Goal: Task Accomplishment & Management: Manage account settings

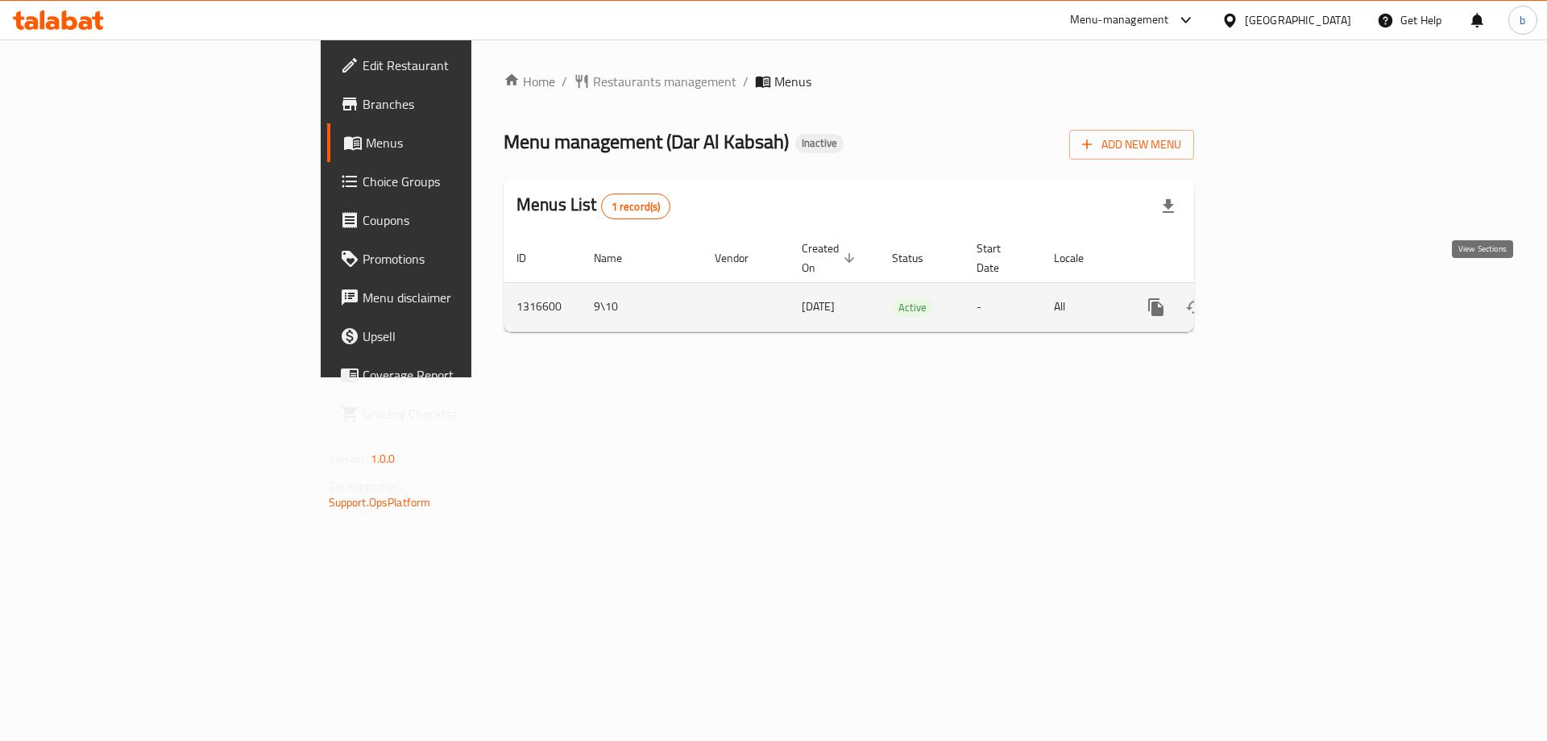
click at [1282, 297] on icon "enhanced table" at bounding box center [1272, 306] width 19 height 19
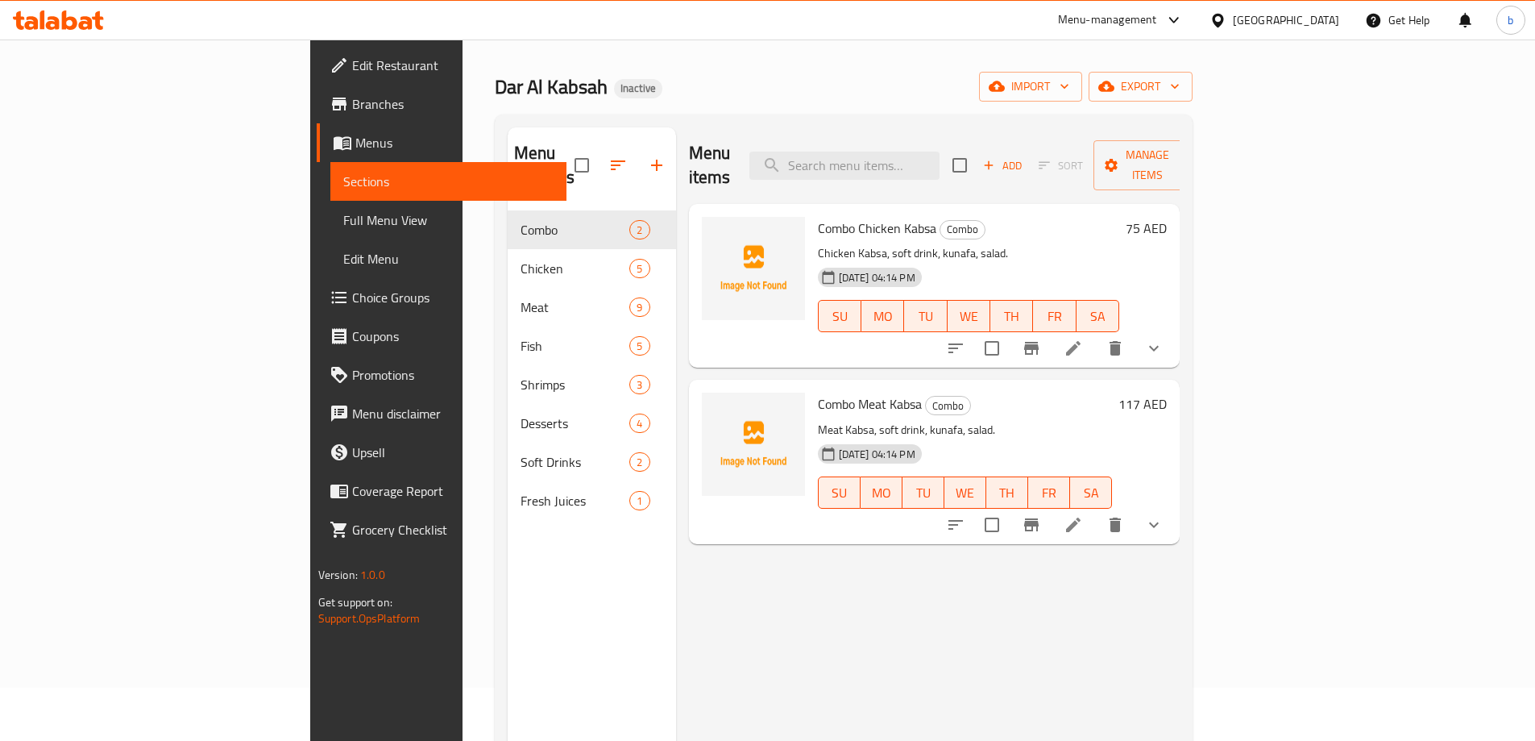
scroll to position [161, 0]
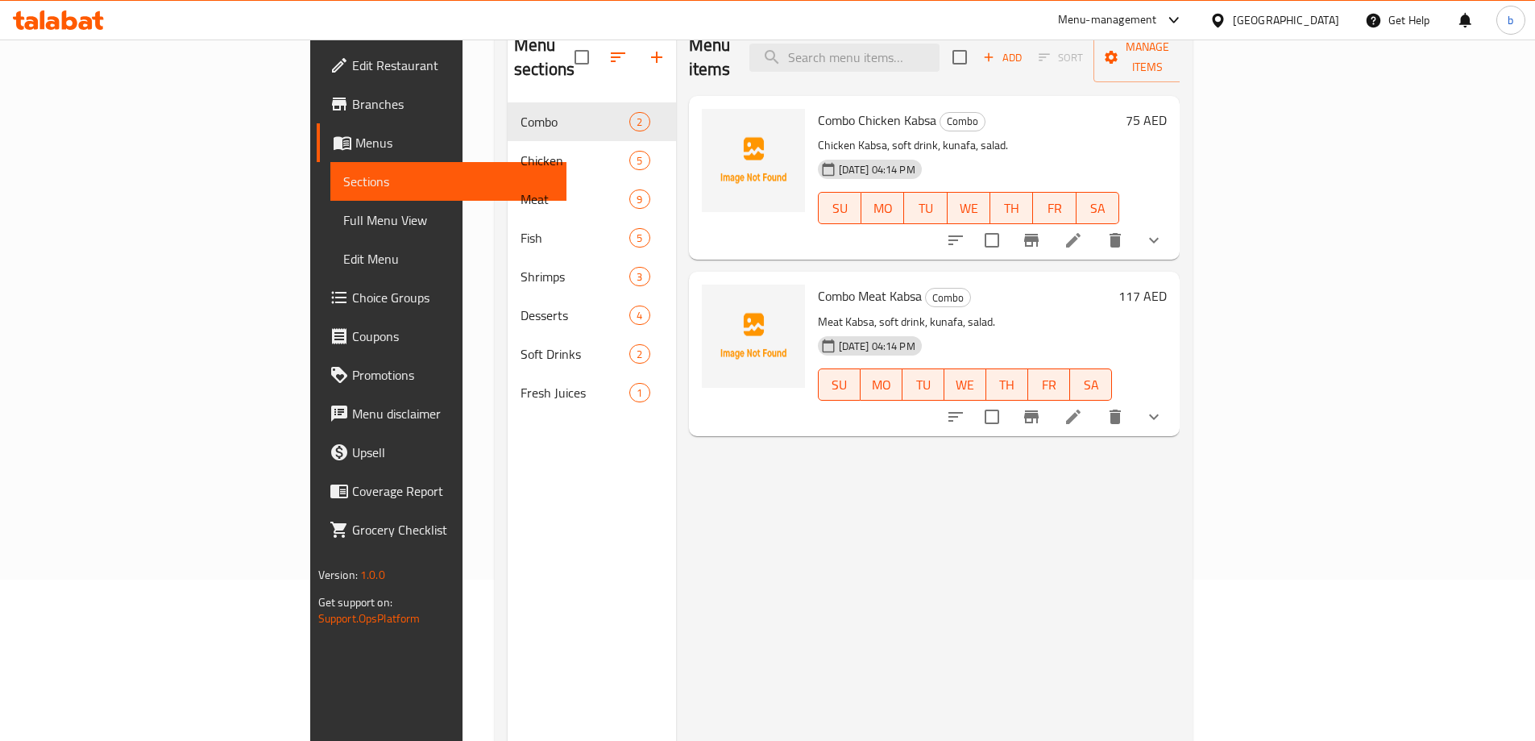
click at [355, 143] on span "Menus" at bounding box center [454, 142] width 198 height 19
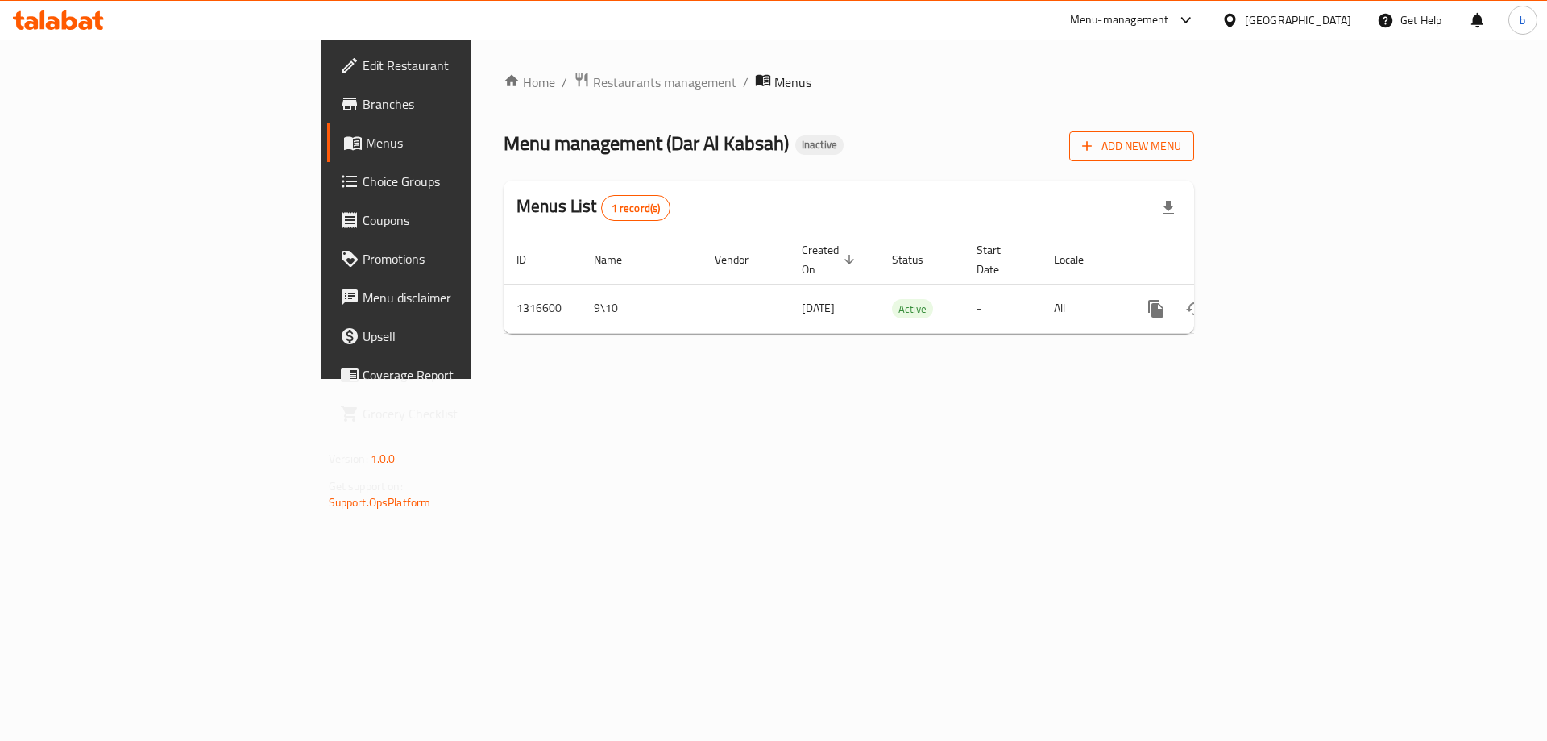
click at [1181, 143] on span "Add New Menu" at bounding box center [1131, 146] width 99 height 20
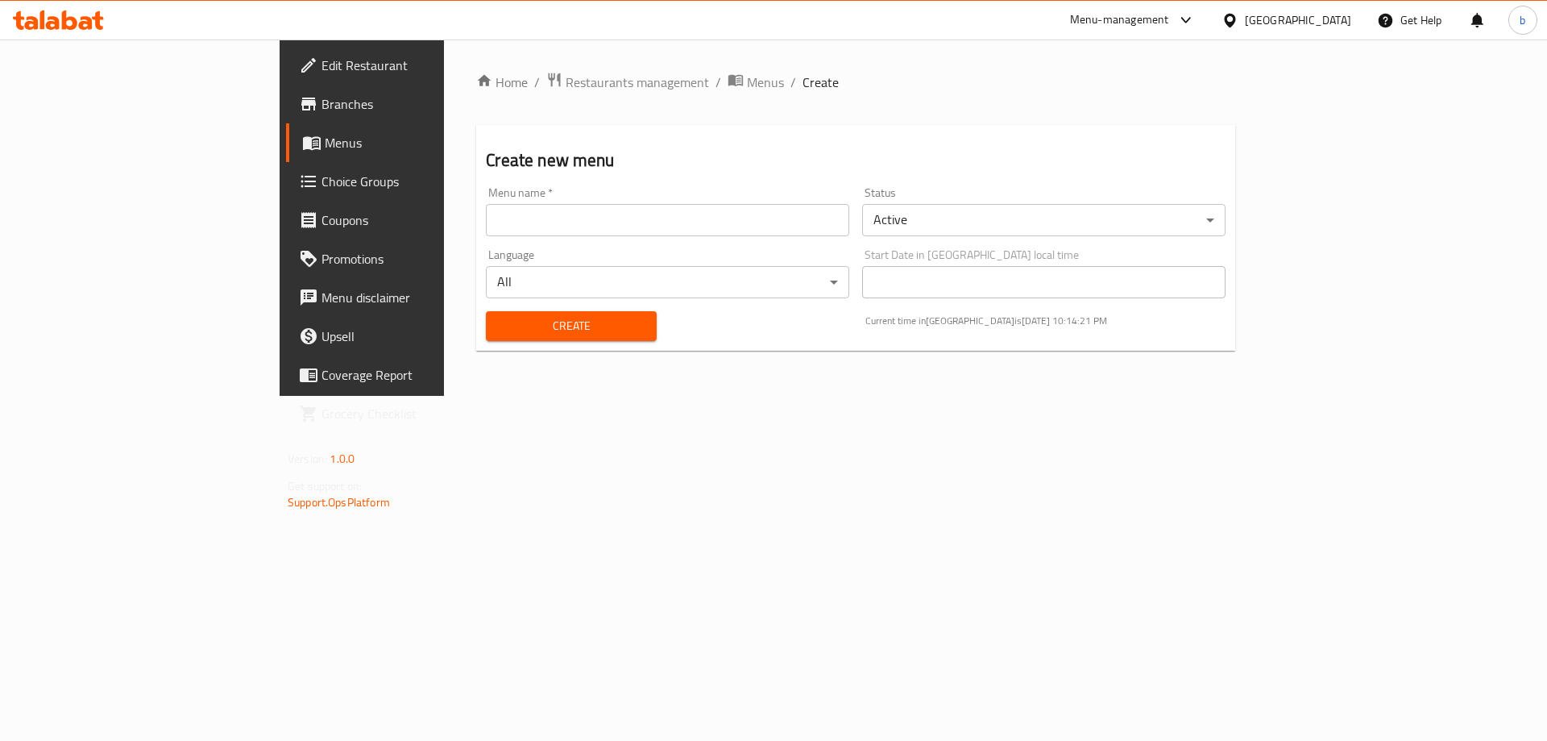
click at [486, 217] on input "text" at bounding box center [667, 220] width 363 height 32
click at [497, 225] on input "text" at bounding box center [667, 220] width 363 height 32
type input "[DATE]"
click at [499, 324] on span "Create" at bounding box center [571, 326] width 144 height 20
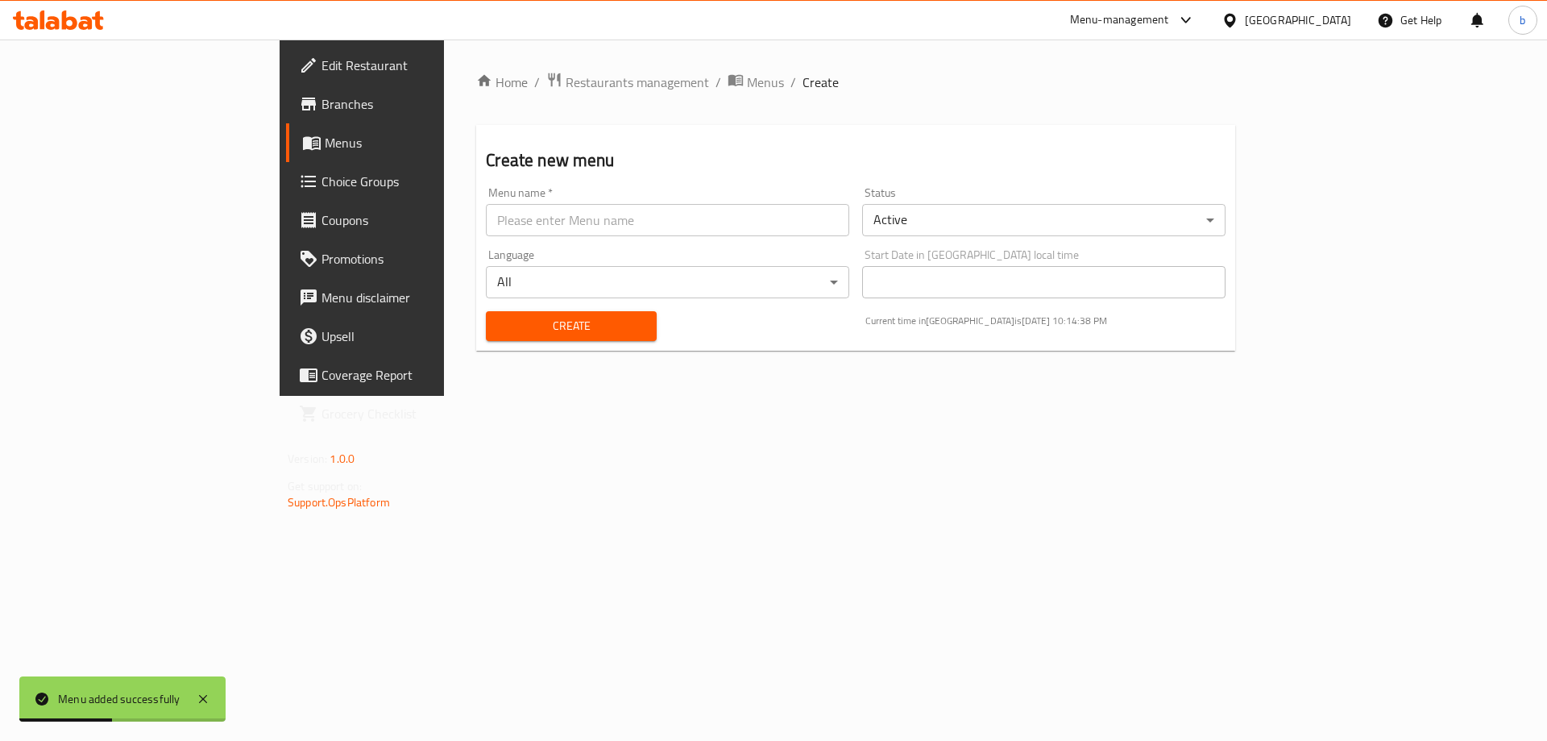
click at [325, 146] on span "Menus" at bounding box center [425, 142] width 201 height 19
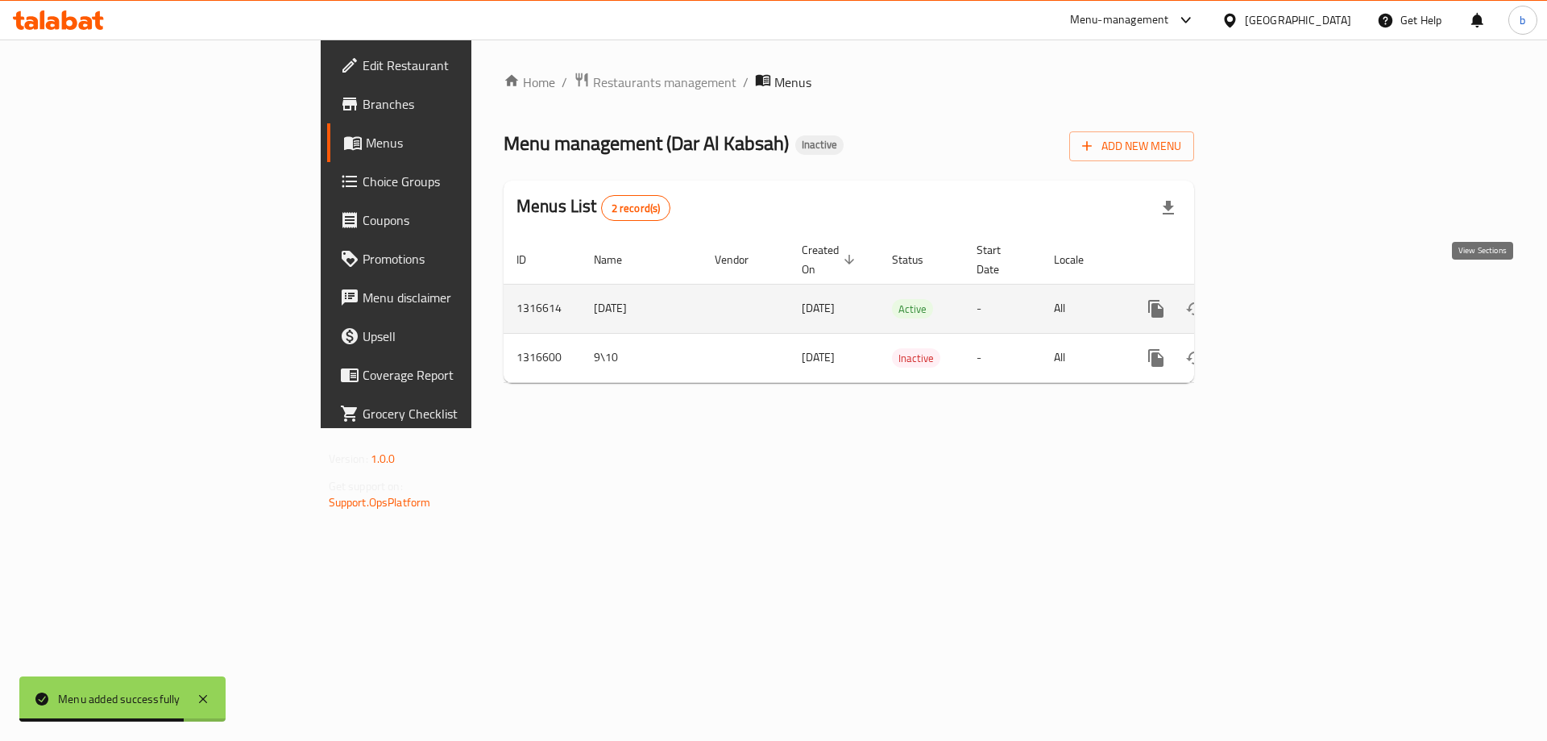
click at [1280, 301] on icon "enhanced table" at bounding box center [1272, 308] width 15 height 15
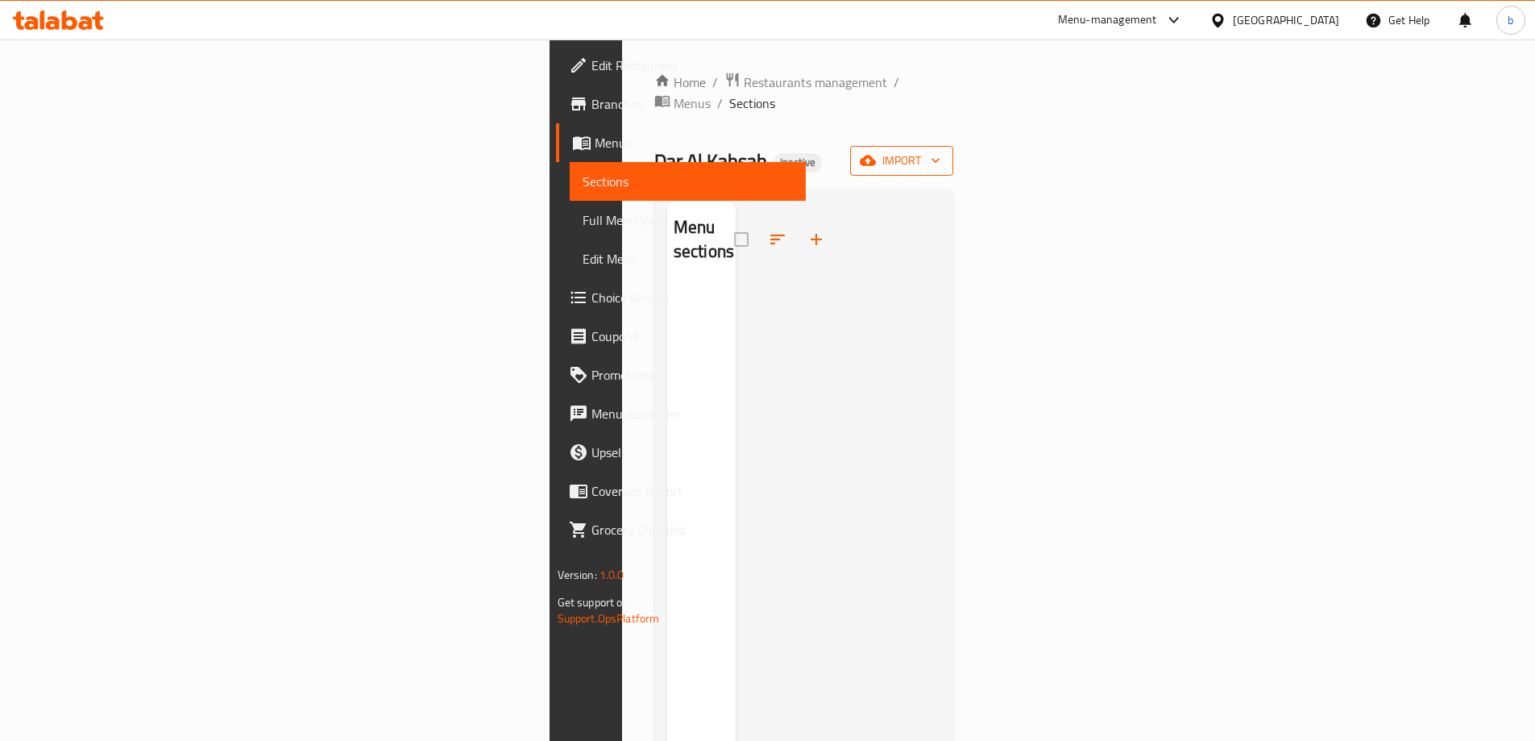
click at [940, 151] on span "import" at bounding box center [901, 161] width 77 height 20
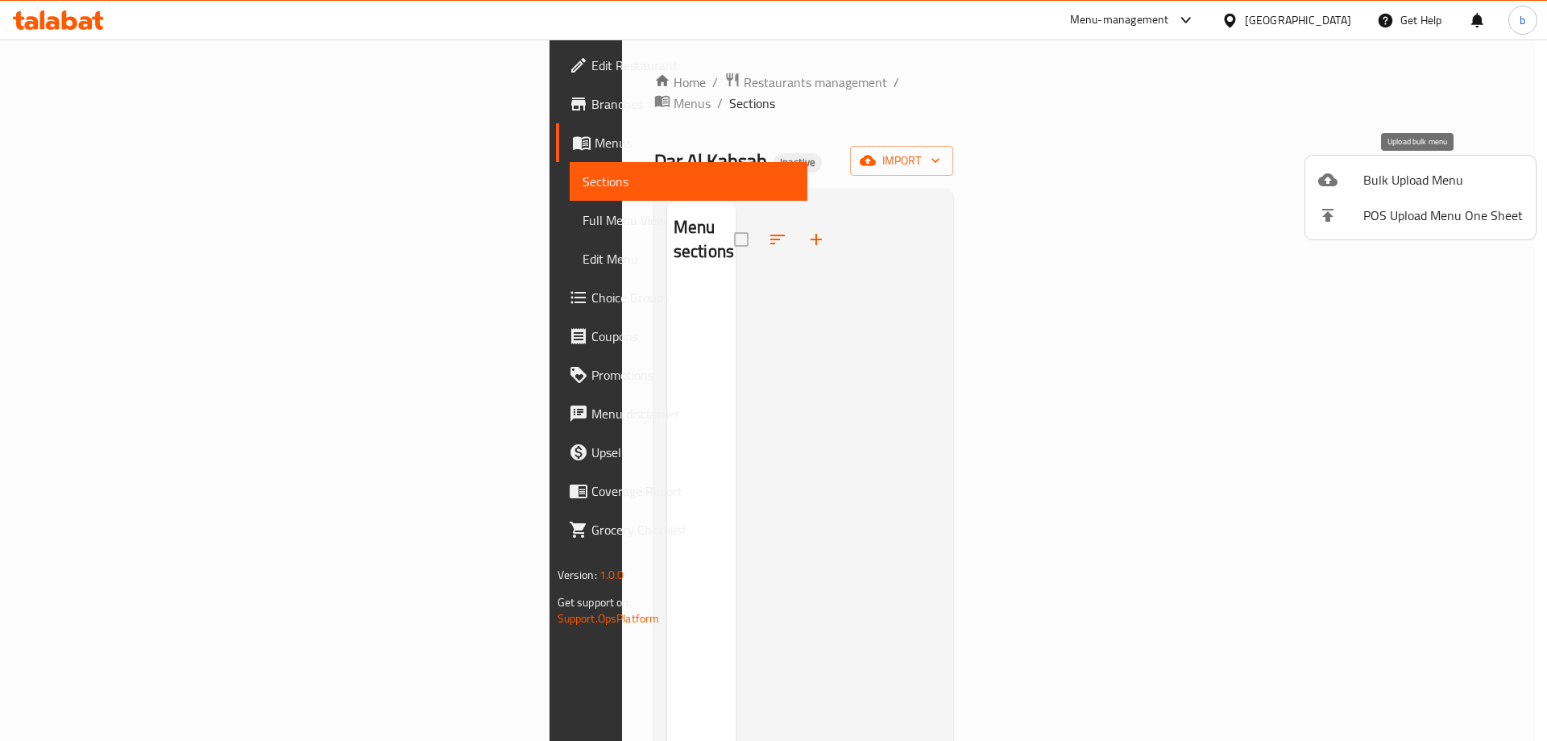
click at [1388, 178] on span "Bulk Upload Menu" at bounding box center [1444, 179] width 160 height 19
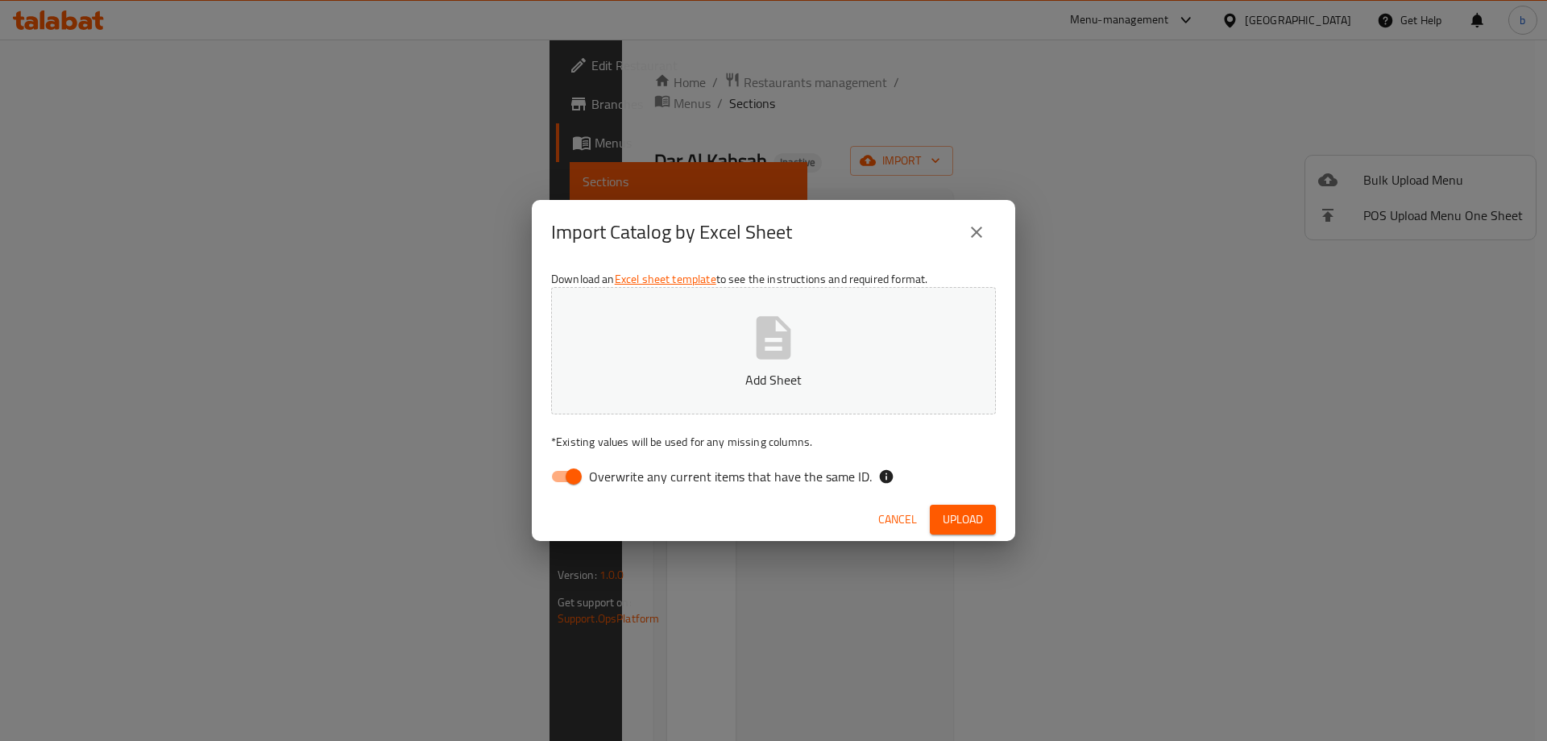
click at [578, 477] on input "Overwrite any current items that have the same ID." at bounding box center [574, 476] width 92 height 31
checkbox input "false"
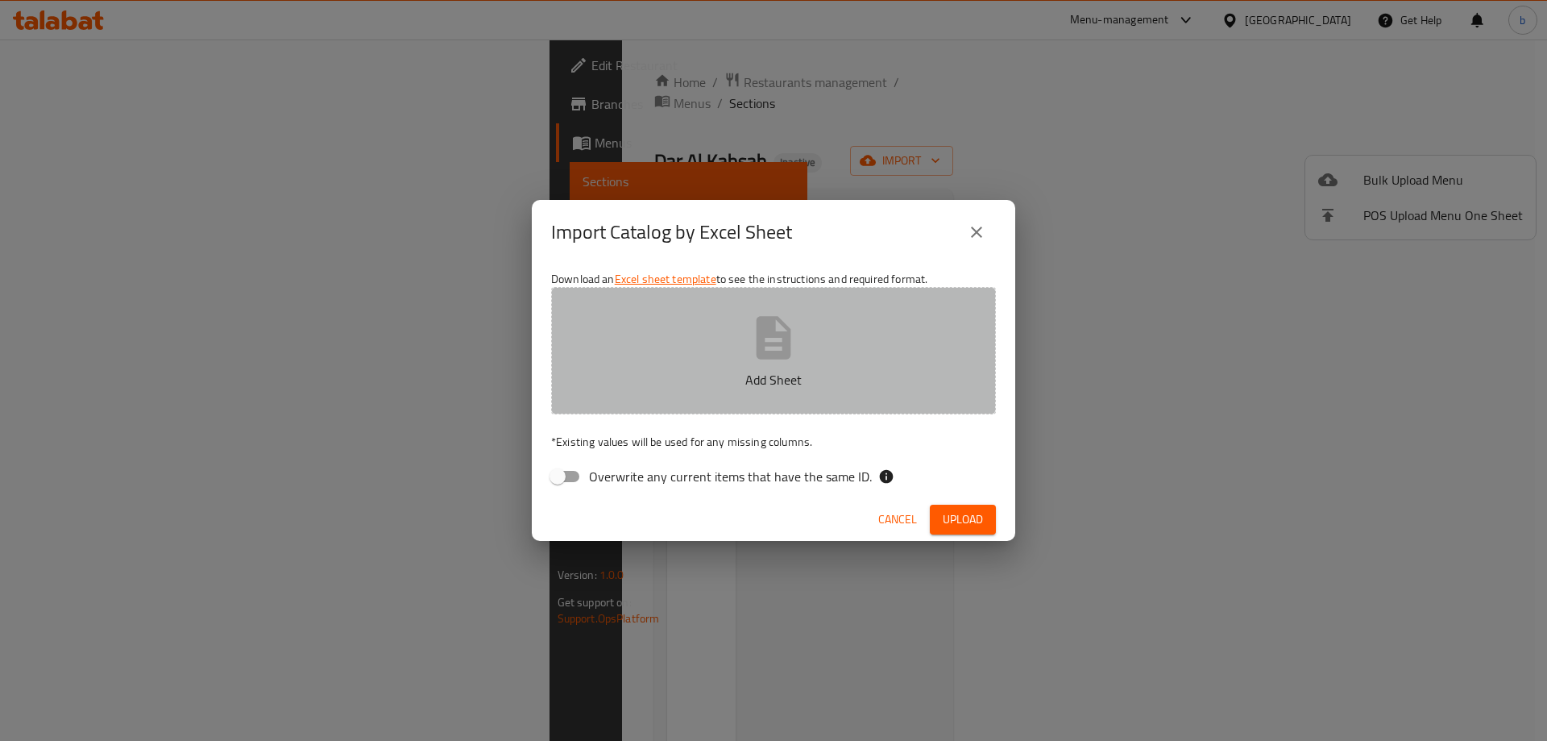
click at [787, 350] on icon "button" at bounding box center [774, 337] width 35 height 43
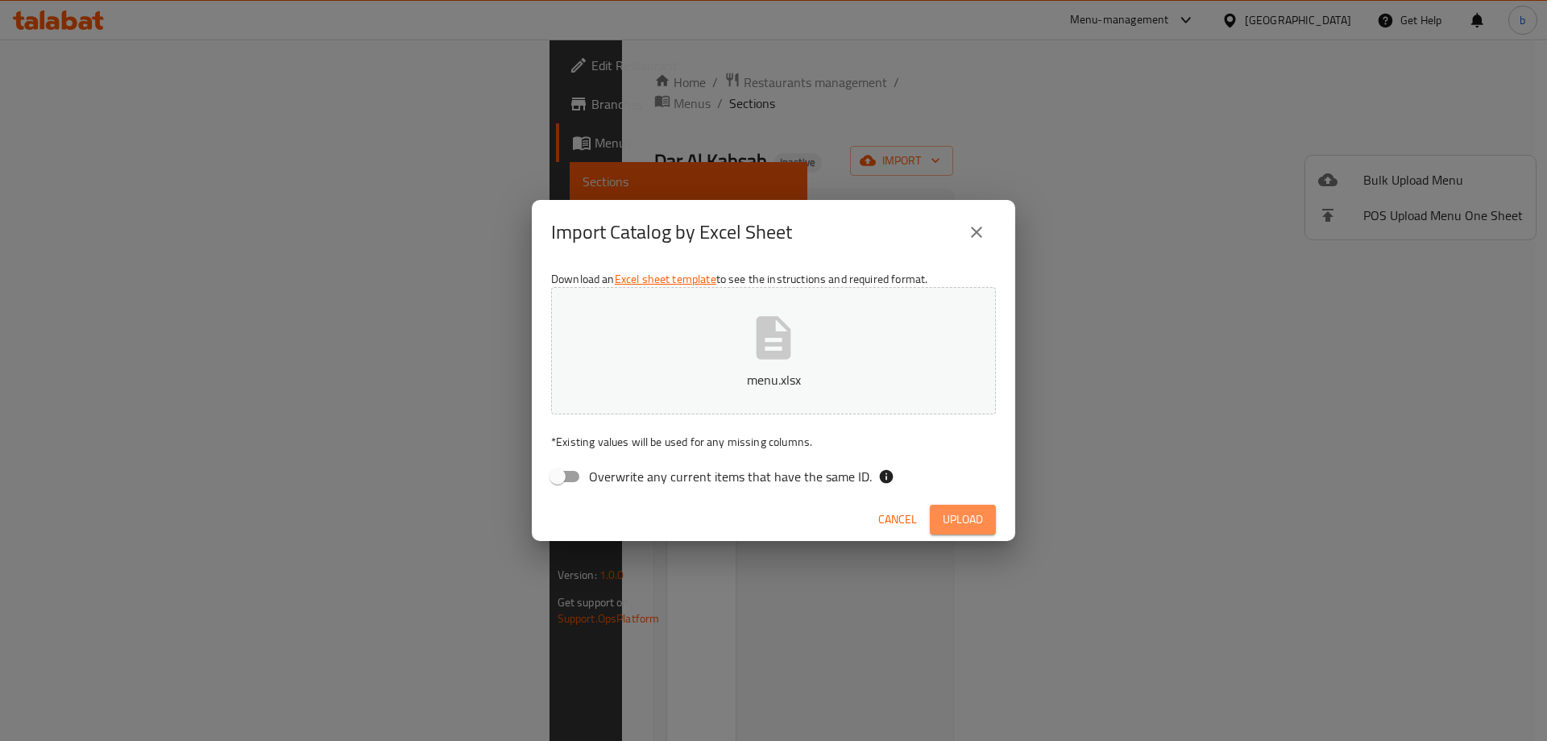
click at [953, 524] on span "Upload" at bounding box center [963, 519] width 40 height 20
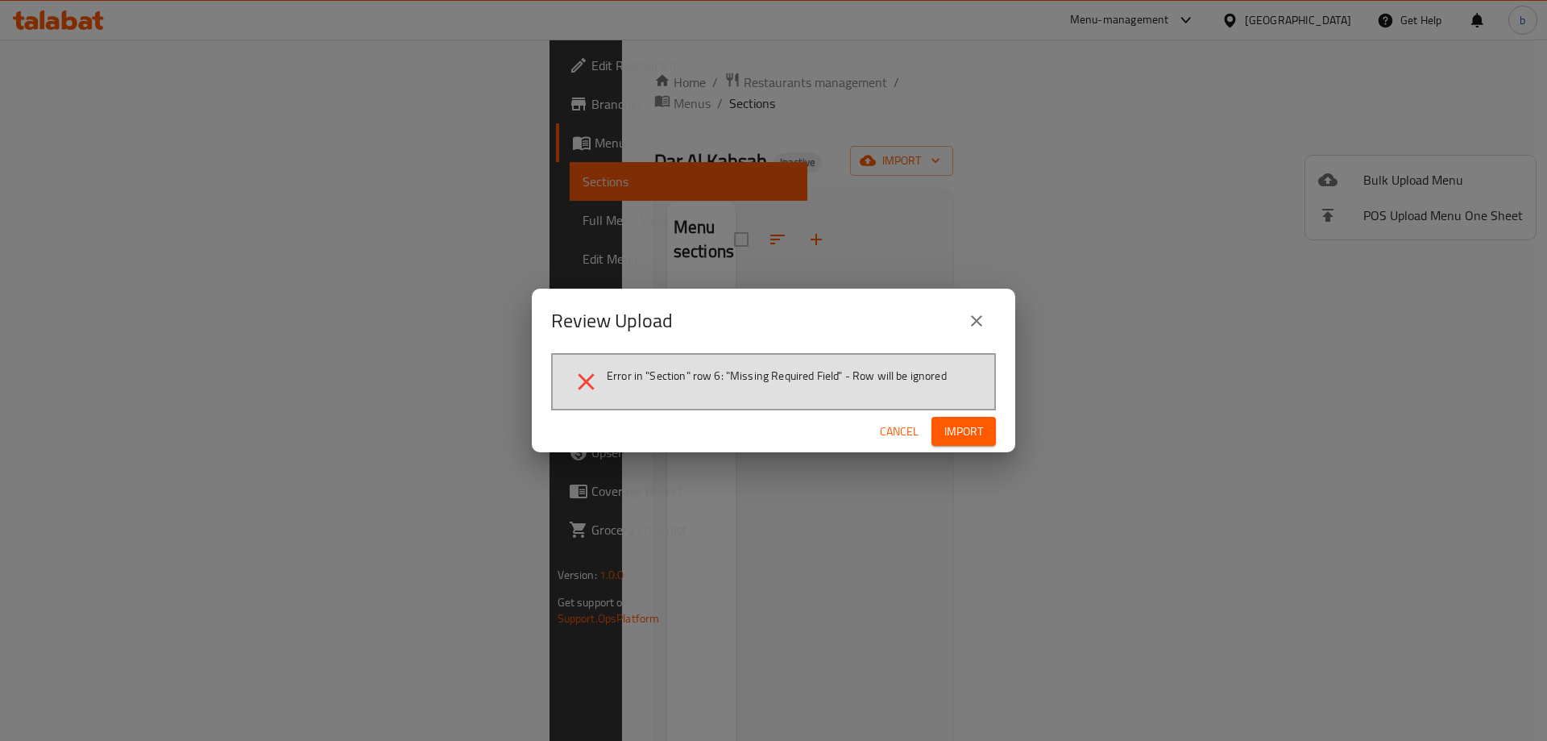
click at [974, 314] on icon "close" at bounding box center [976, 320] width 19 height 19
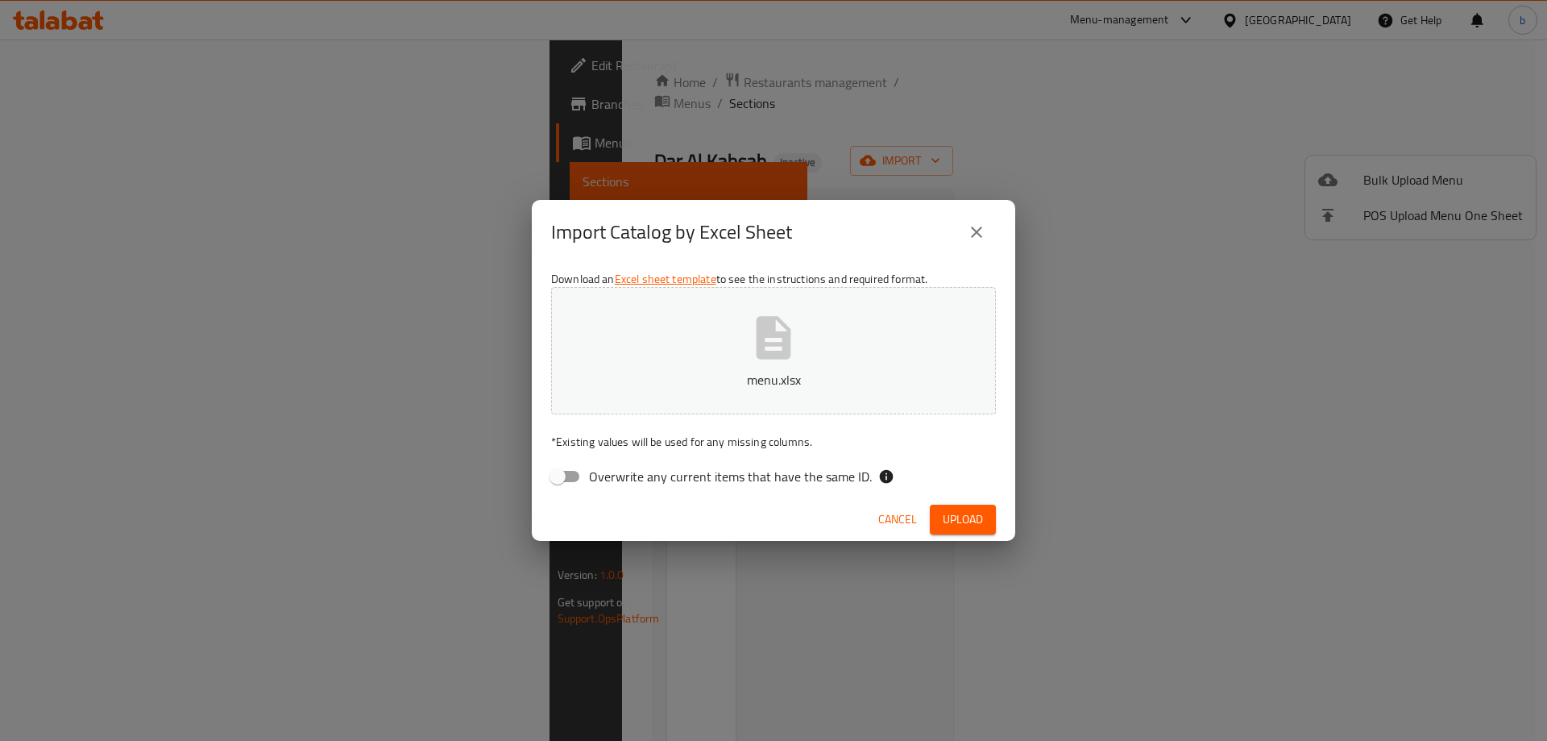
click at [758, 345] on icon "button" at bounding box center [774, 337] width 35 height 43
click at [946, 523] on span "Upload" at bounding box center [963, 519] width 40 height 20
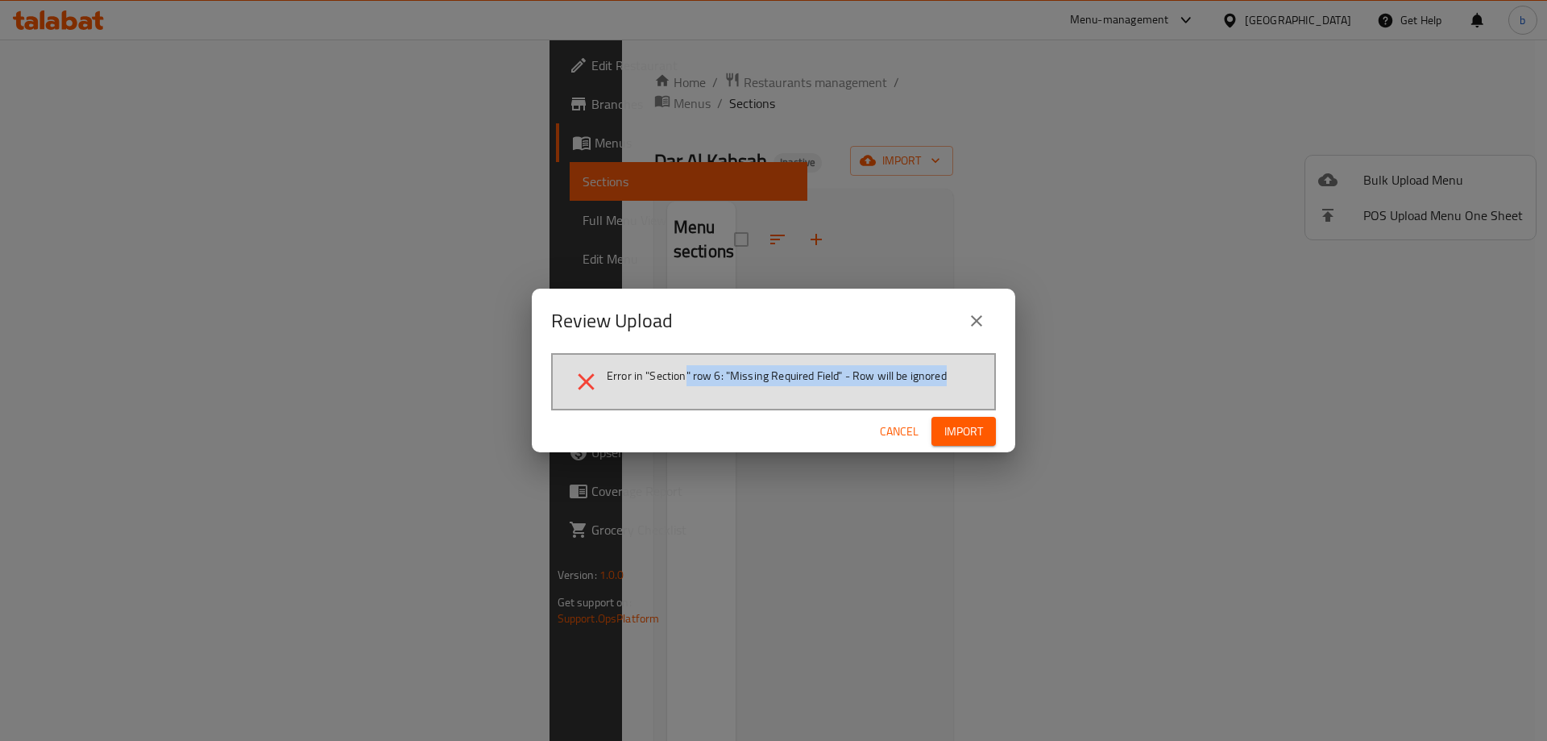
drag, startPoint x: 794, startPoint y: 375, endPoint x: 961, endPoint y: 376, distance: 167.6
click at [961, 376] on li "Error in "Section" row 6: "Missing Required Field" - Row will be ignored" at bounding box center [773, 381] width 403 height 28
click at [832, 407] on div "Review Upload Error in "Section" row 6: "Missing Required Field" - Row will be …" at bounding box center [774, 371] width 484 height 164
click at [977, 317] on icon "close" at bounding box center [976, 320] width 19 height 19
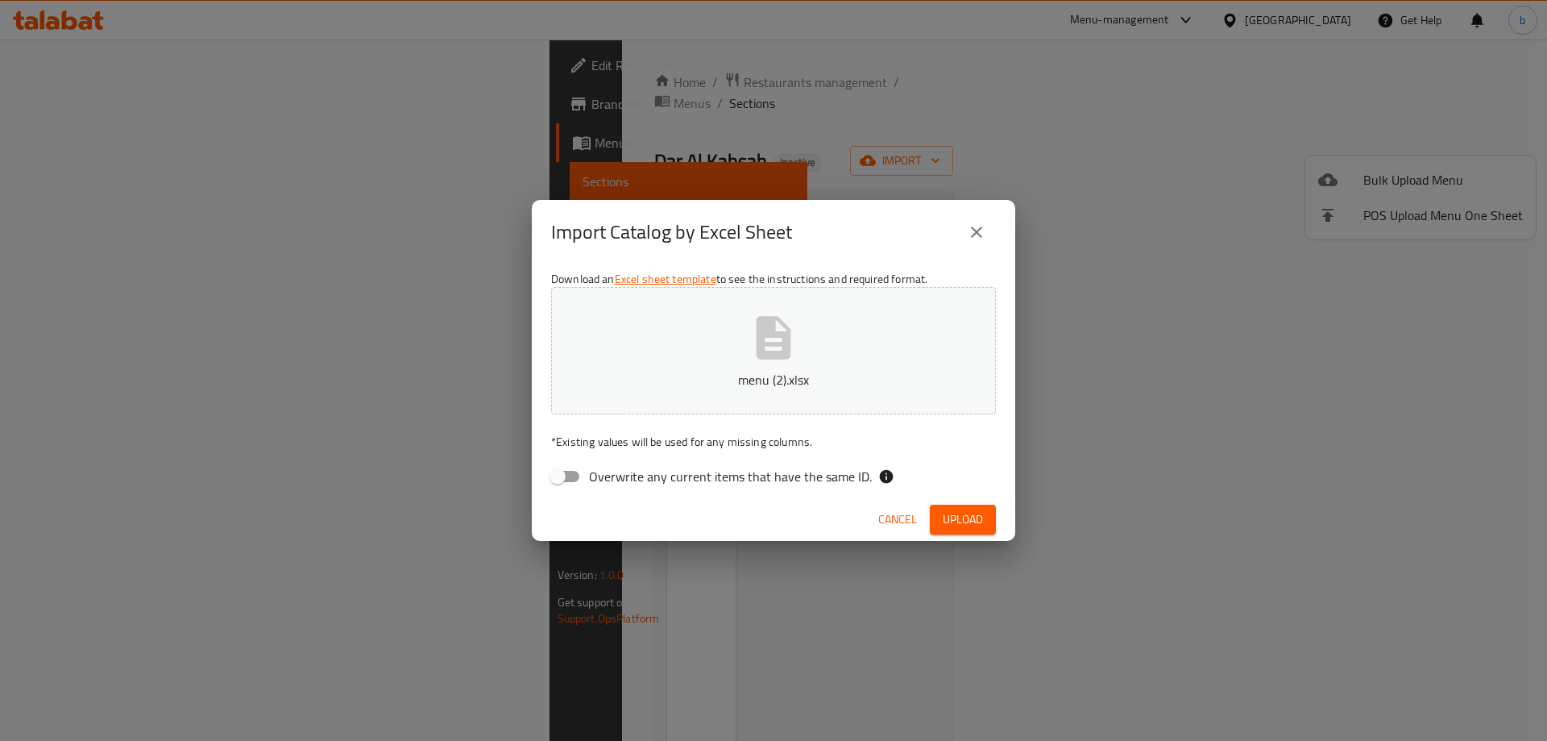
click at [787, 370] on p "menu (2).xlsx" at bounding box center [773, 379] width 395 height 19
click at [960, 521] on span "Upload" at bounding box center [963, 519] width 40 height 20
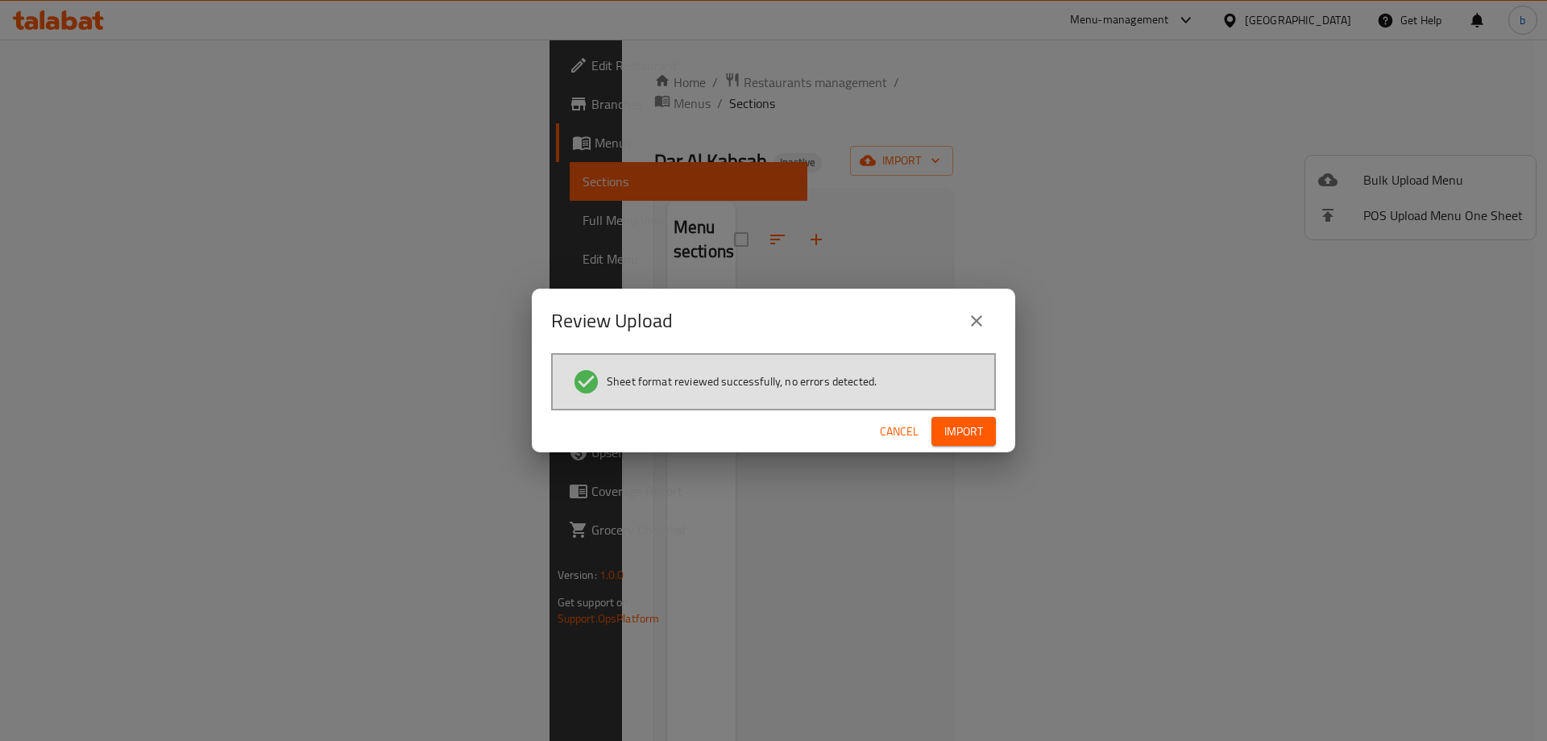
click at [978, 443] on button "Import" at bounding box center [964, 432] width 64 height 30
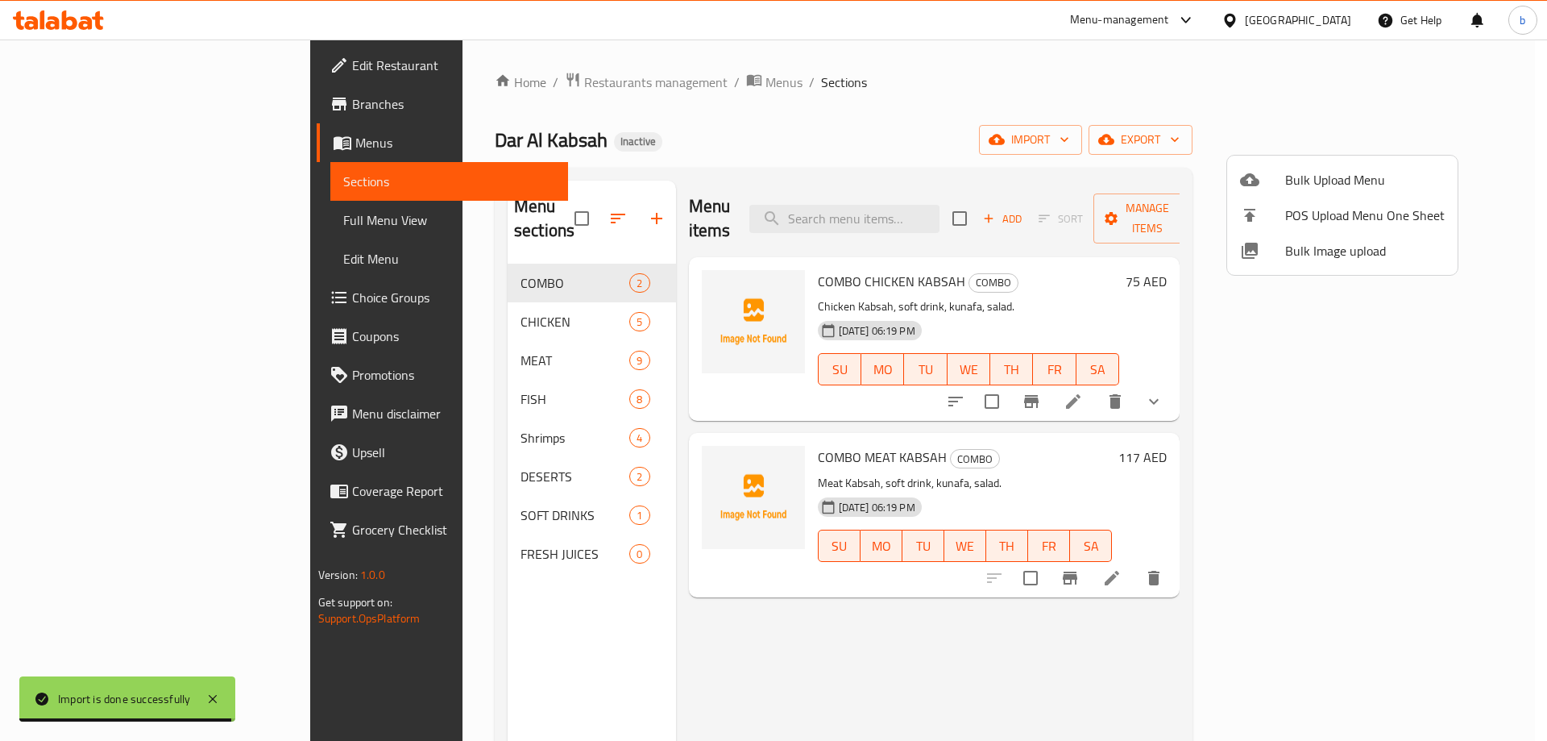
click at [89, 225] on div at bounding box center [773, 370] width 1547 height 741
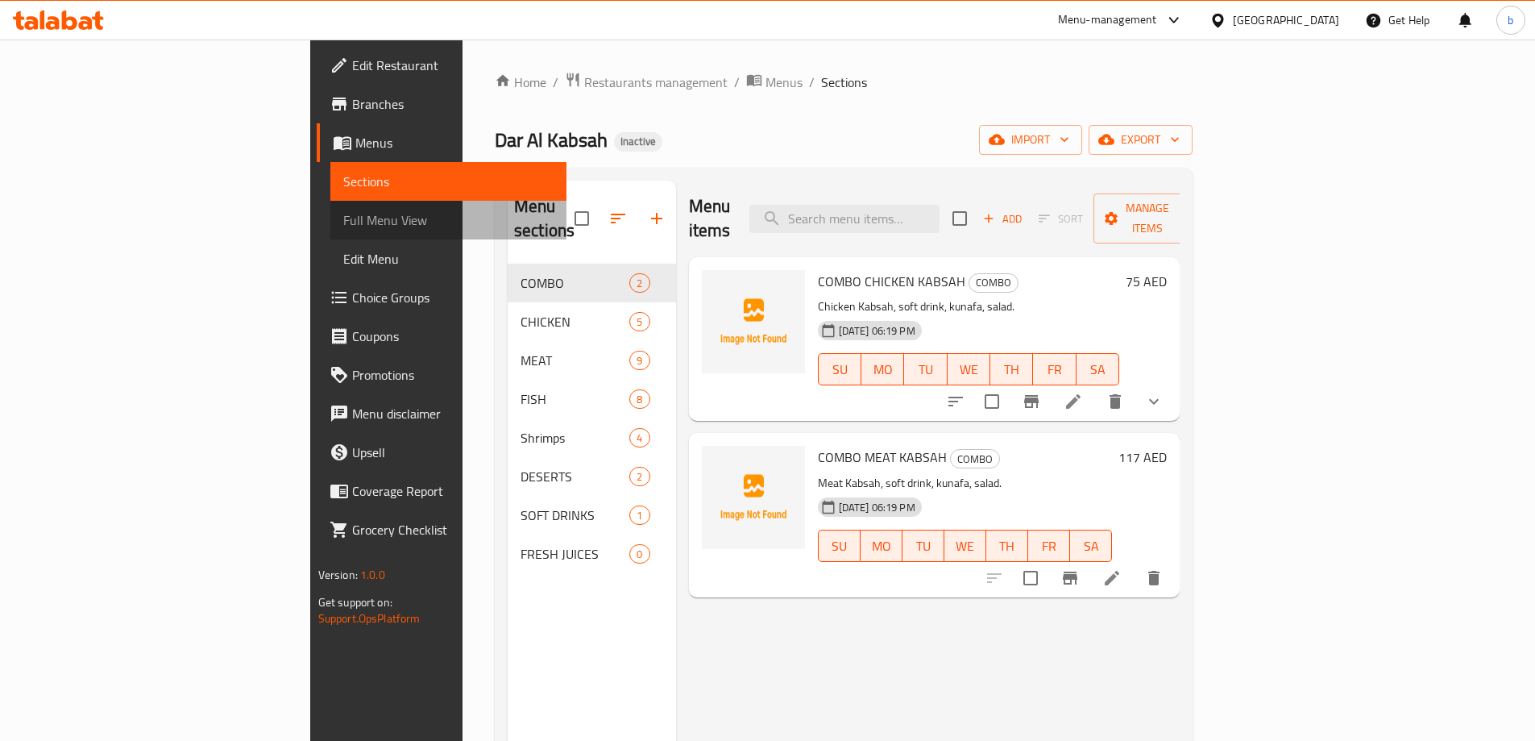
click at [343, 224] on span "Full Menu View" at bounding box center [448, 219] width 210 height 19
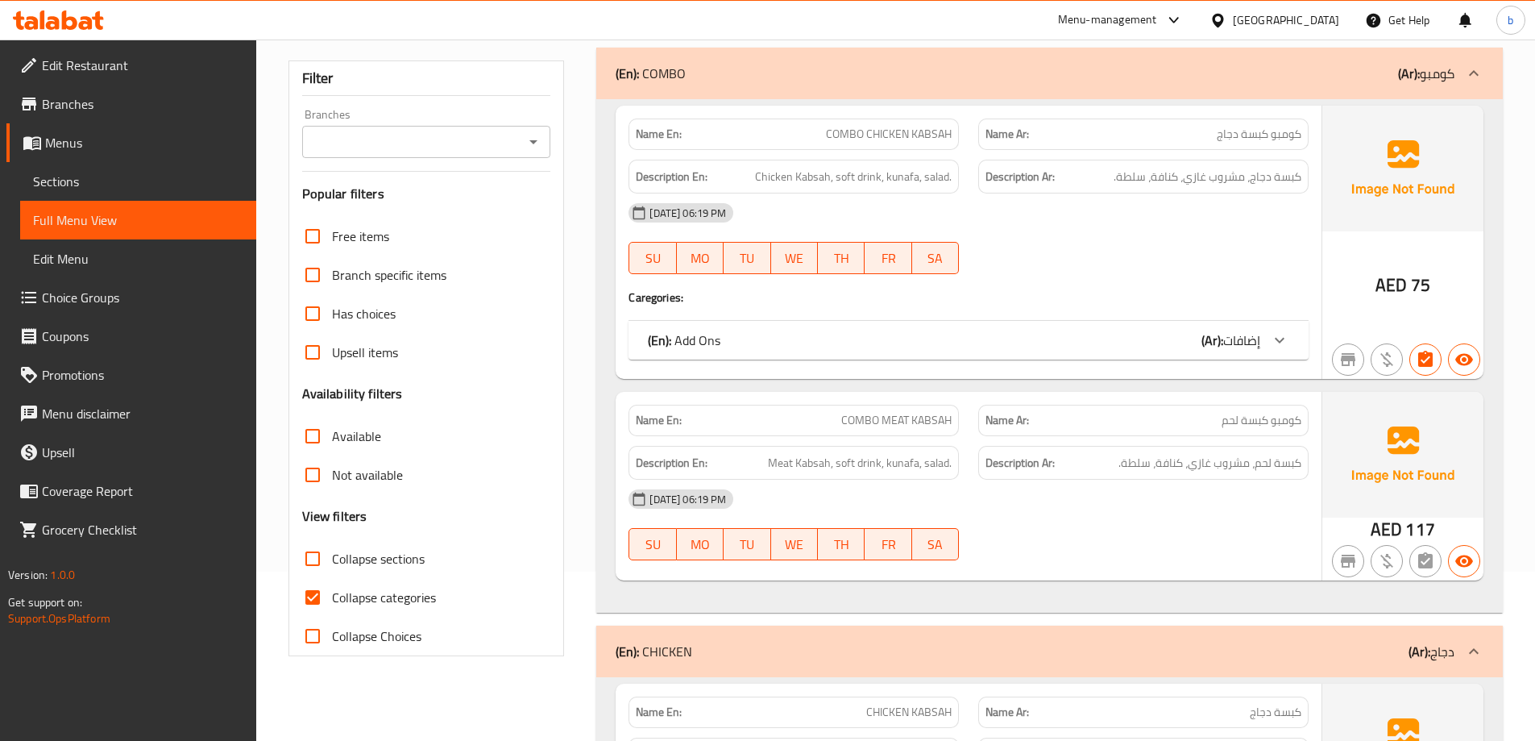
scroll to position [403, 0]
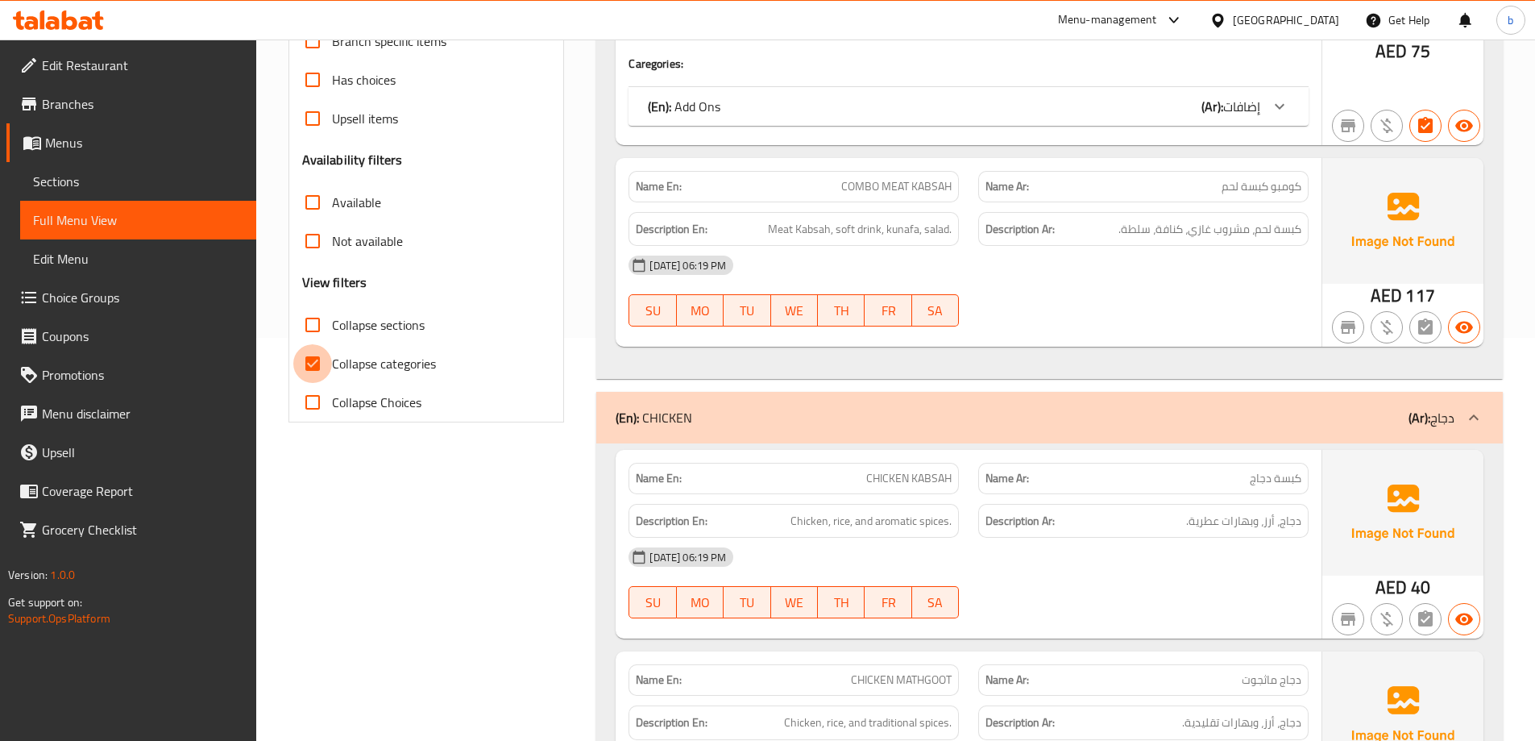
click at [309, 361] on input "Collapse categories" at bounding box center [312, 363] width 39 height 39
checkbox input "false"
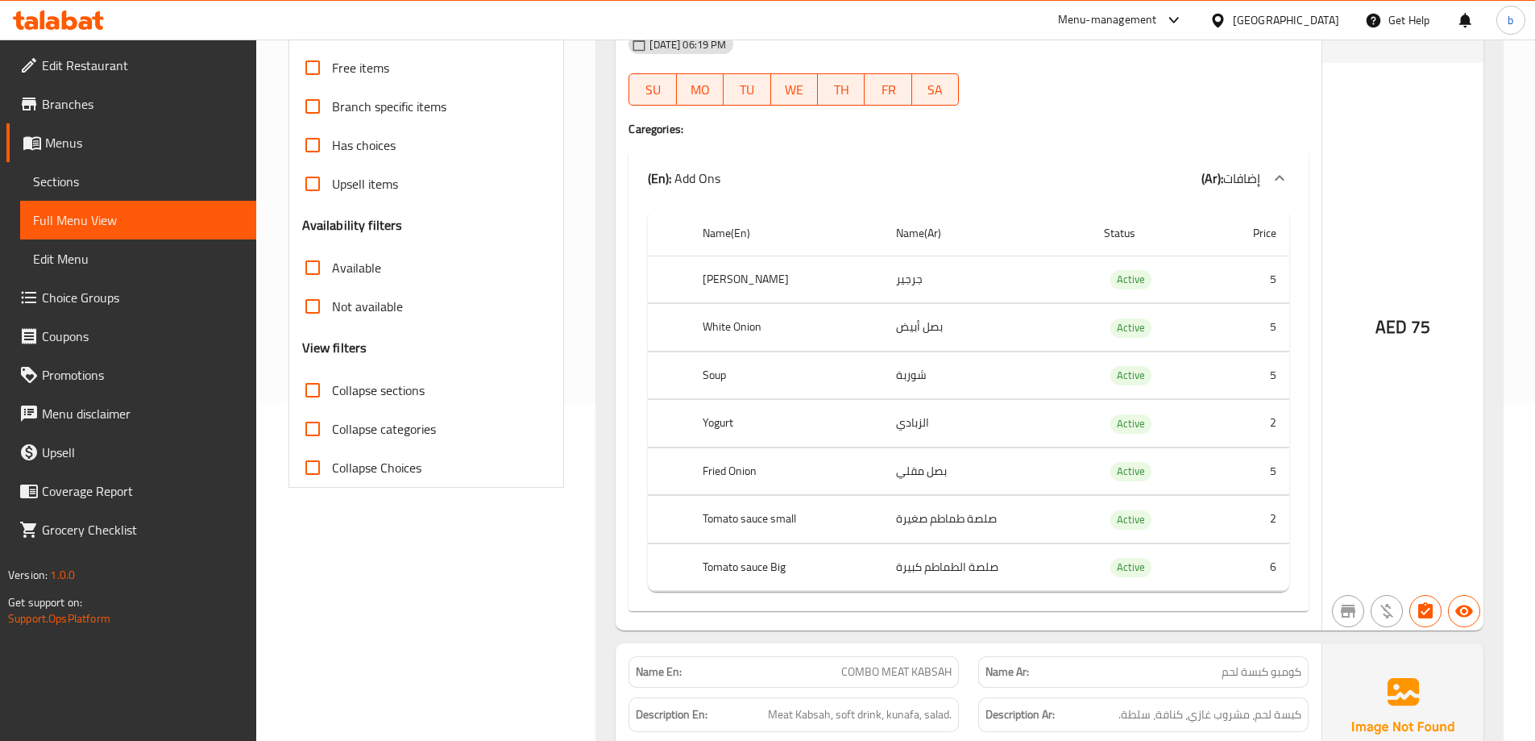
scroll to position [0, 0]
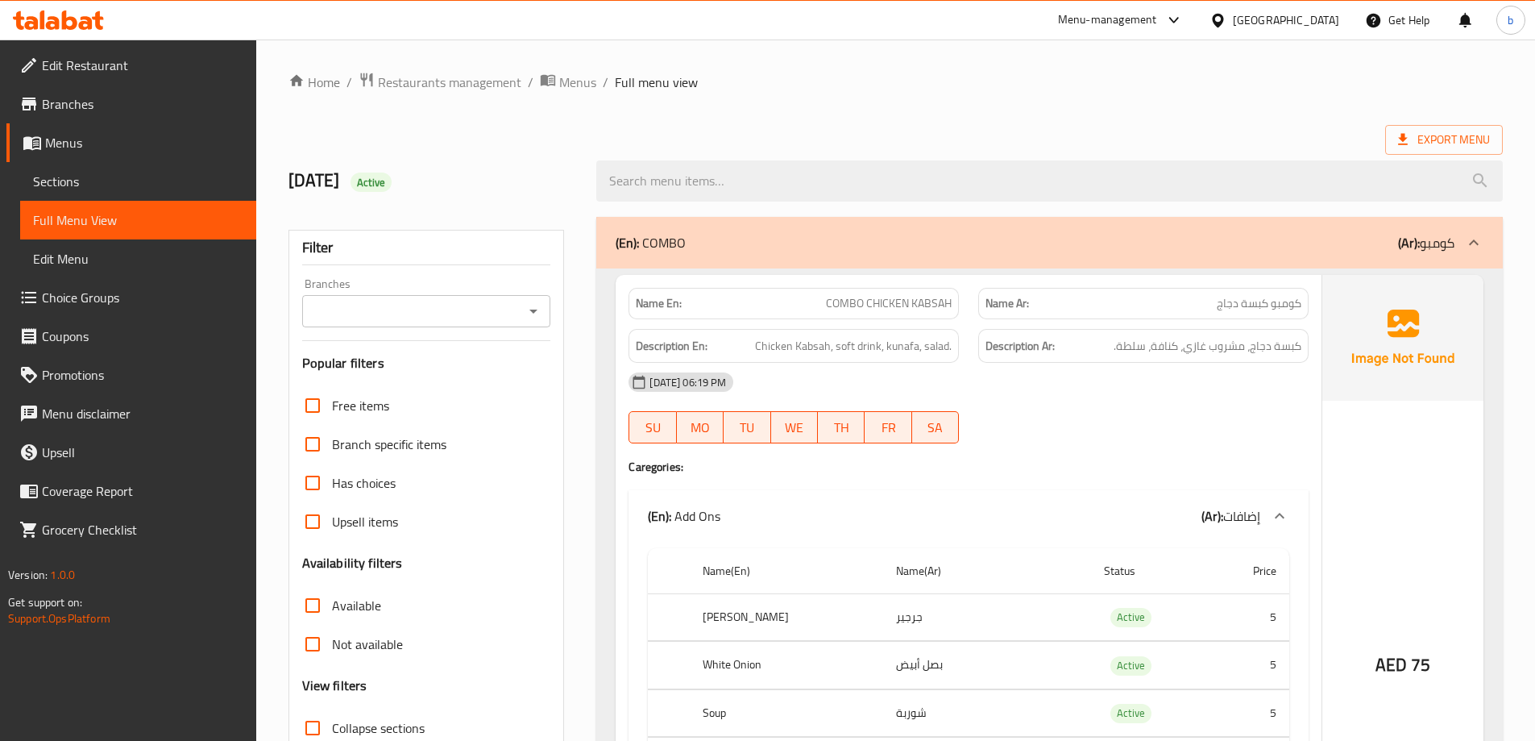
click at [72, 304] on span "Choice Groups" at bounding box center [142, 297] width 201 height 19
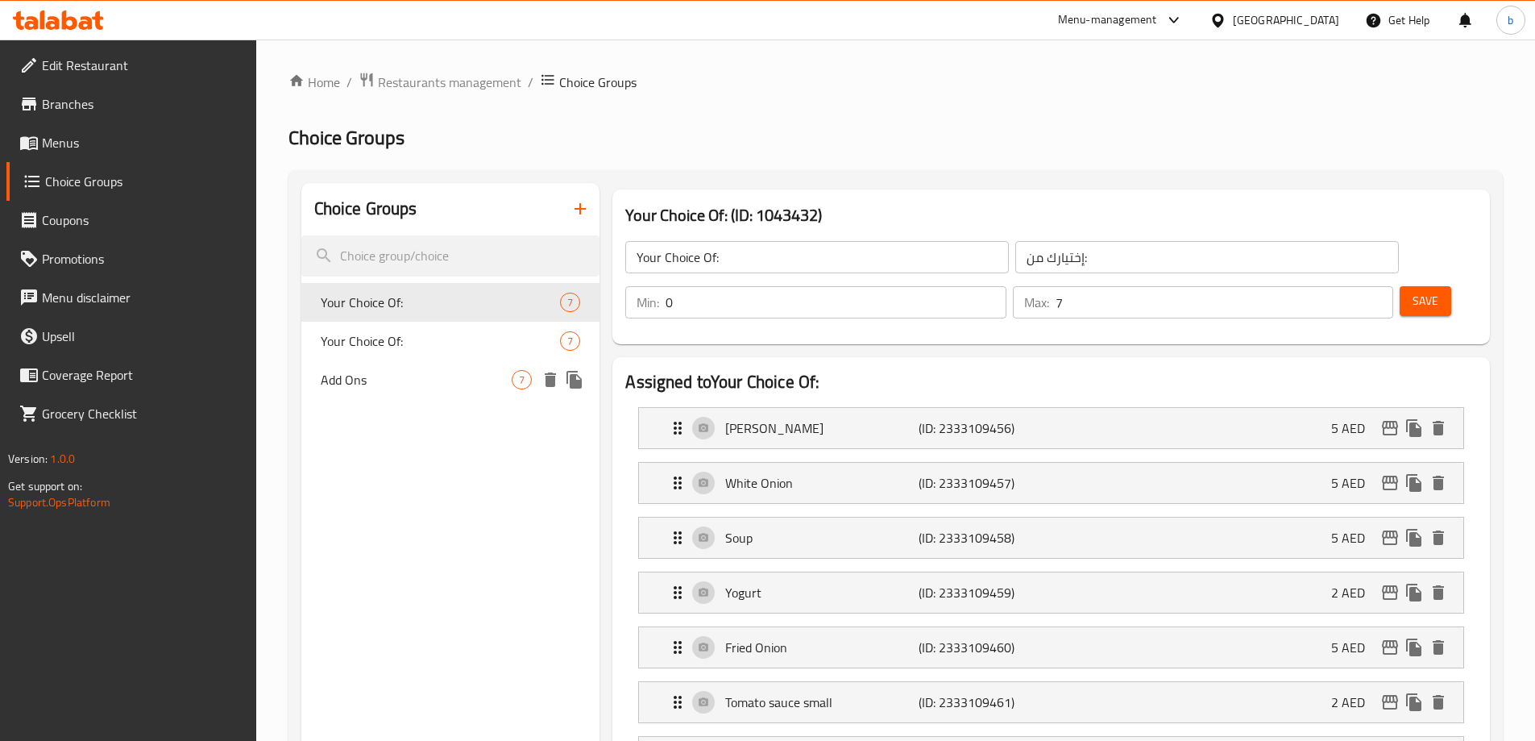
click at [480, 382] on span "Add Ons" at bounding box center [417, 379] width 192 height 19
type input "Add Ons"
type input "إضافات"
type input "5"
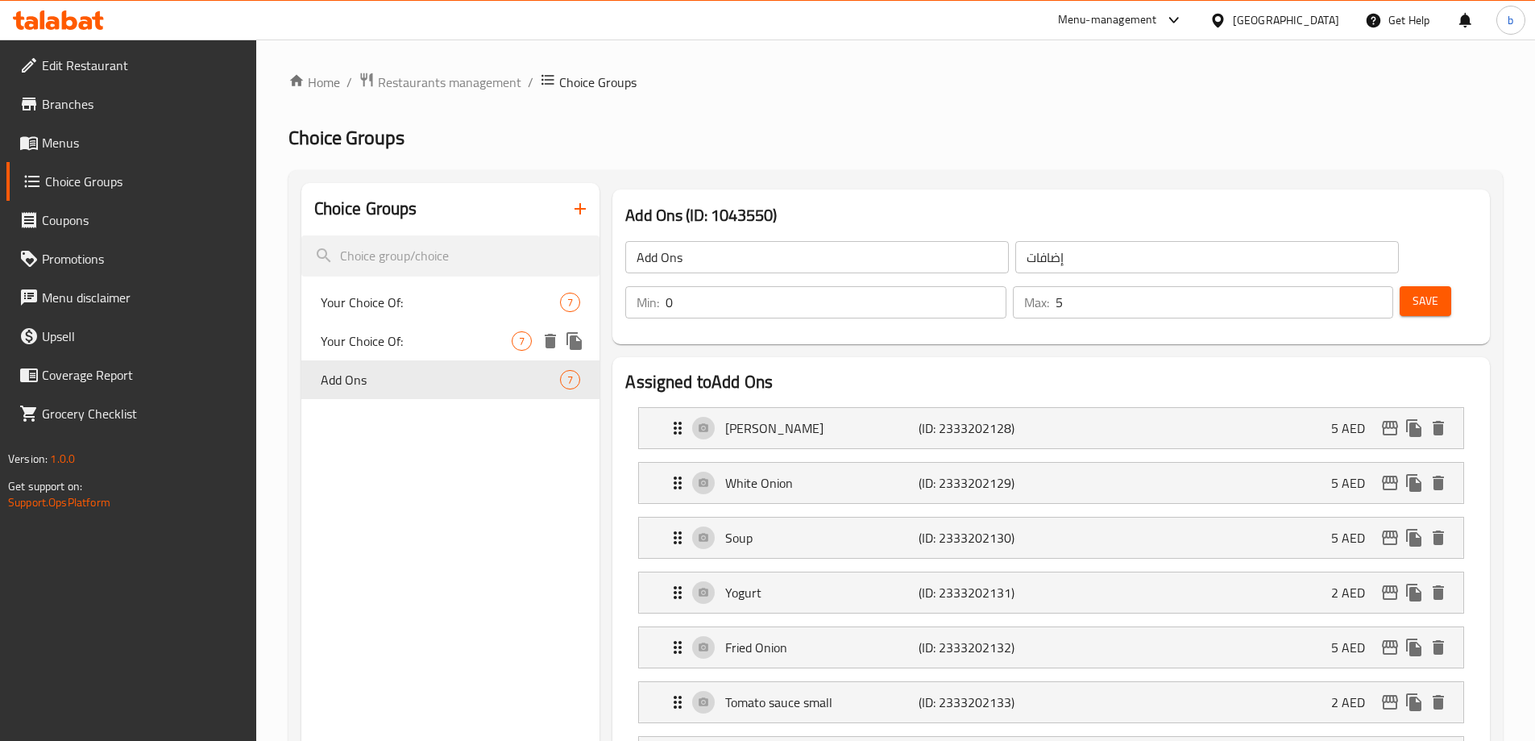
click at [476, 347] on span "Your Choice Of:" at bounding box center [417, 340] width 192 height 19
type input "Your Choice Of:"
type input "إختيارك من:"
type input "7"
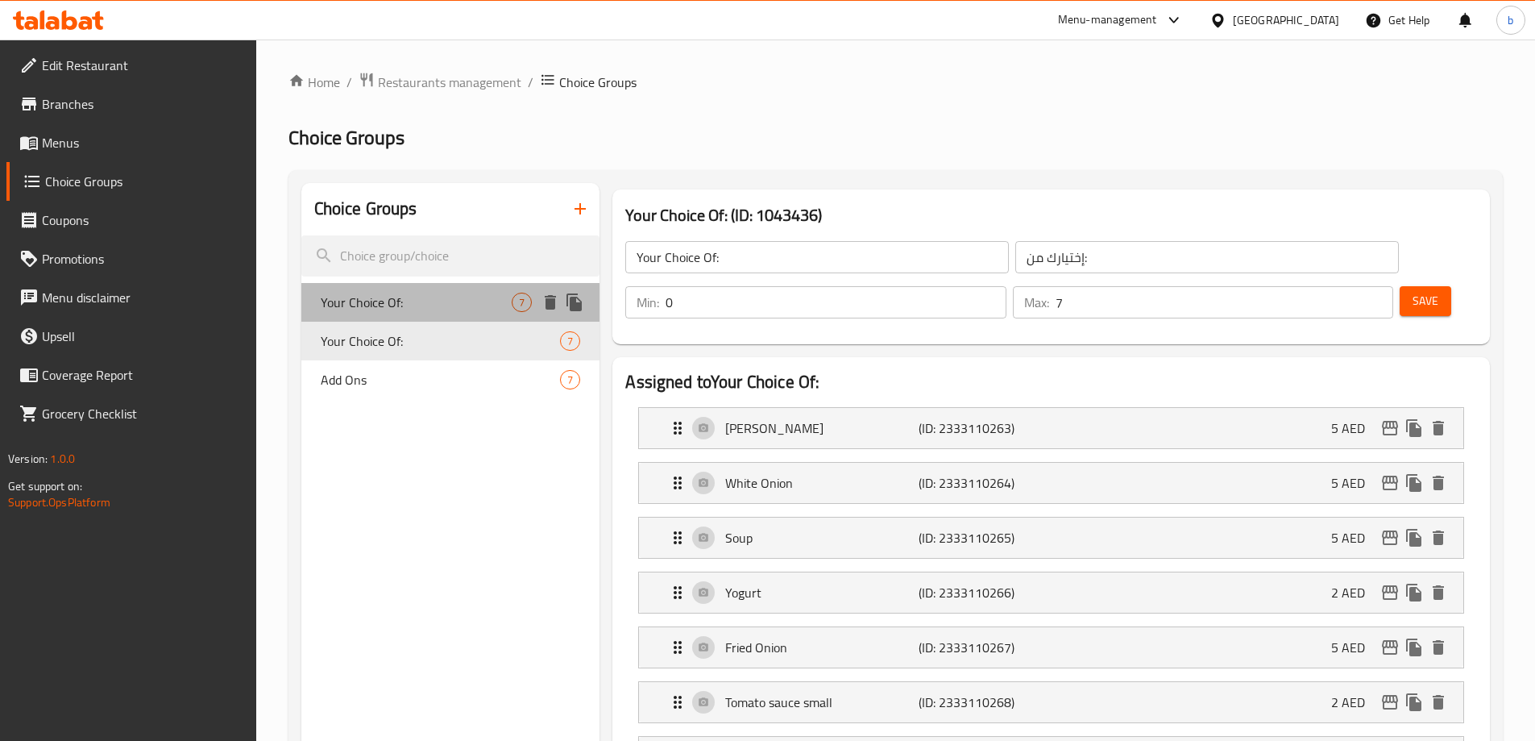
click at [487, 309] on span "Your Choice Of:" at bounding box center [417, 302] width 192 height 19
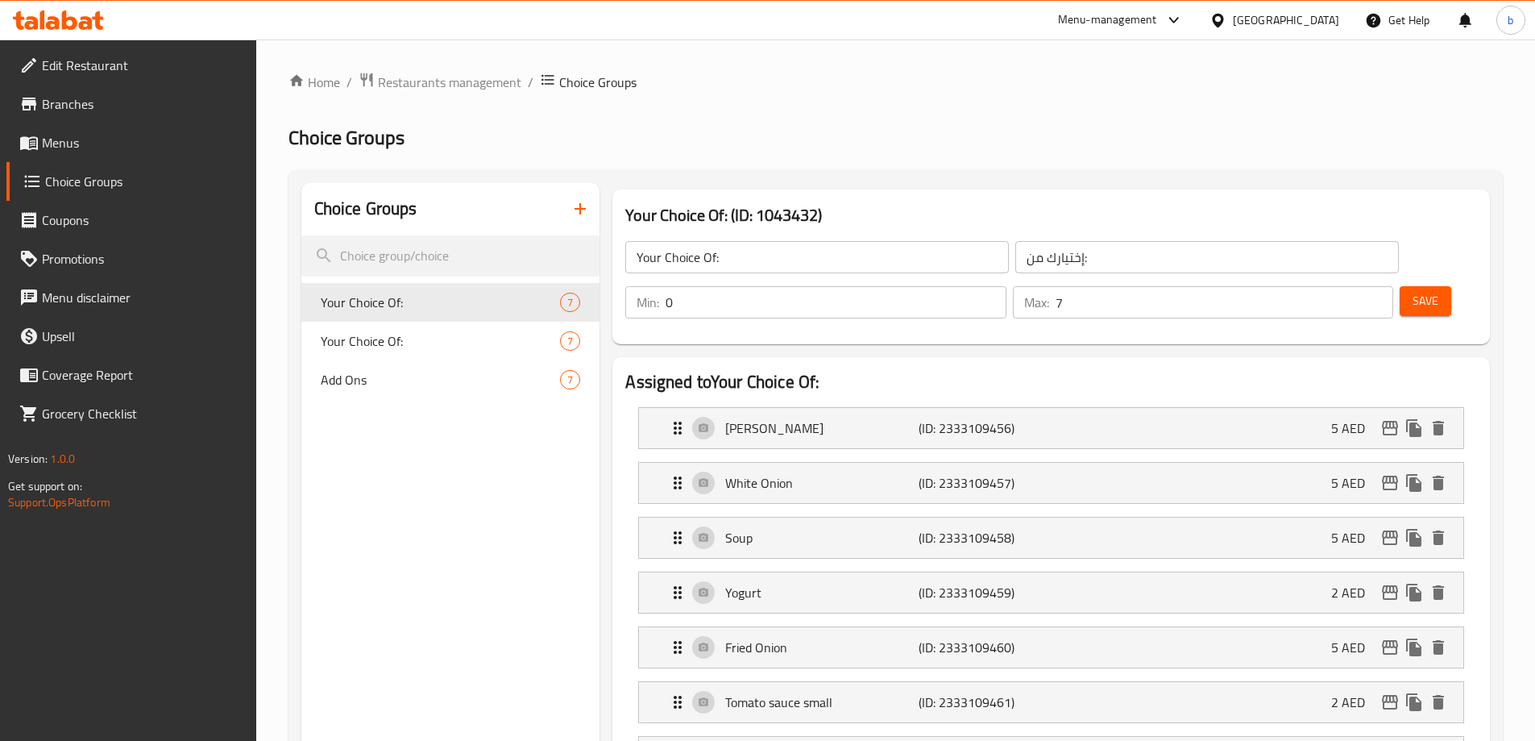
click at [482, 402] on nav "Your Choice Of: 7 Your Choice Of: 7 Add Ons 7" at bounding box center [450, 340] width 299 height 129
click at [467, 385] on span "Add Ons" at bounding box center [417, 379] width 192 height 19
type input "Add Ons"
type input "إضافات"
type input "5"
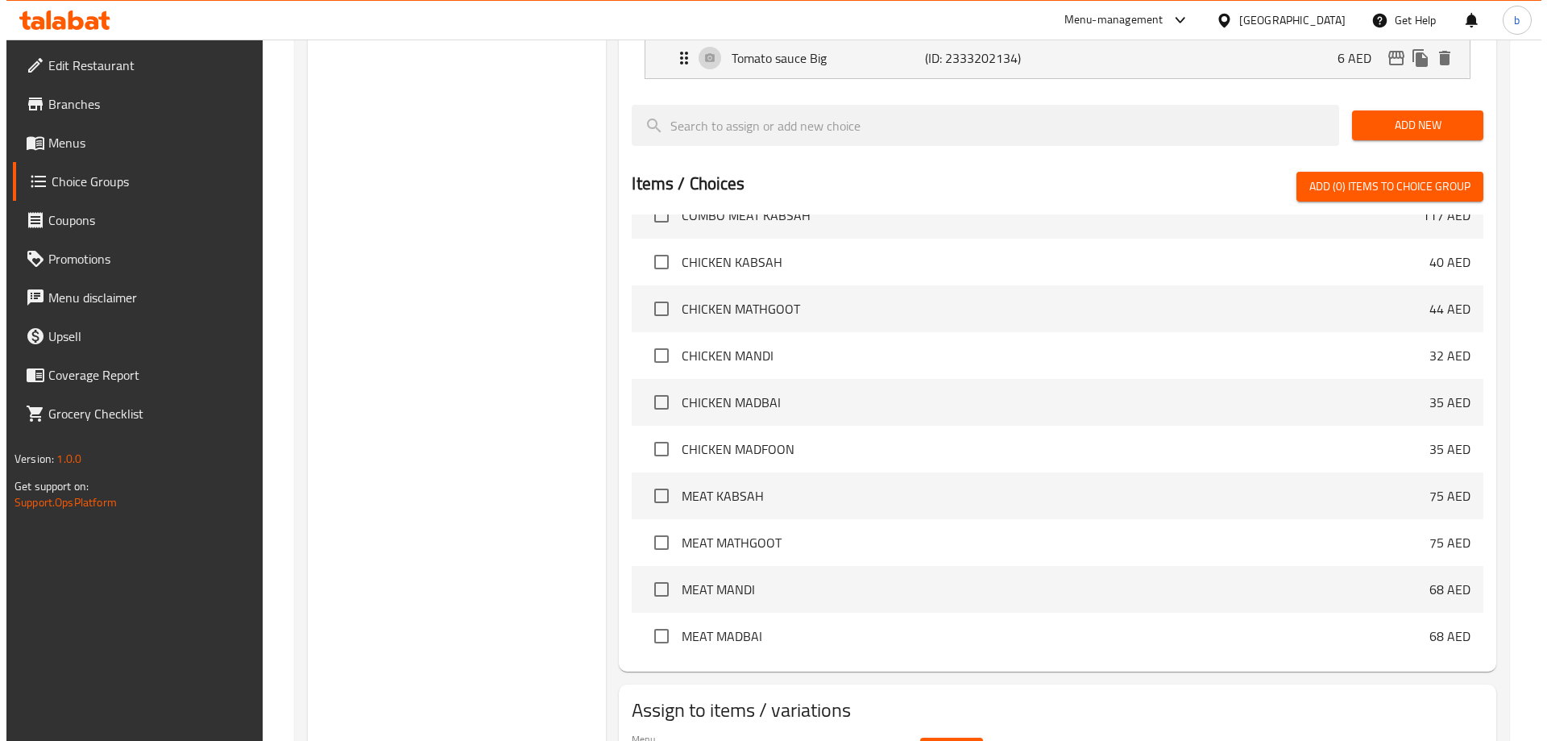
scroll to position [749, 0]
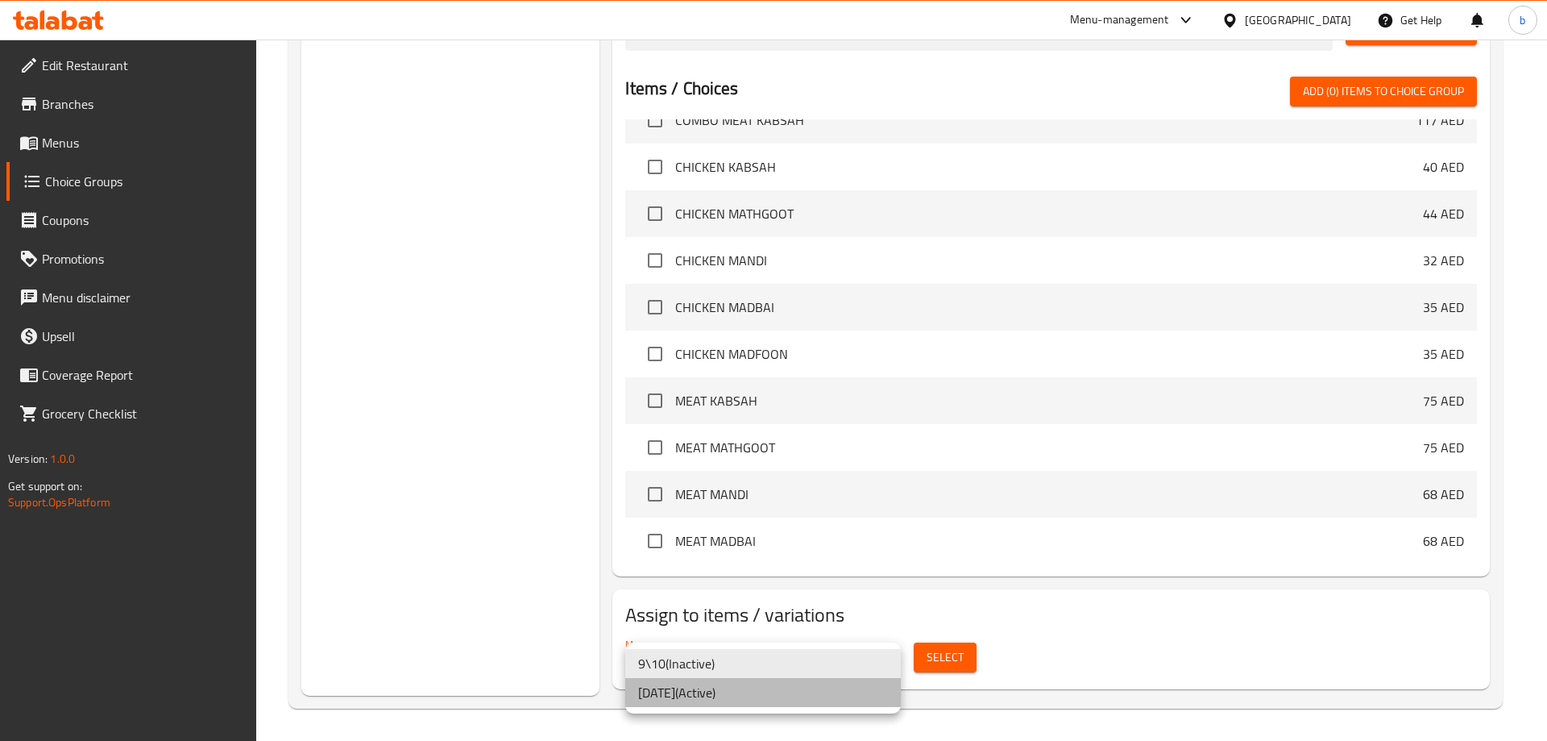
click at [804, 693] on li "[DATE] ( Active )" at bounding box center [763, 692] width 276 height 29
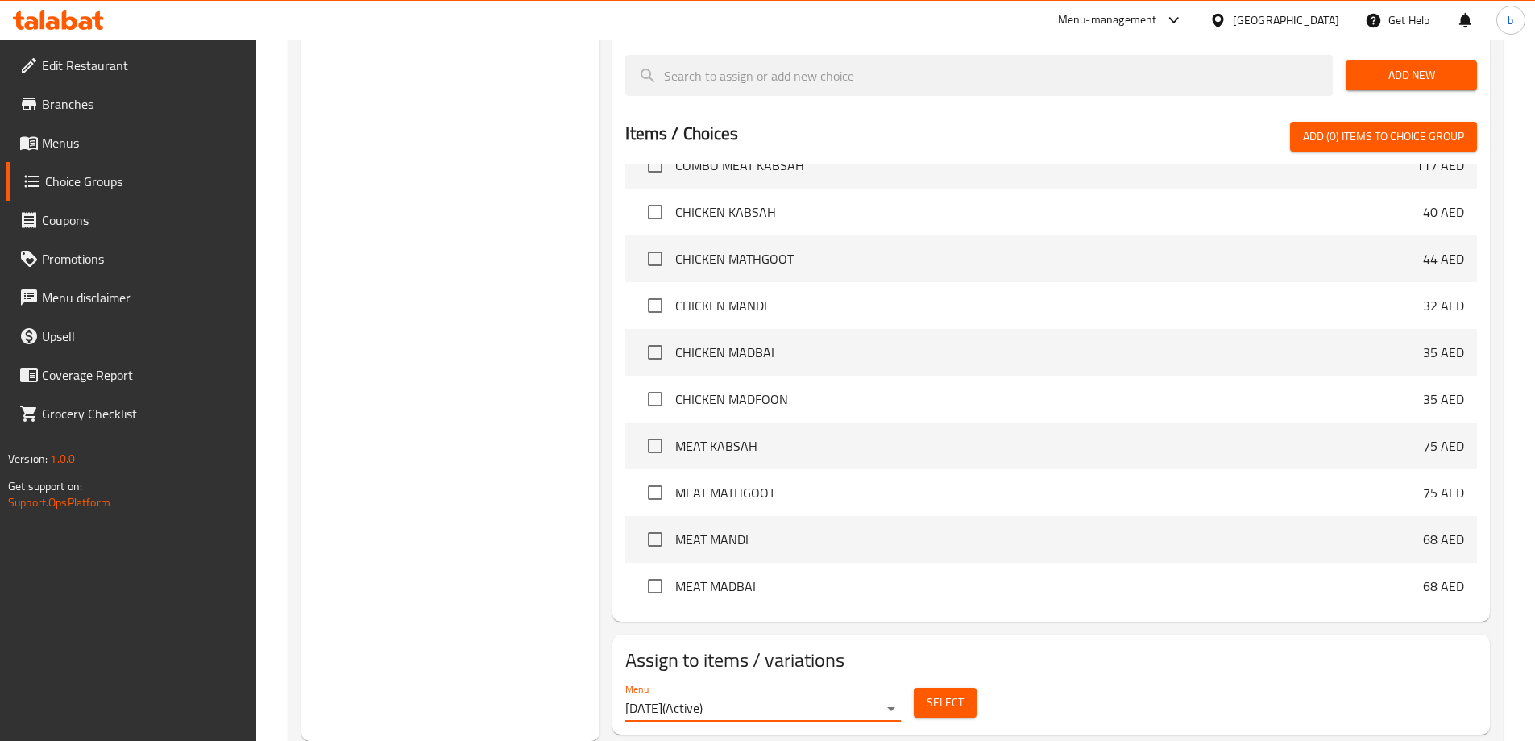
click at [937, 687] on button "Select" at bounding box center [945, 702] width 63 height 30
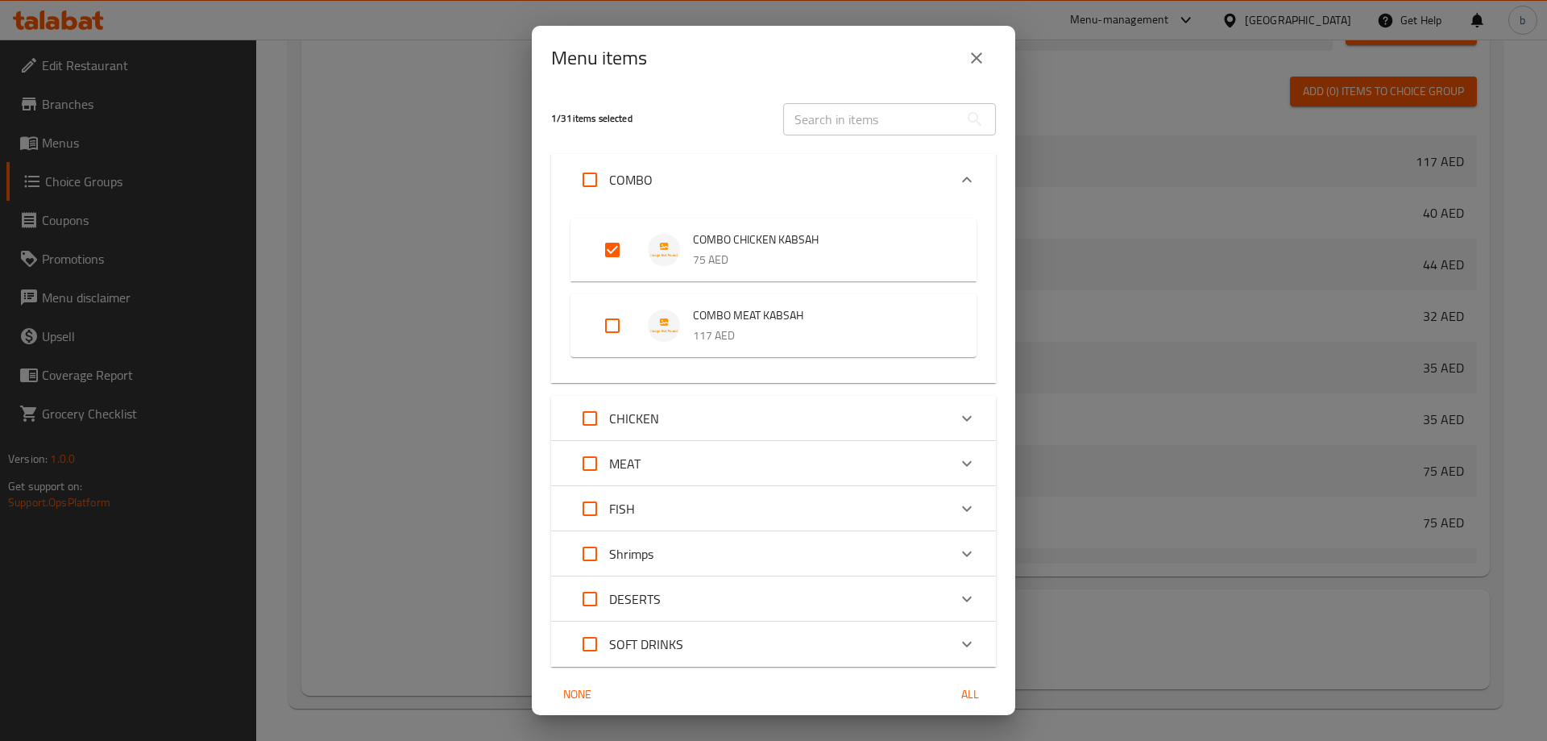
click at [588, 176] on input "Expand" at bounding box center [590, 179] width 39 height 39
checkbox input "true"
click at [596, 416] on input "Expand" at bounding box center [590, 418] width 39 height 39
checkbox input "true"
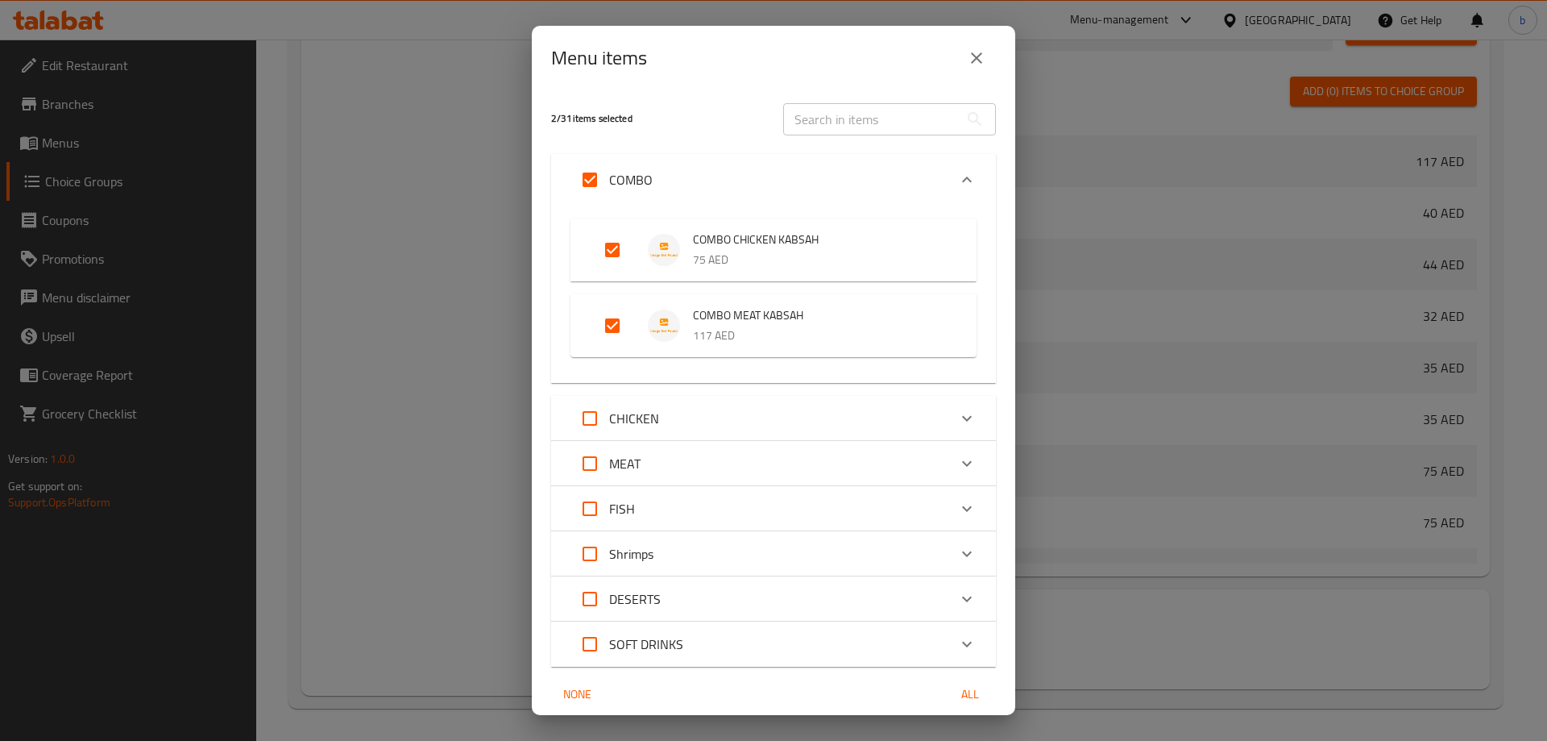
checkbox input "true"
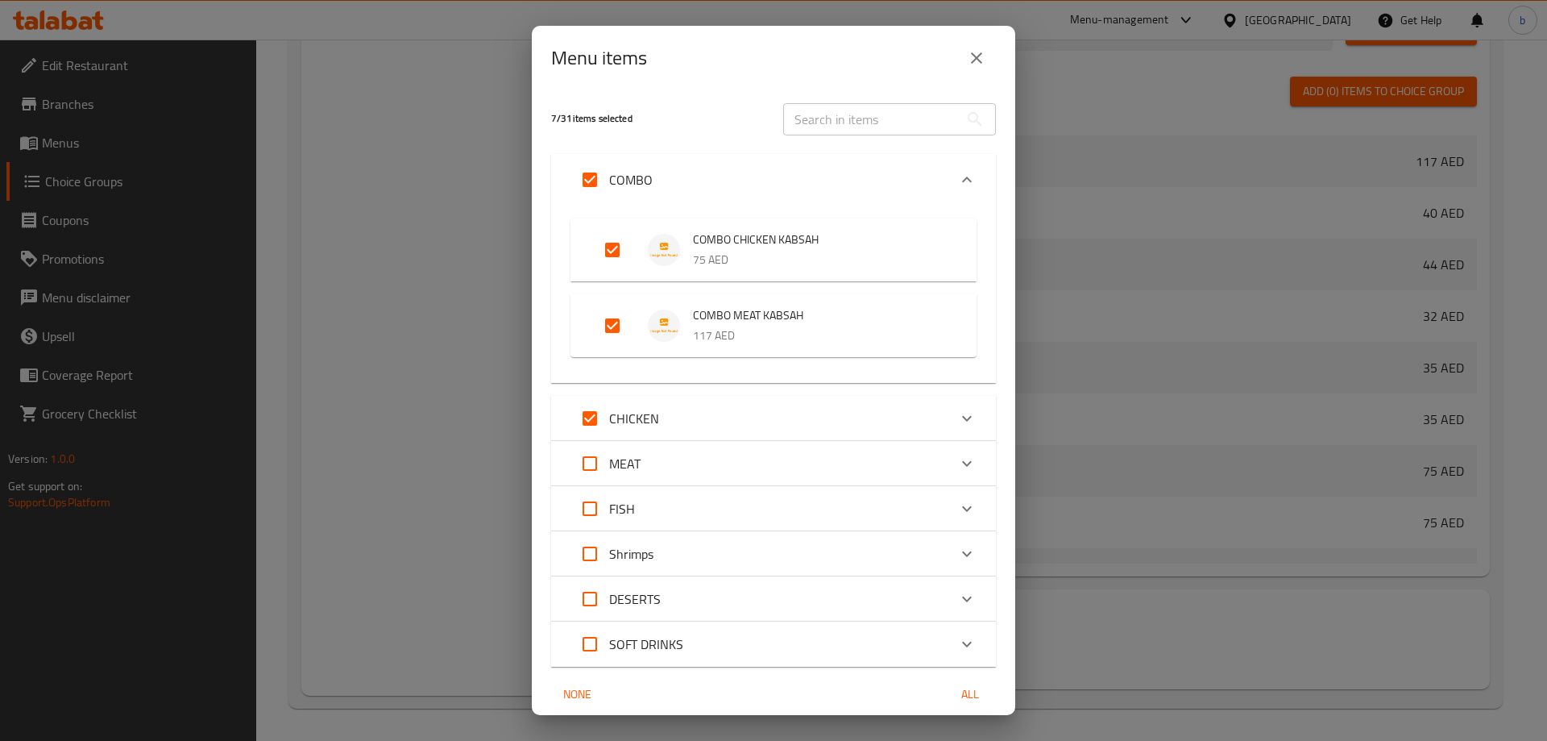
click at [588, 471] on input "Expand" at bounding box center [590, 463] width 39 height 39
checkbox input "true"
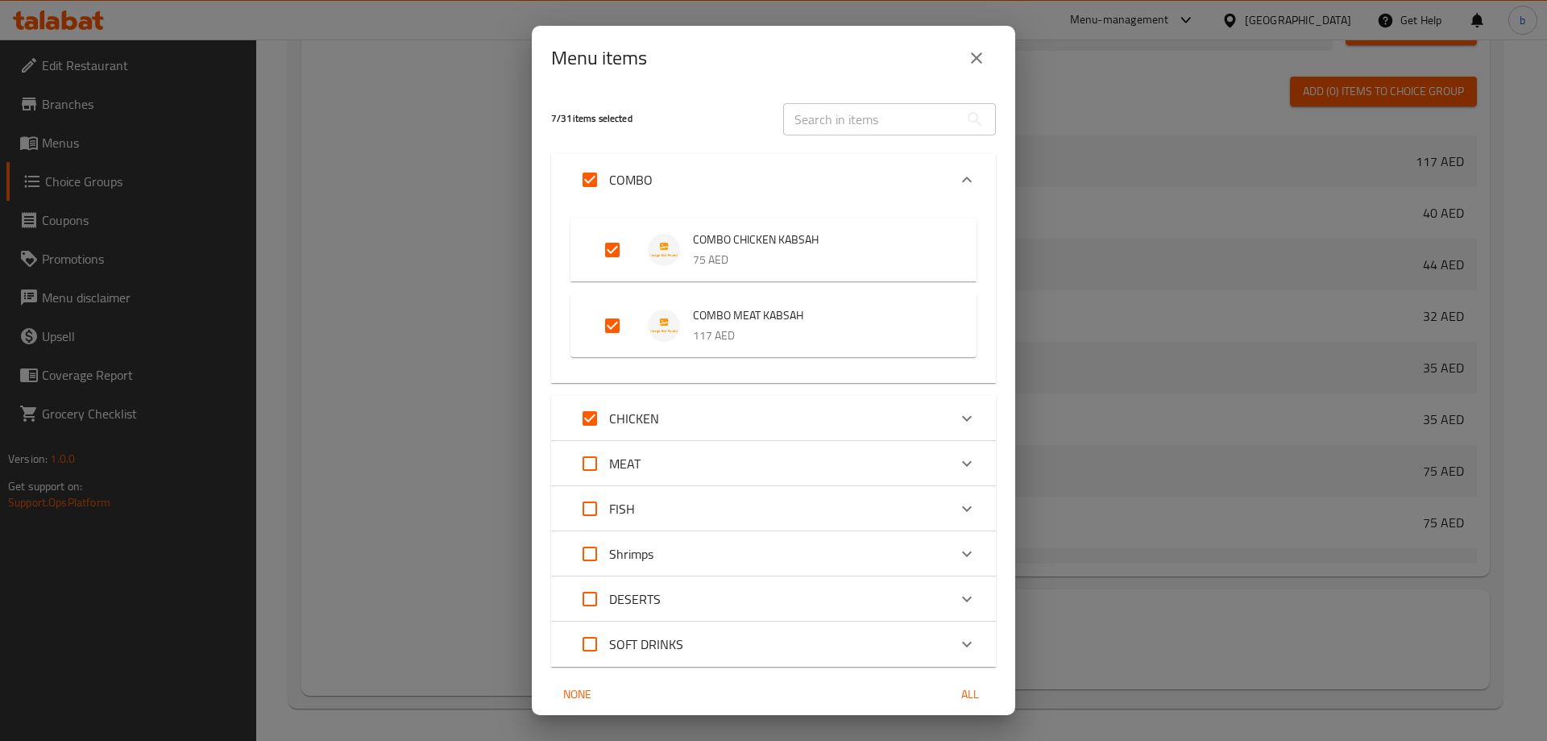
checkbox input "true"
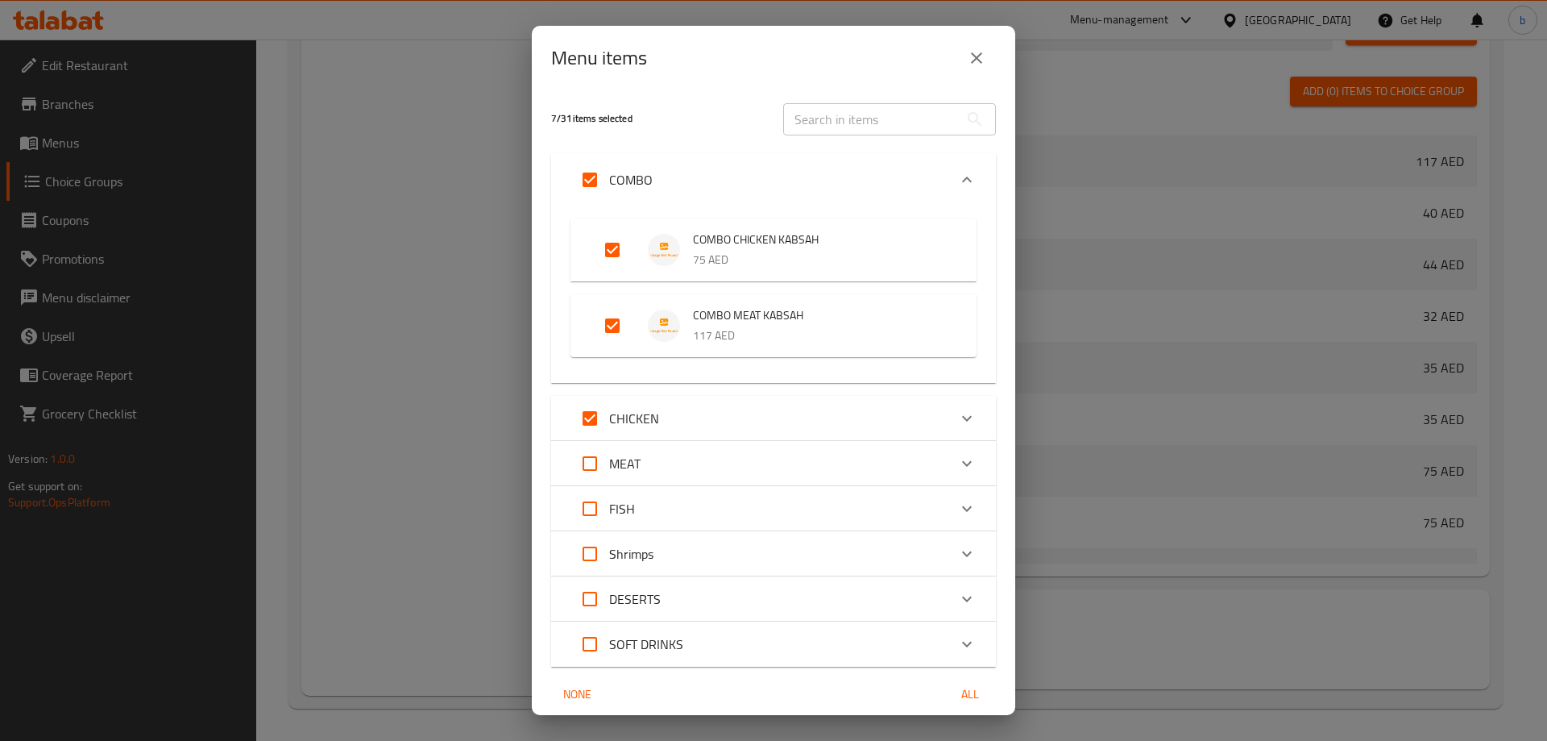
checkbox input "true"
click at [584, 506] on input "Expand" at bounding box center [590, 508] width 39 height 39
checkbox input "true"
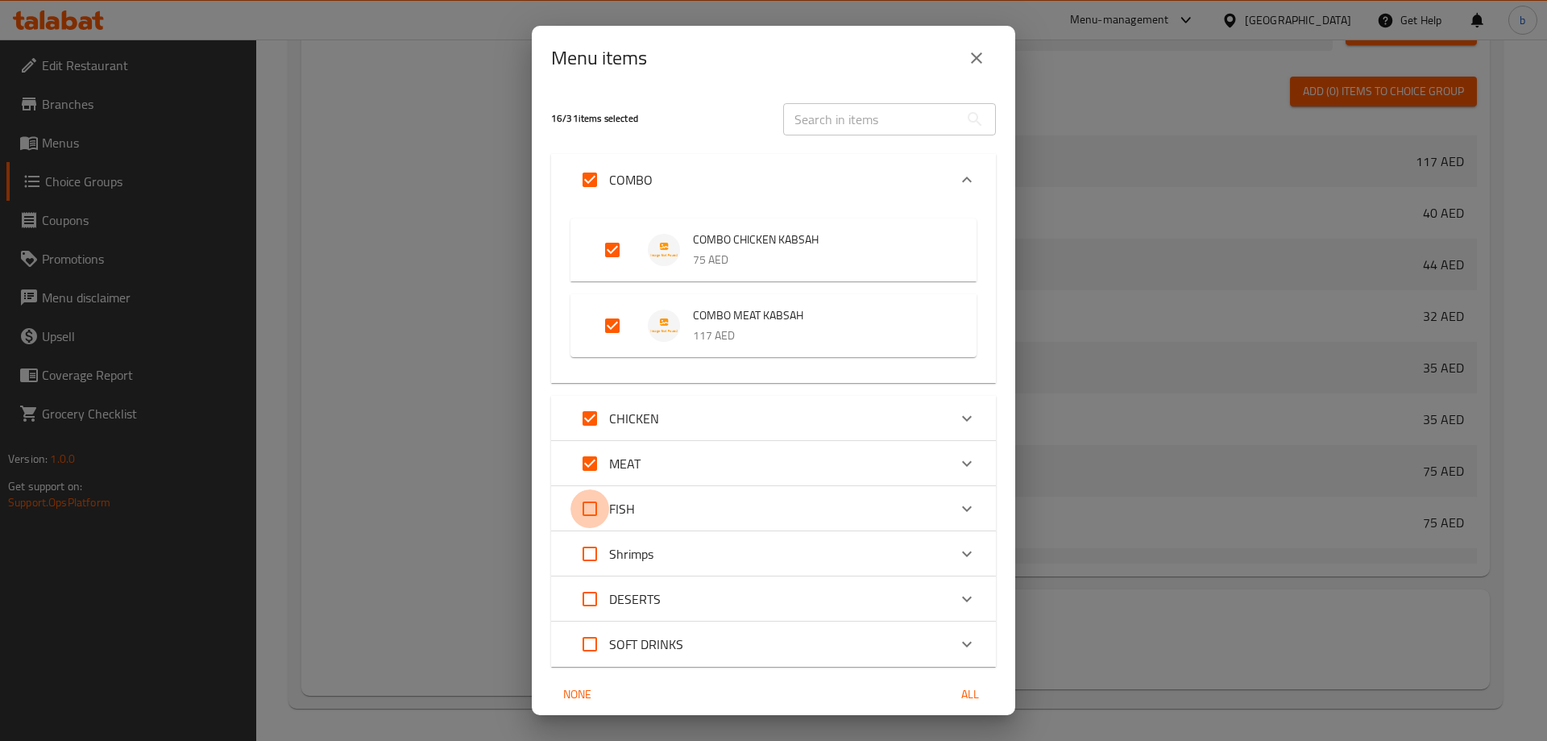
checkbox input "true"
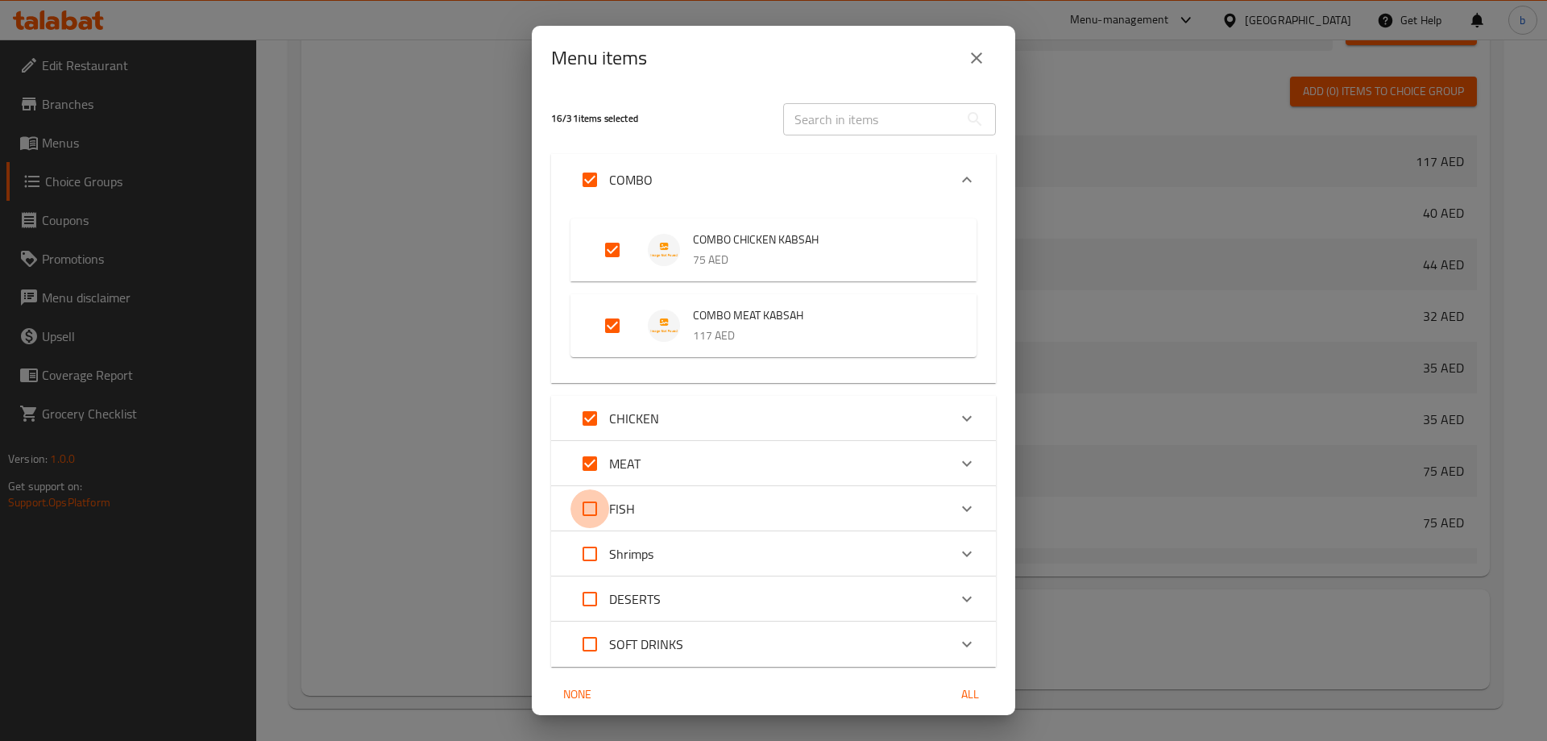
checkbox input "true"
click at [584, 547] on input "Expand" at bounding box center [590, 553] width 39 height 39
checkbox input "true"
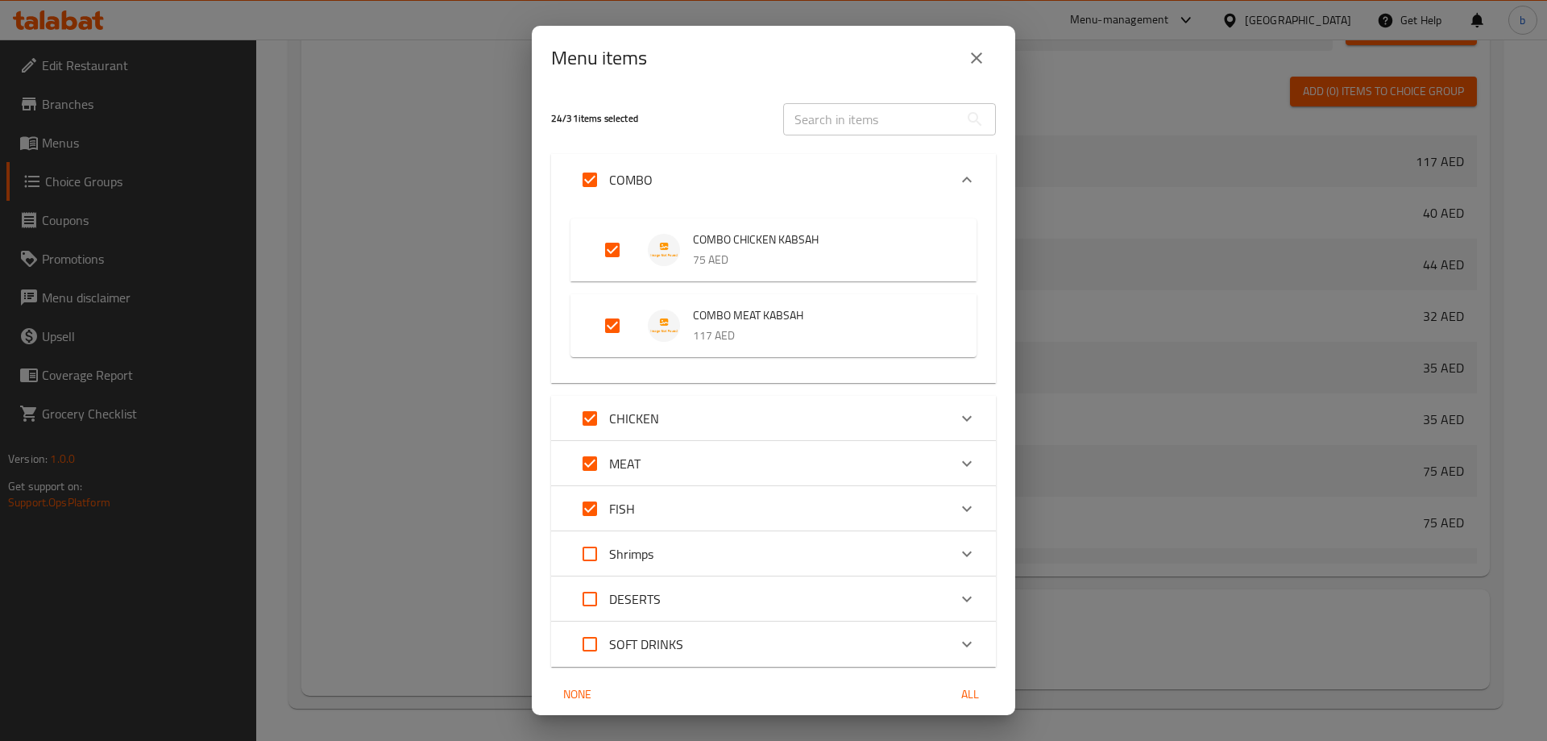
checkbox input "true"
click at [583, 609] on input "Expand" at bounding box center [590, 598] width 39 height 39
checkbox input "true"
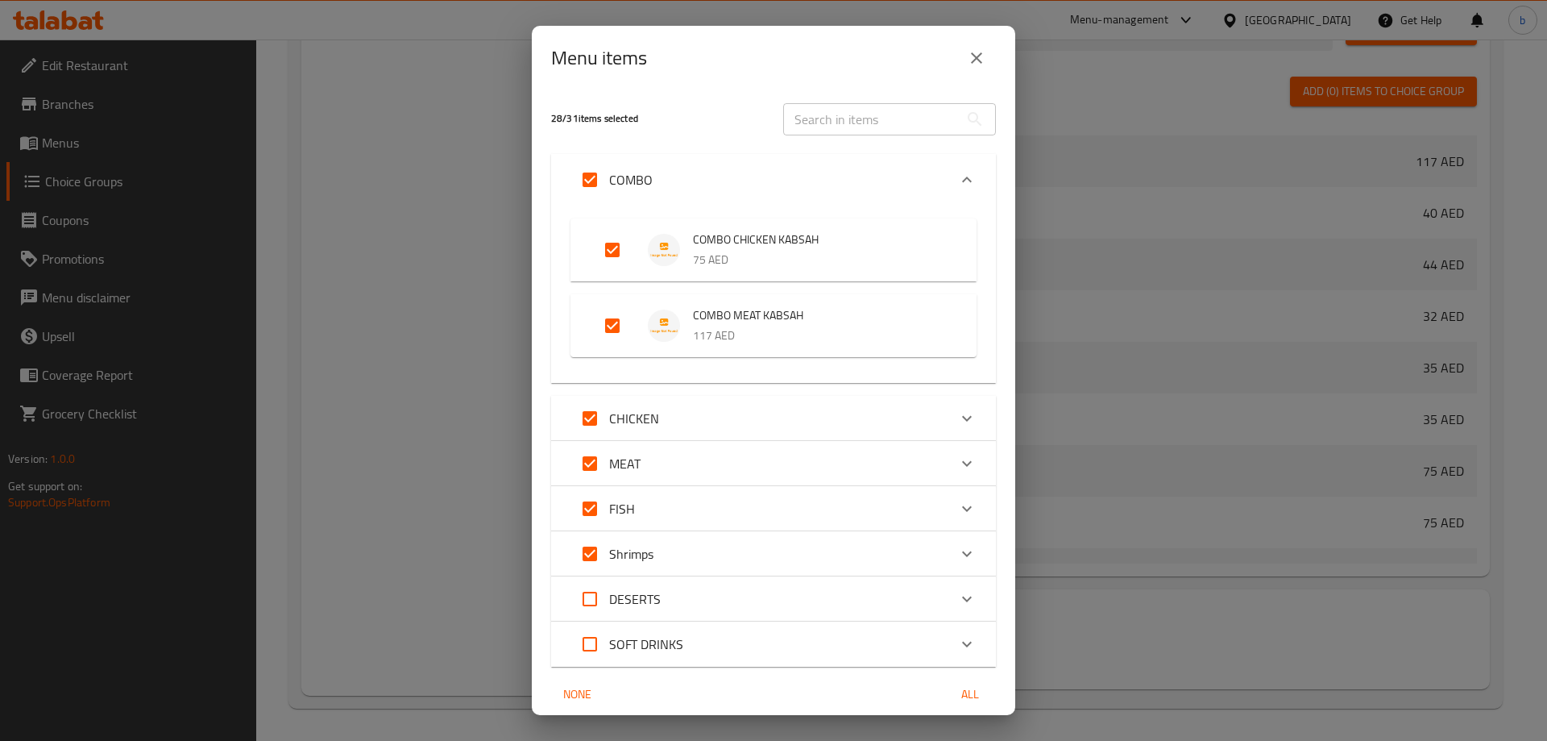
checkbox input "true"
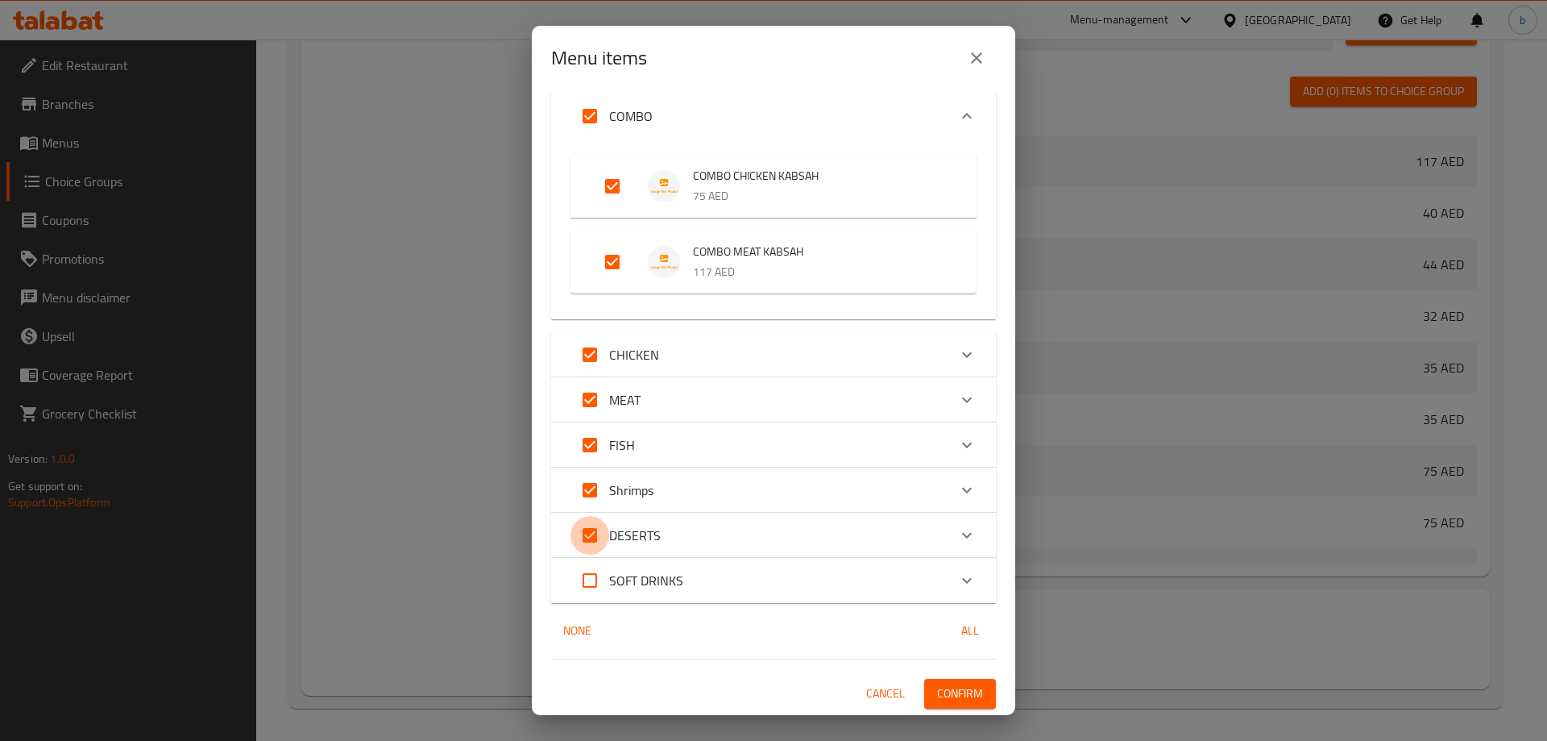
click at [588, 540] on input "Expand" at bounding box center [590, 535] width 39 height 39
checkbox input "false"
click at [590, 583] on input "Expand" at bounding box center [590, 580] width 39 height 39
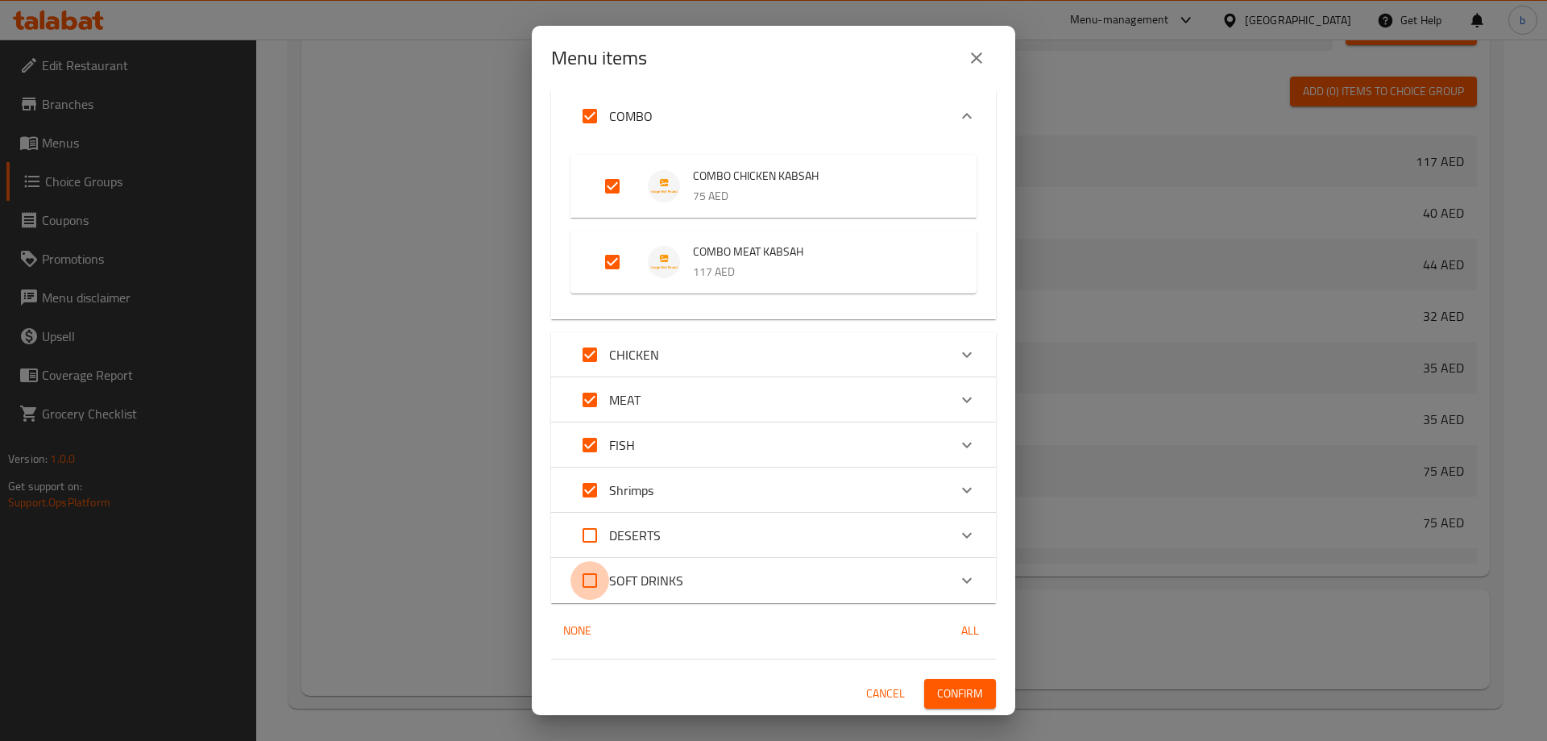
checkbox input "true"
click at [590, 583] on input "Expand" at bounding box center [590, 580] width 39 height 39
checkbox input "false"
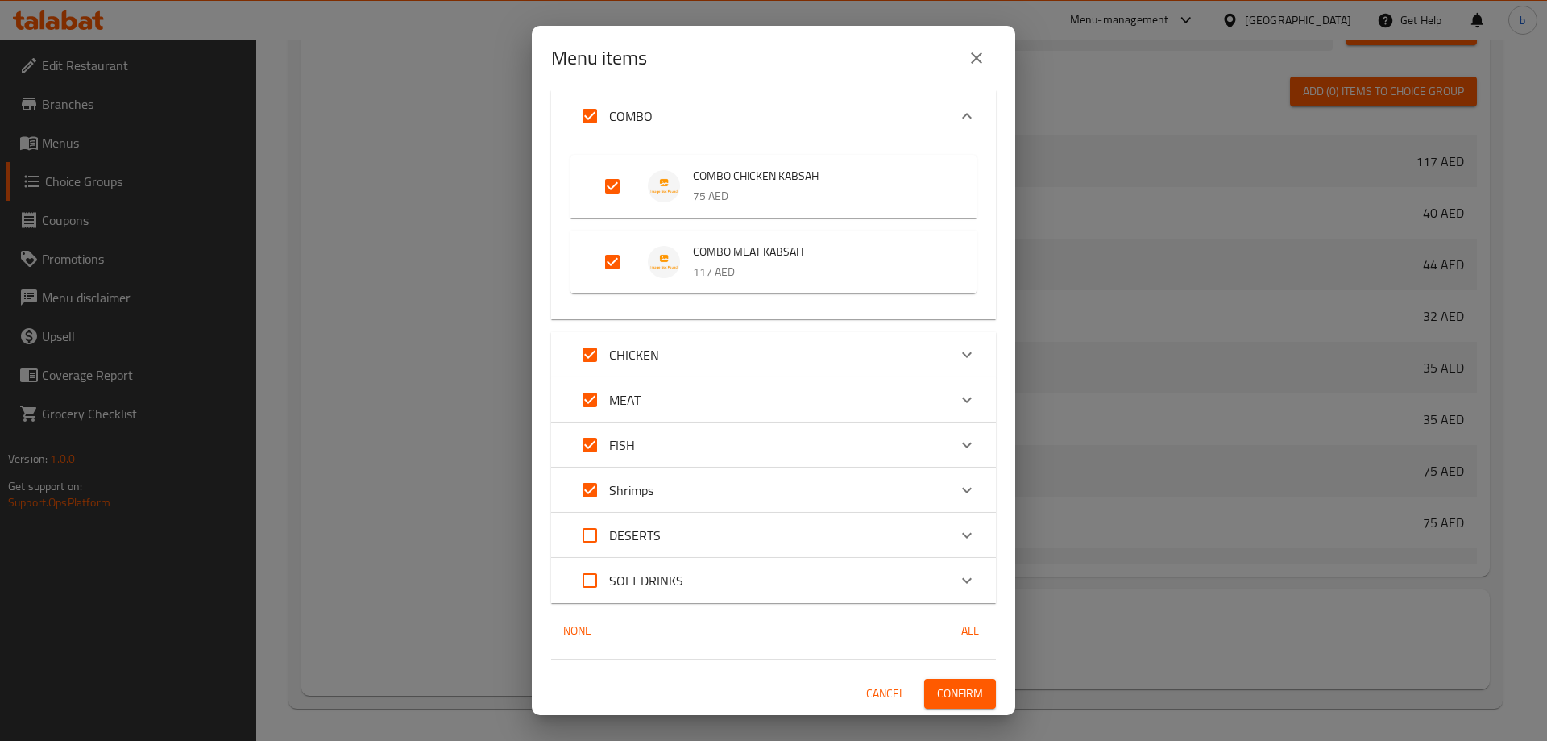
click at [968, 109] on div "Expand" at bounding box center [967, 116] width 39 height 39
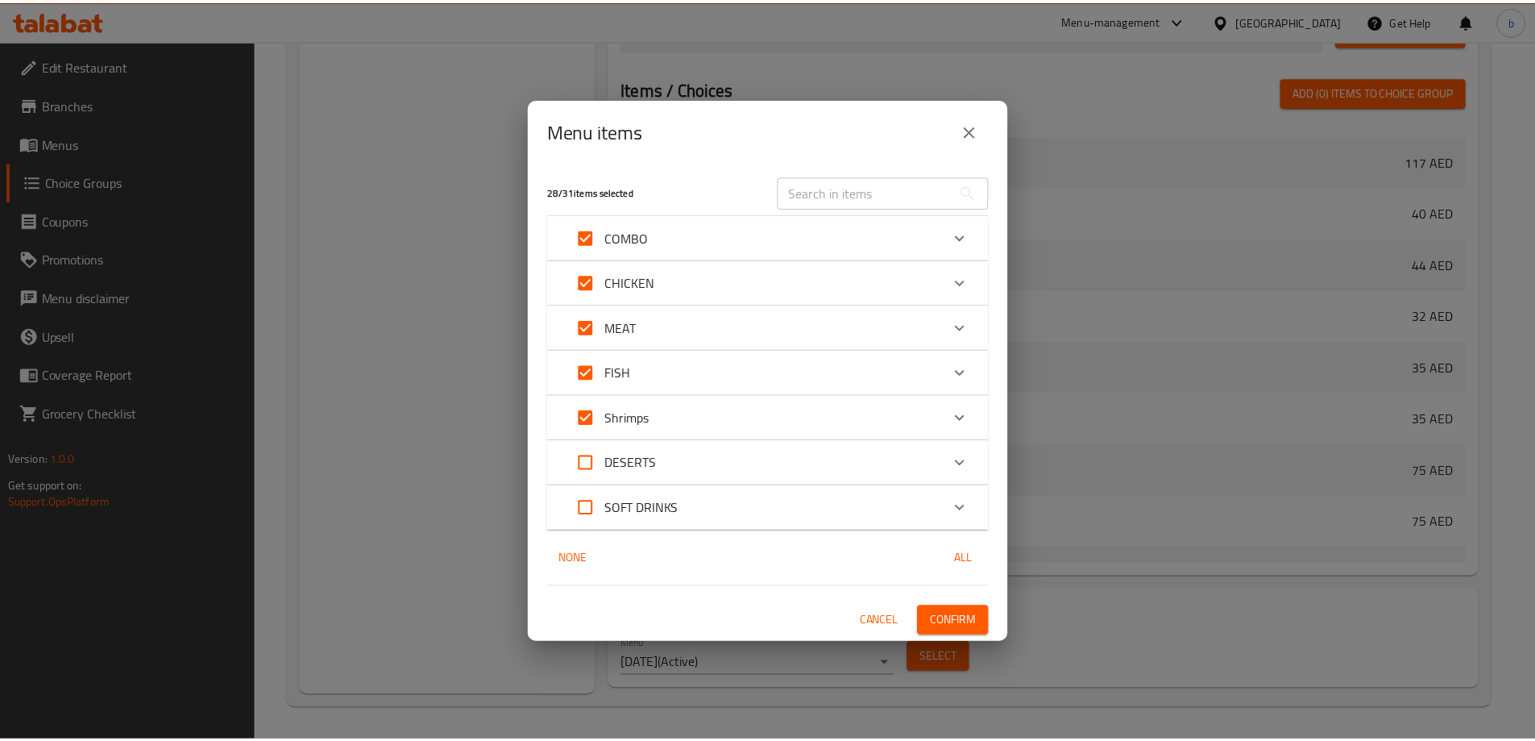
scroll to position [0, 0]
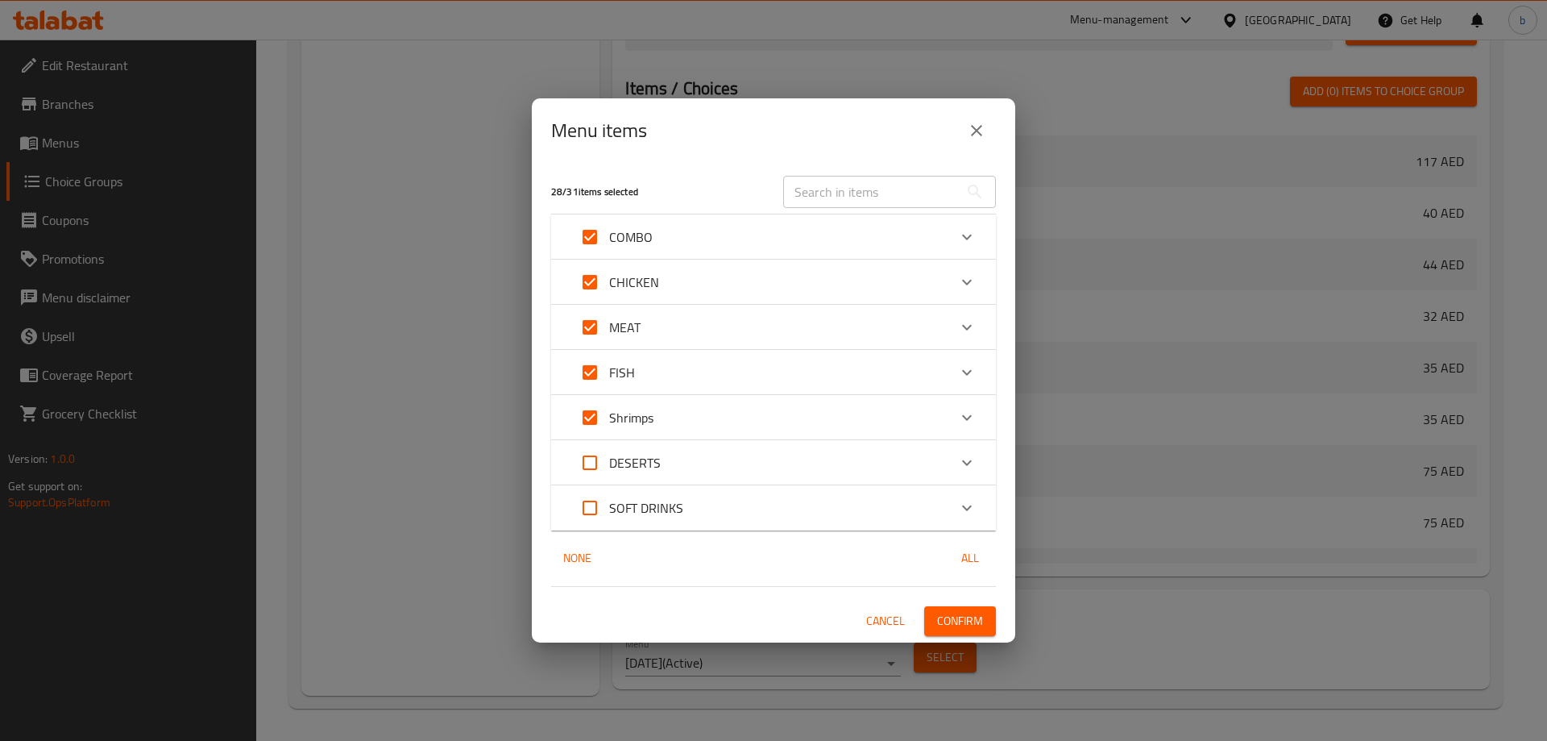
click at [798, 503] on div "SOFT DRINKS" at bounding box center [759, 507] width 377 height 39
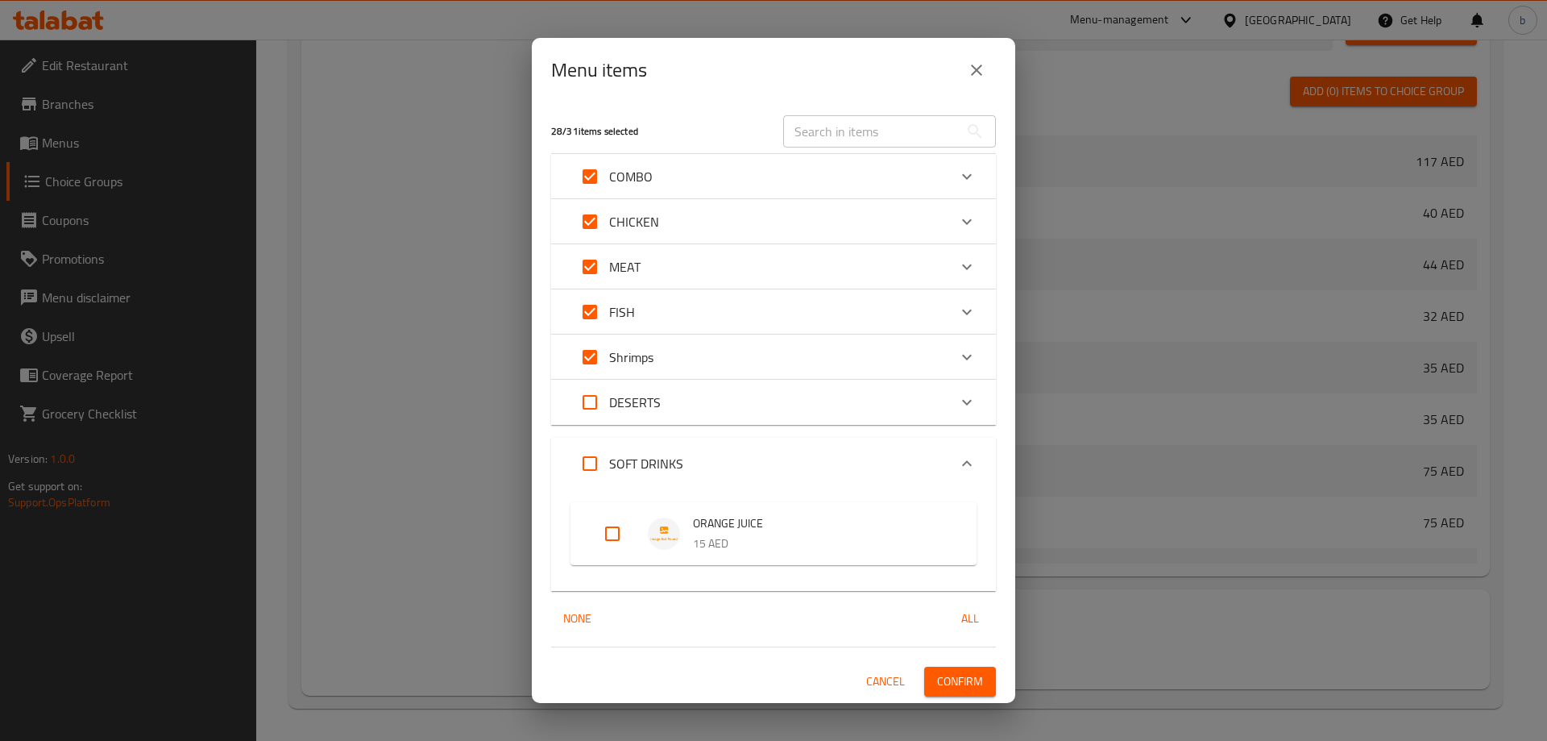
click at [958, 466] on icon "Expand" at bounding box center [966, 463] width 19 height 19
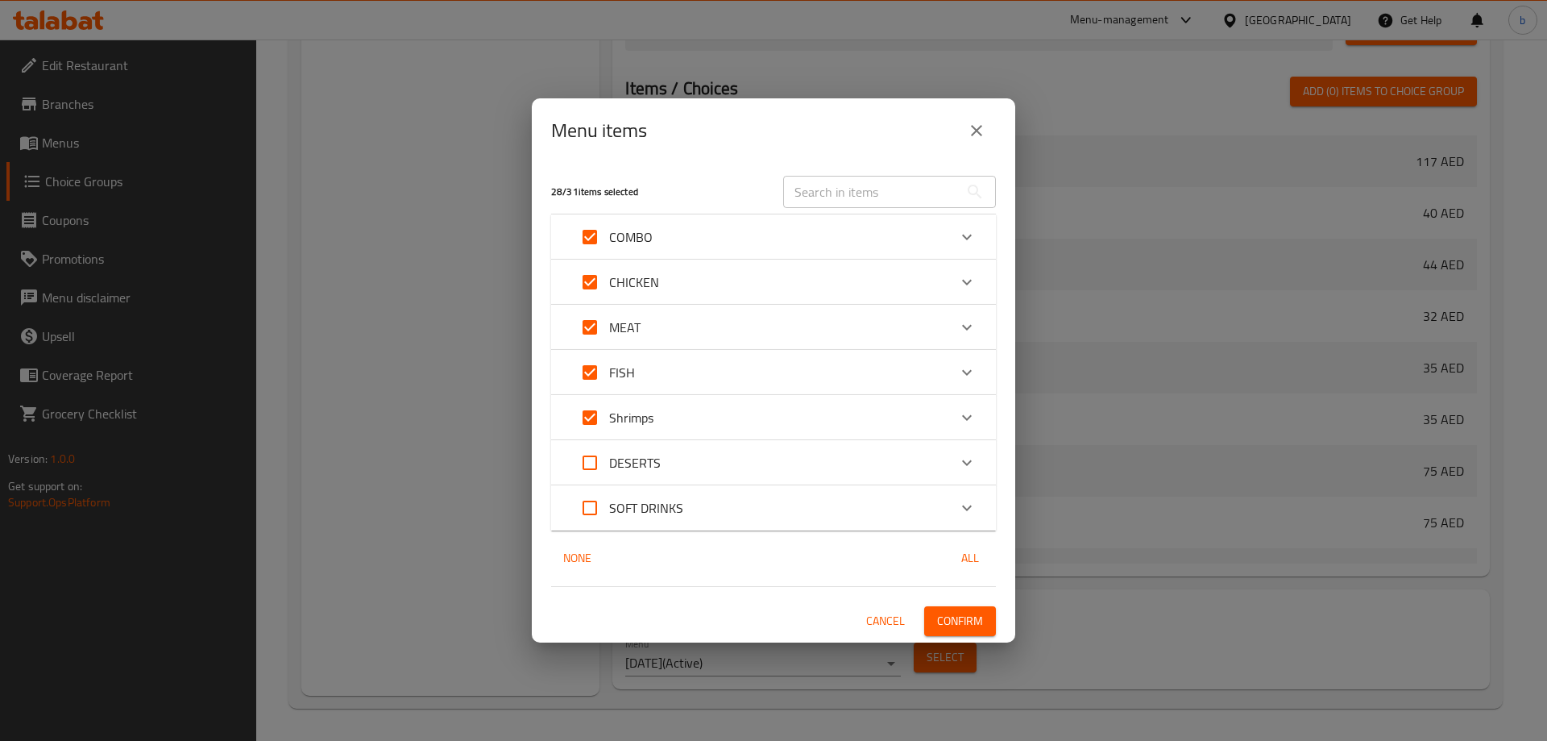
click at [742, 503] on div "SOFT DRINKS" at bounding box center [759, 507] width 377 height 39
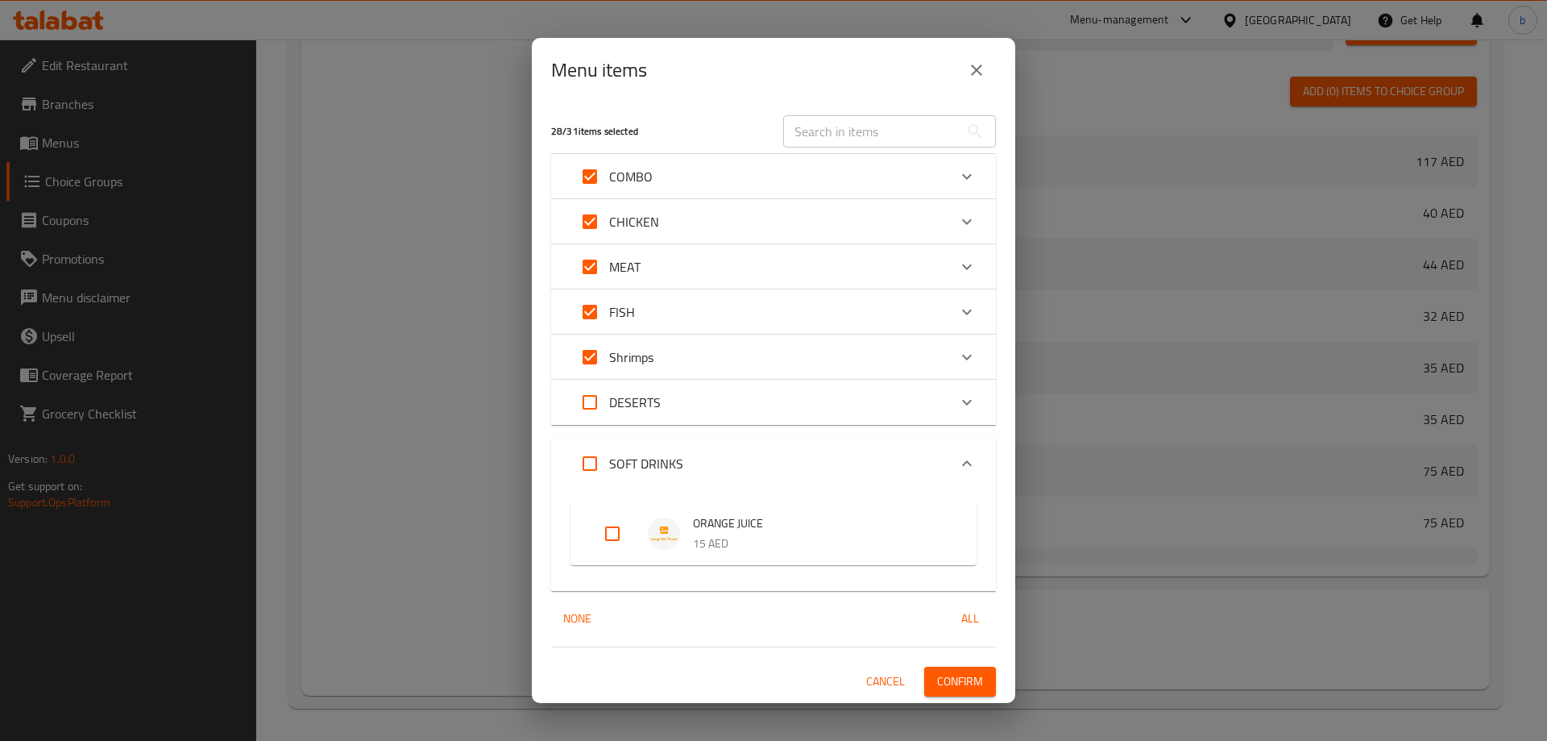
click at [793, 409] on div "DESERTS" at bounding box center [759, 402] width 377 height 39
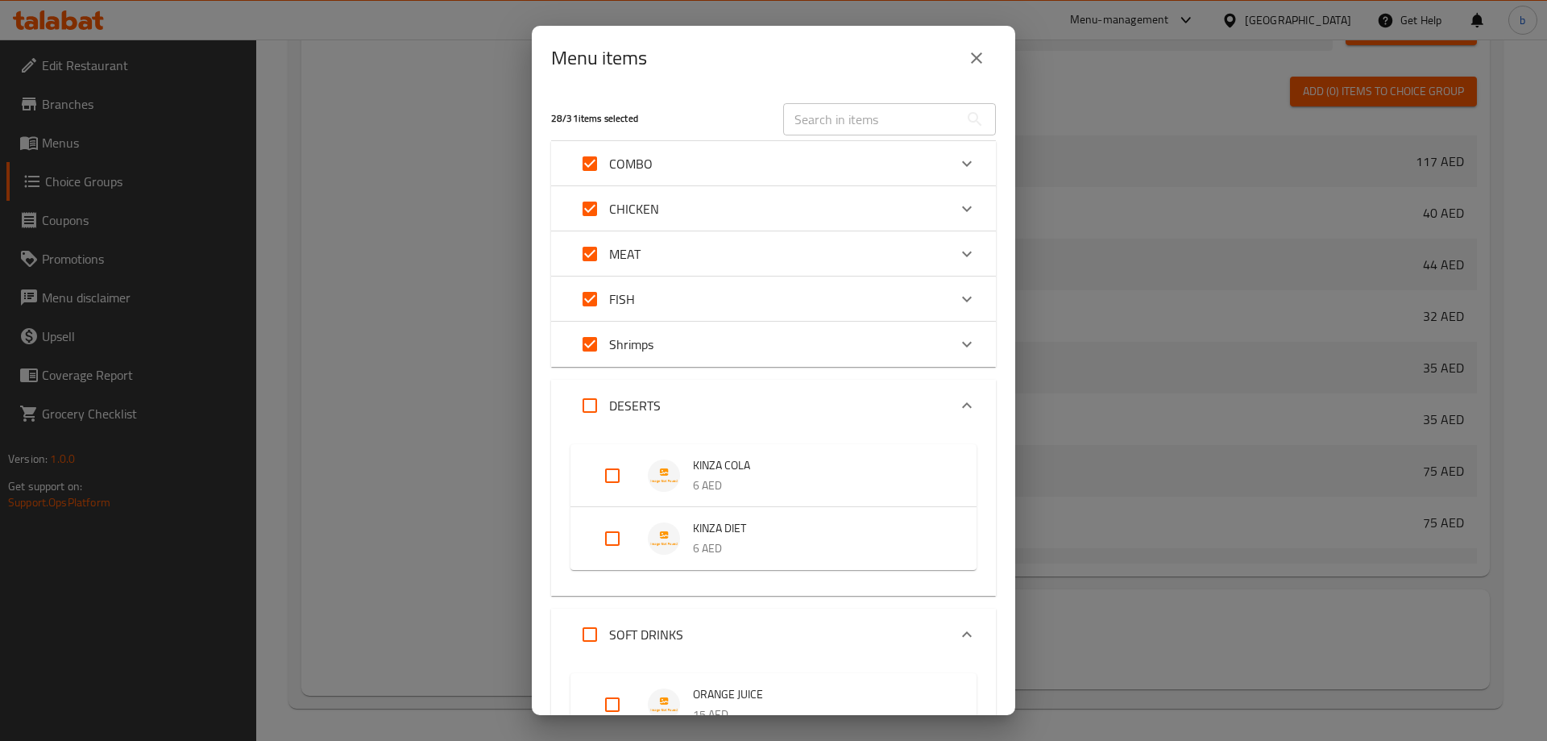
click at [634, 340] on p "Shrimps" at bounding box center [631, 343] width 44 height 19
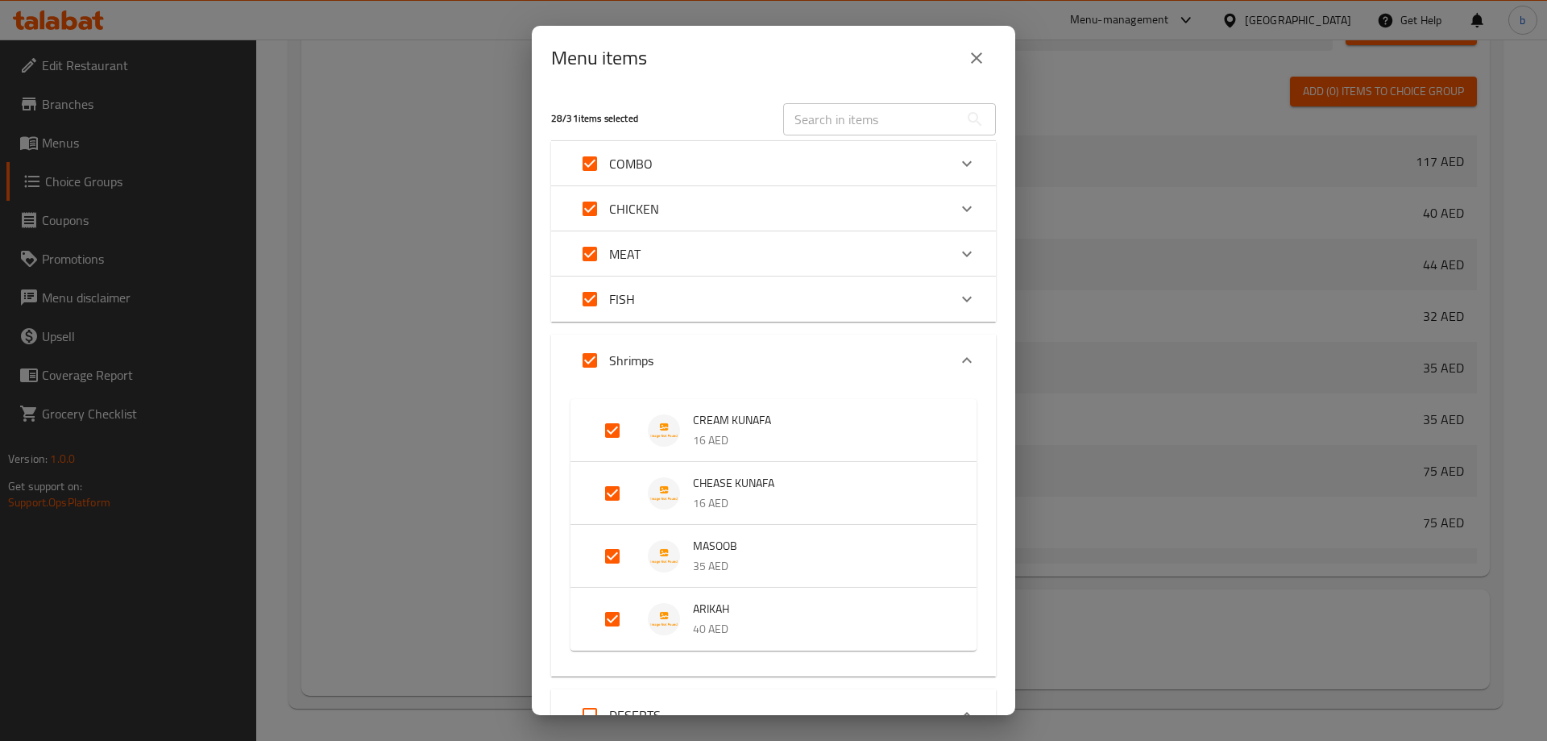
click at [305, 110] on div "Menu items 28 / 31 items selected ​ COMBO COMBO CHICKEN KABSAH 75 AED COMBO MEA…" at bounding box center [773, 370] width 1547 height 741
click at [983, 52] on icon "close" at bounding box center [976, 57] width 19 height 19
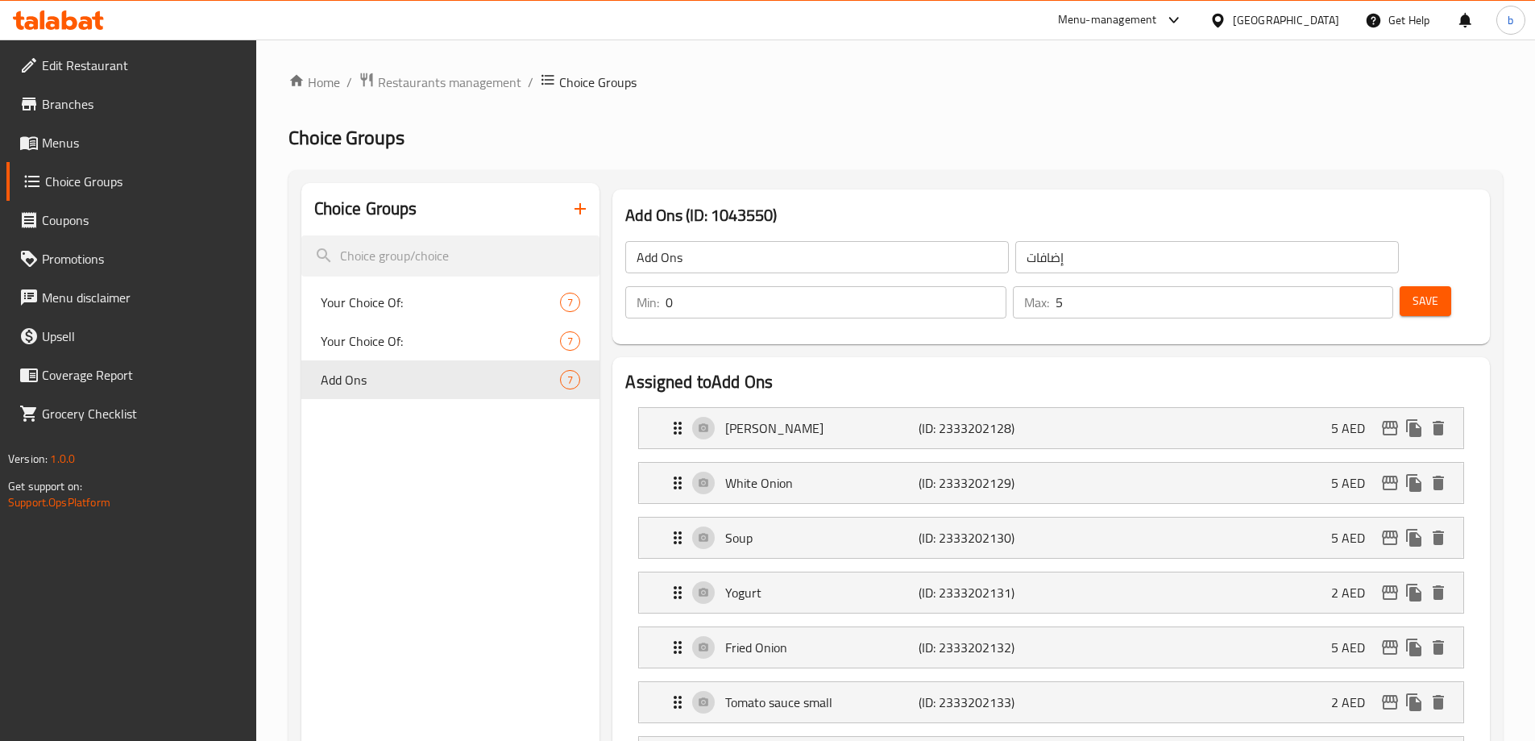
click at [71, 130] on link "Menus" at bounding box center [131, 142] width 250 height 39
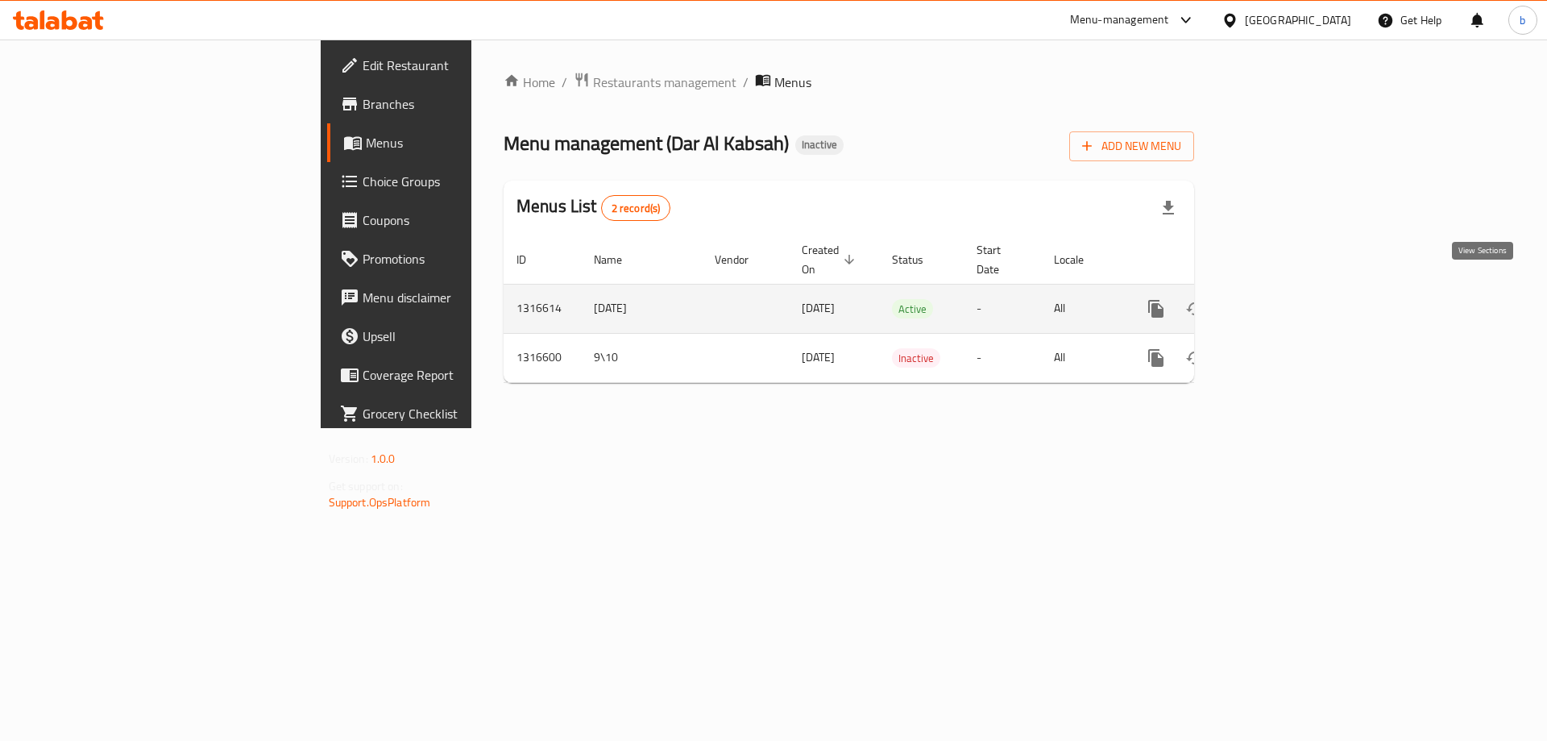
click at [1282, 299] on icon "enhanced table" at bounding box center [1272, 308] width 19 height 19
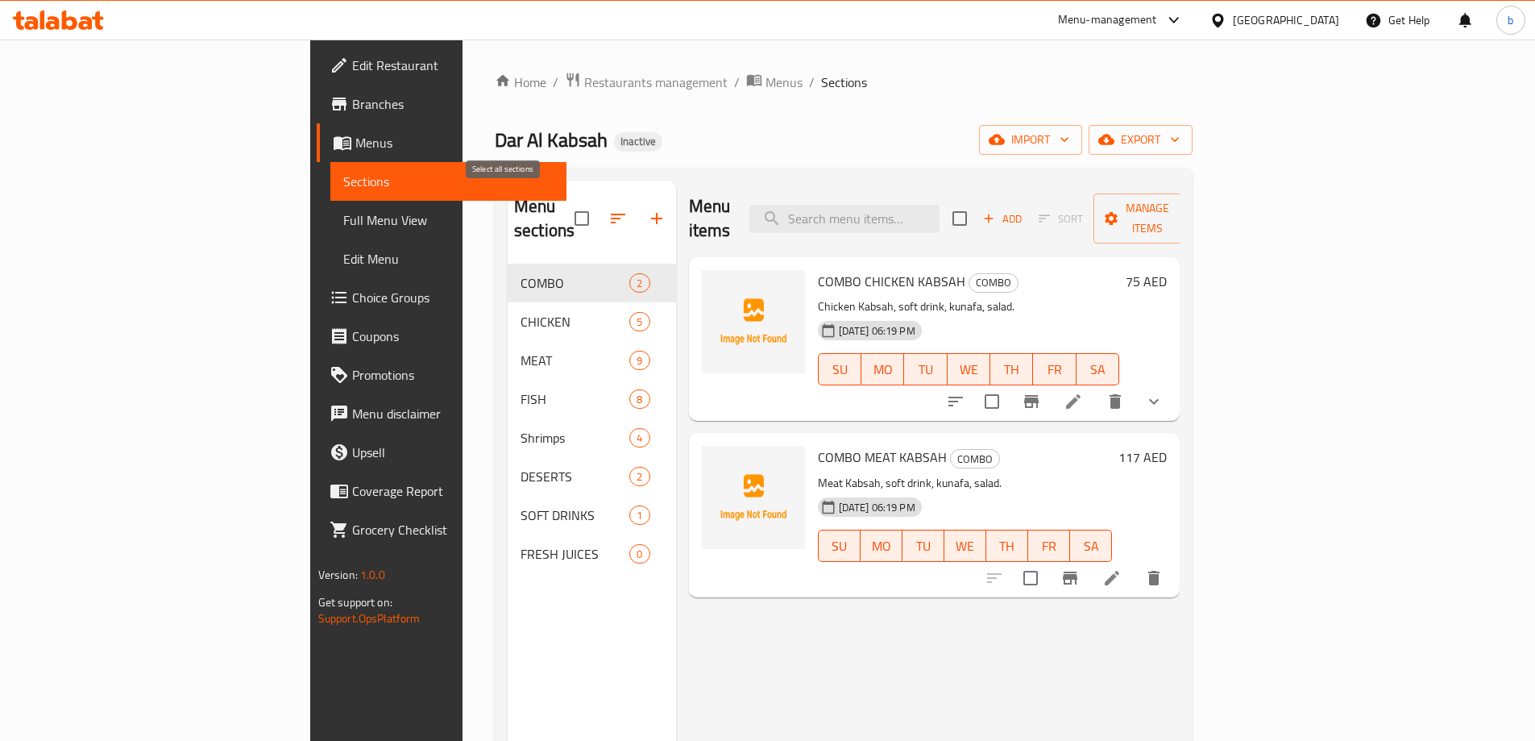
click at [565, 203] on input "checkbox" at bounding box center [582, 218] width 34 height 34
checkbox input "true"
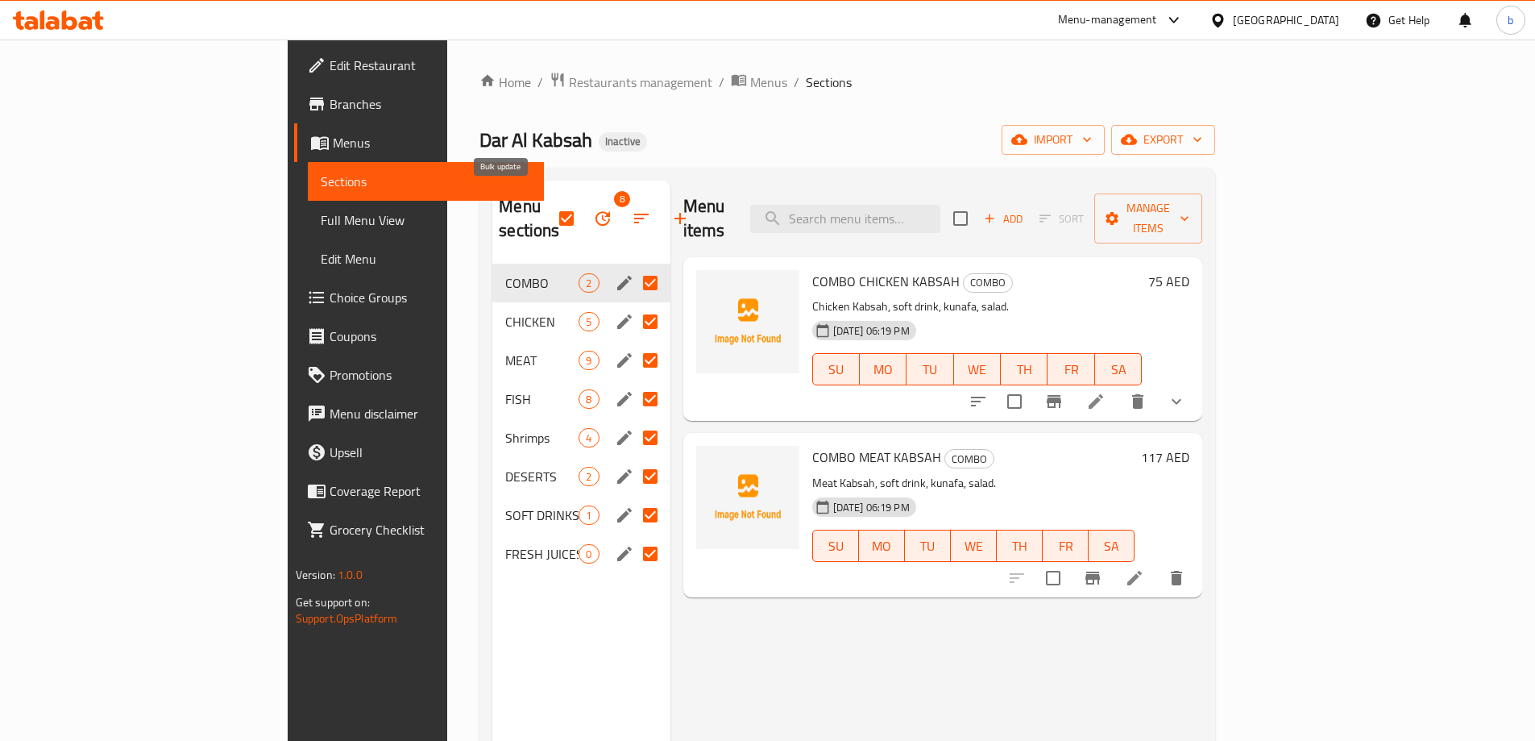
click at [583, 199] on button "button" at bounding box center [602, 218] width 39 height 39
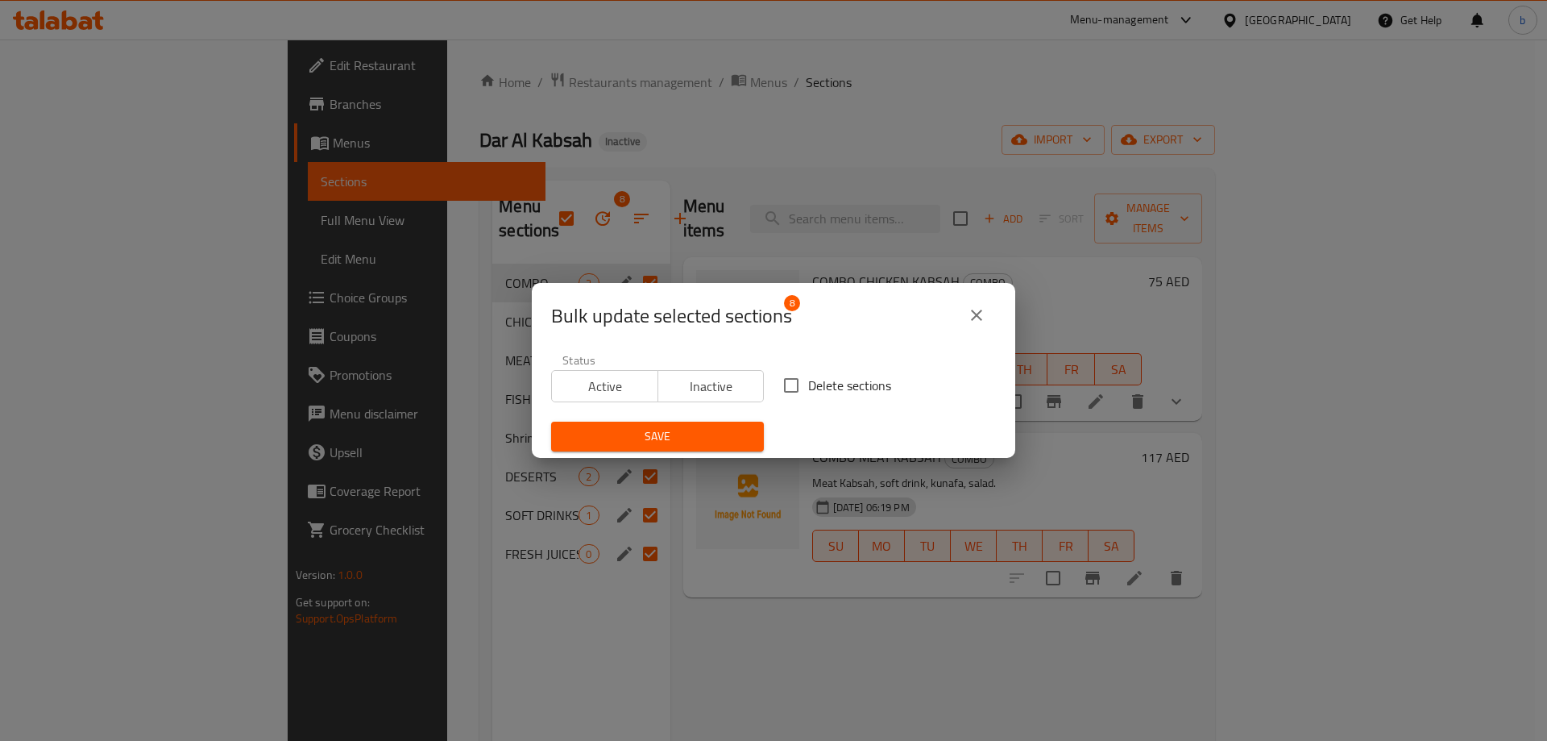
click at [817, 394] on span "Delete sections" at bounding box center [849, 385] width 83 height 19
click at [808, 394] on input "Delete sections" at bounding box center [791, 385] width 34 height 34
checkbox input "true"
click at [726, 421] on div "Save" at bounding box center [658, 436] width 232 height 49
click at [708, 436] on span "Save" at bounding box center [657, 436] width 187 height 20
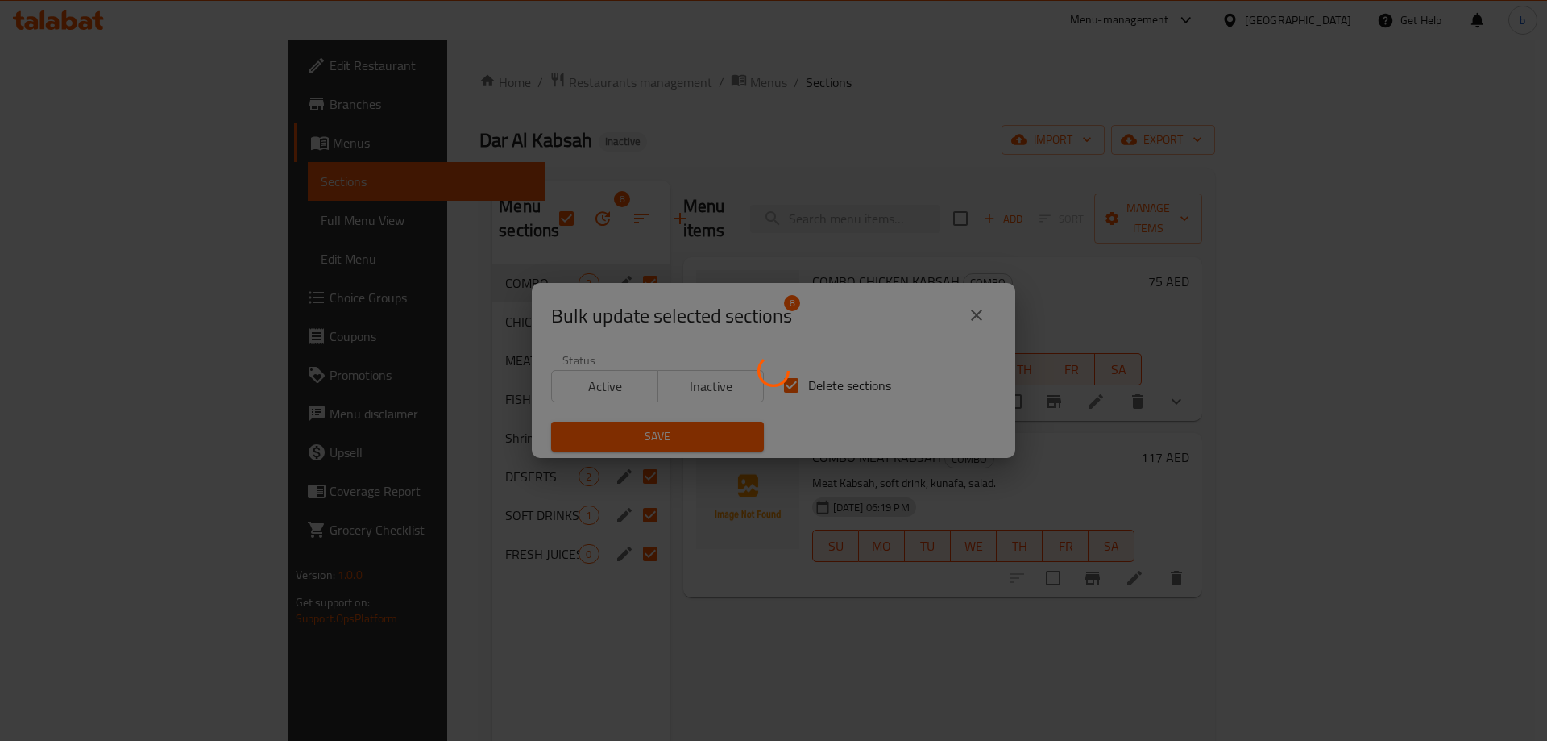
checkbox input "false"
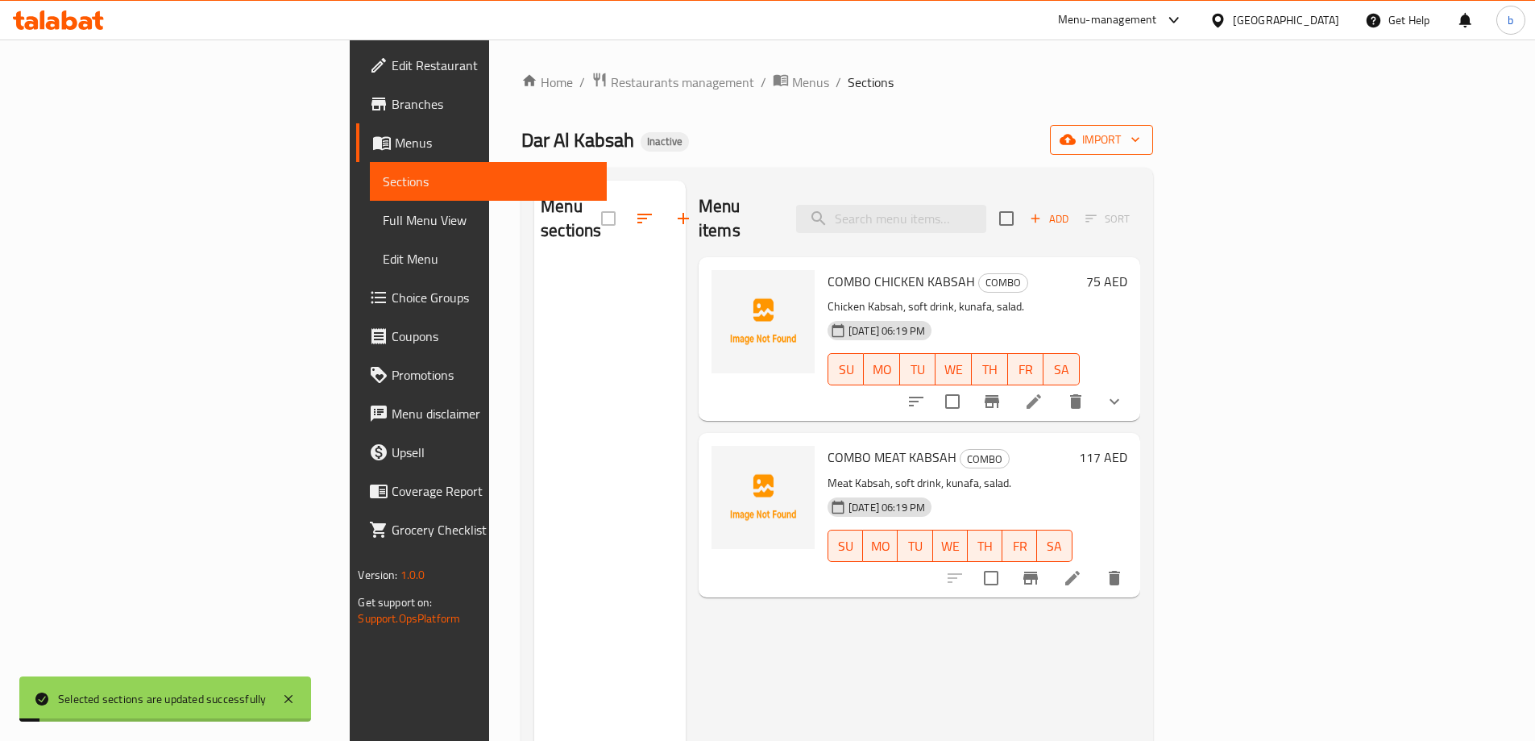
click at [1153, 150] on button "import" at bounding box center [1101, 140] width 103 height 30
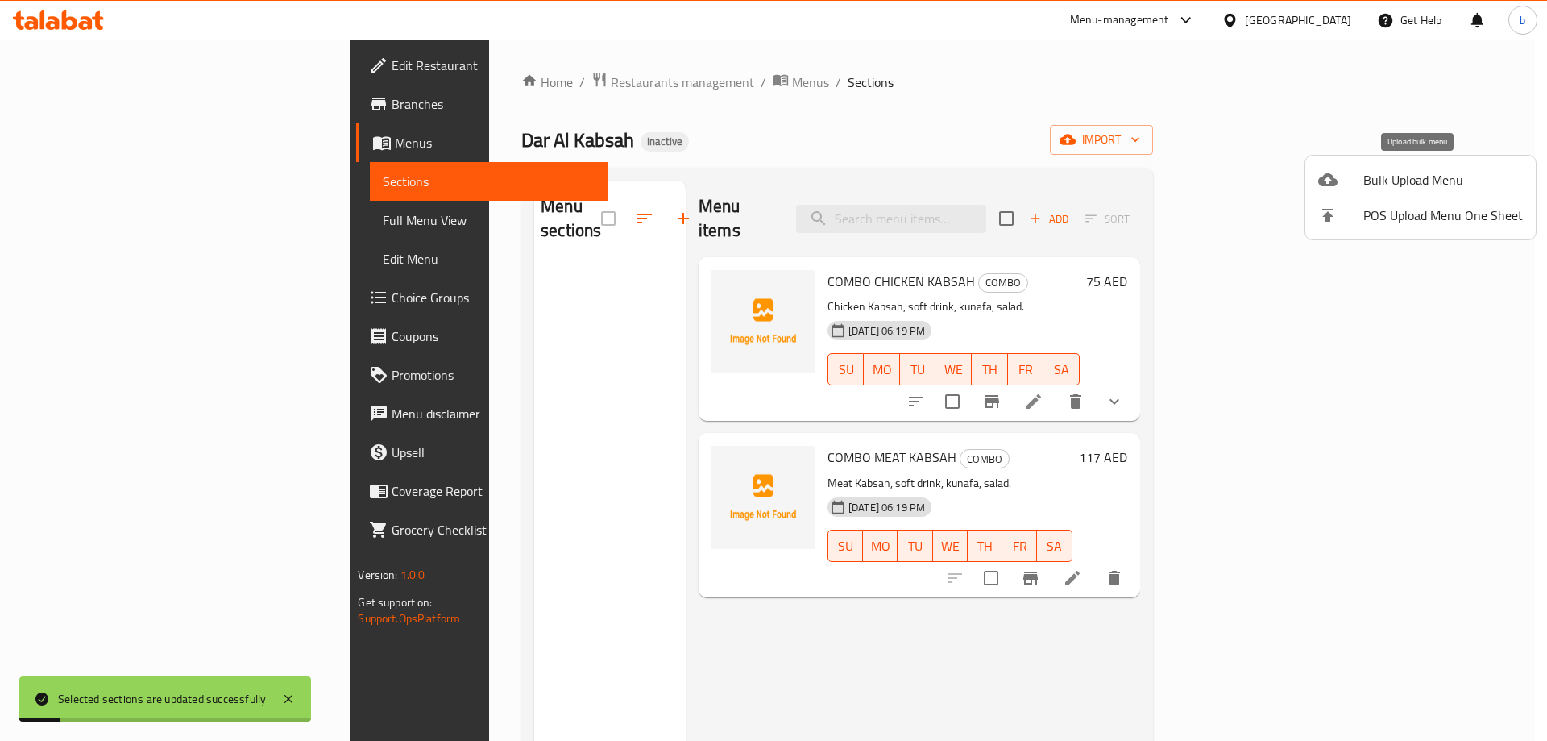
click at [1351, 179] on div at bounding box center [1340, 179] width 45 height 19
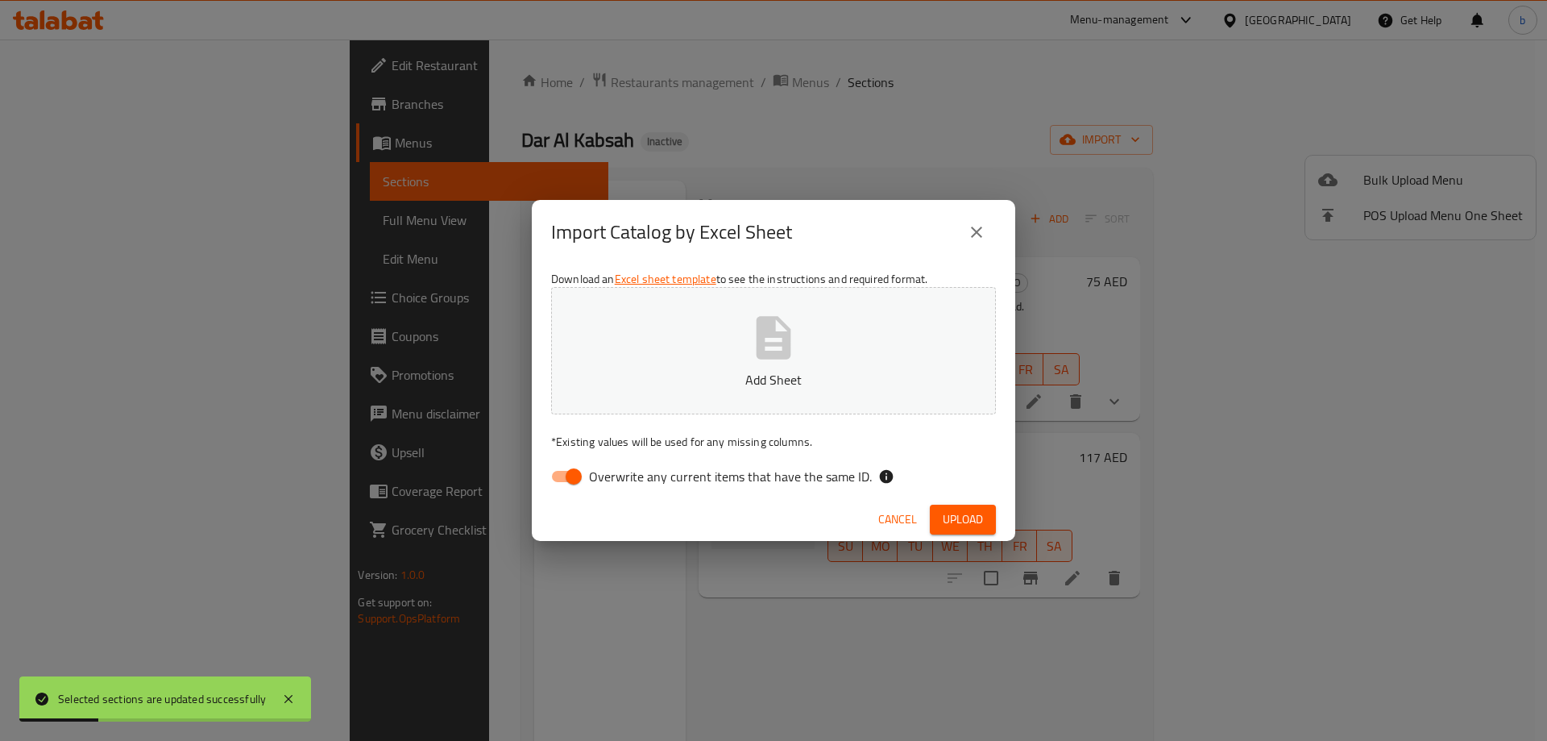
click at [563, 467] on input "Overwrite any current items that have the same ID." at bounding box center [574, 476] width 92 height 31
checkbox input "false"
click at [671, 370] on p "Add Sheet" at bounding box center [773, 379] width 395 height 19
click at [957, 517] on span "Upload" at bounding box center [963, 519] width 40 height 20
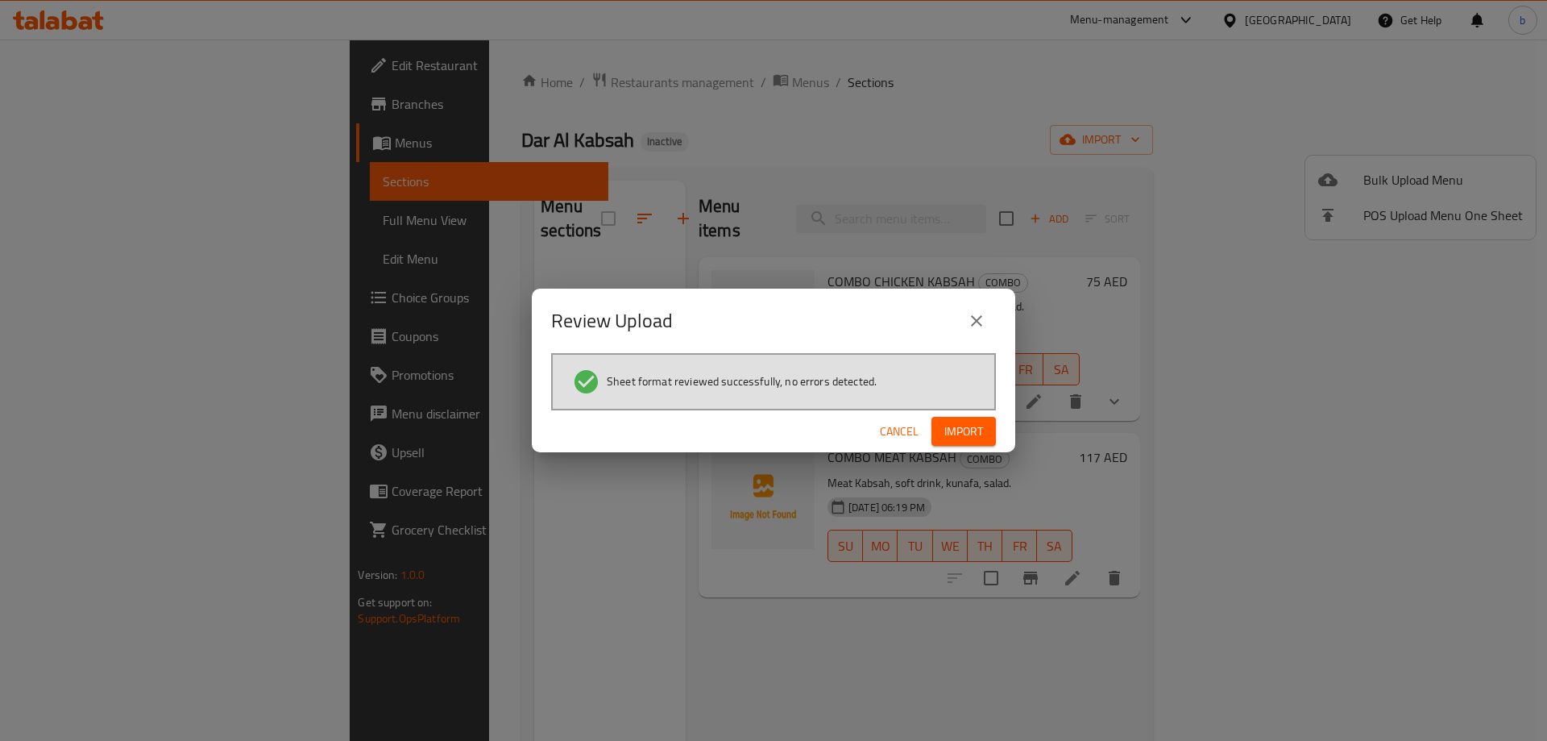
click at [957, 423] on span "Import" at bounding box center [964, 431] width 39 height 20
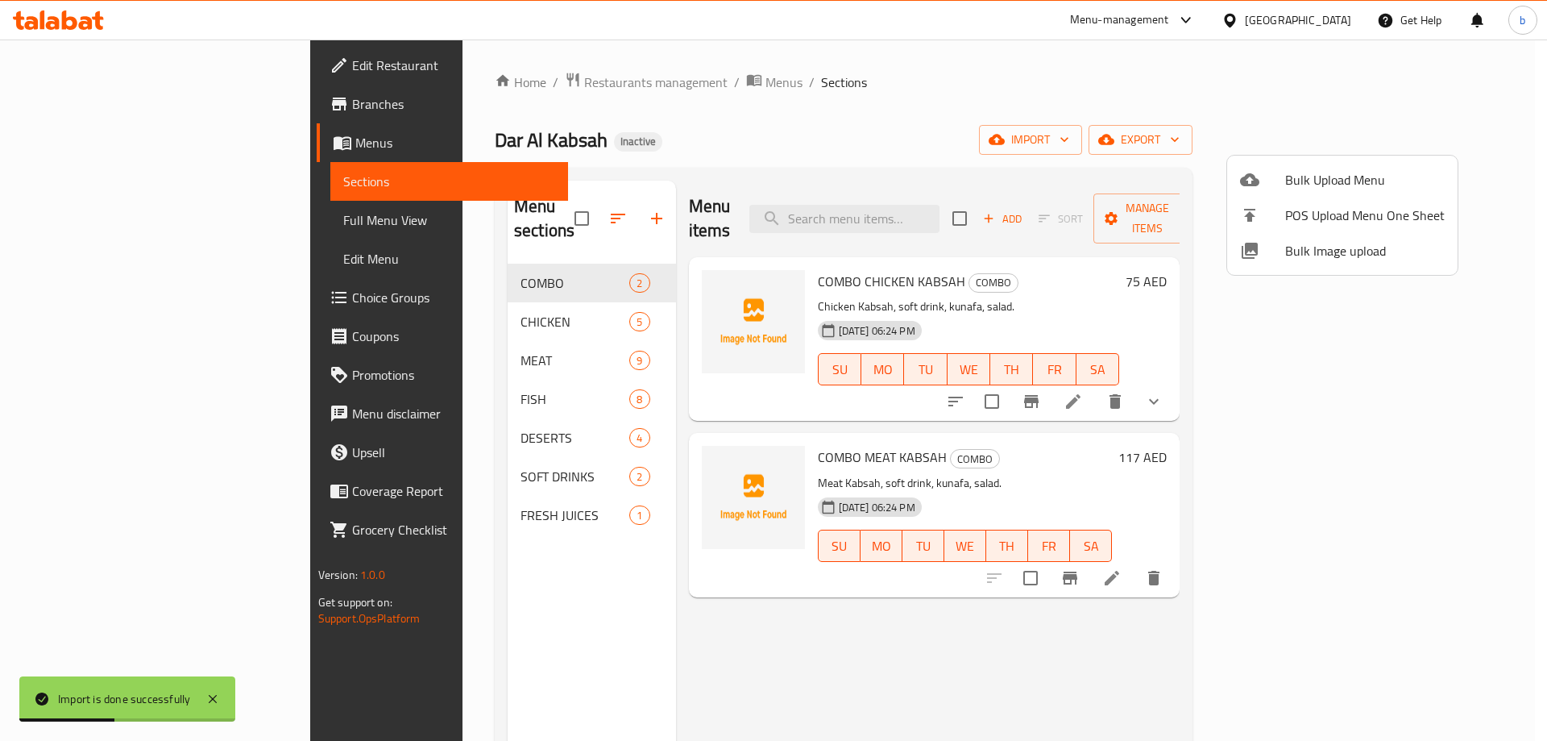
click at [104, 218] on div at bounding box center [773, 370] width 1547 height 741
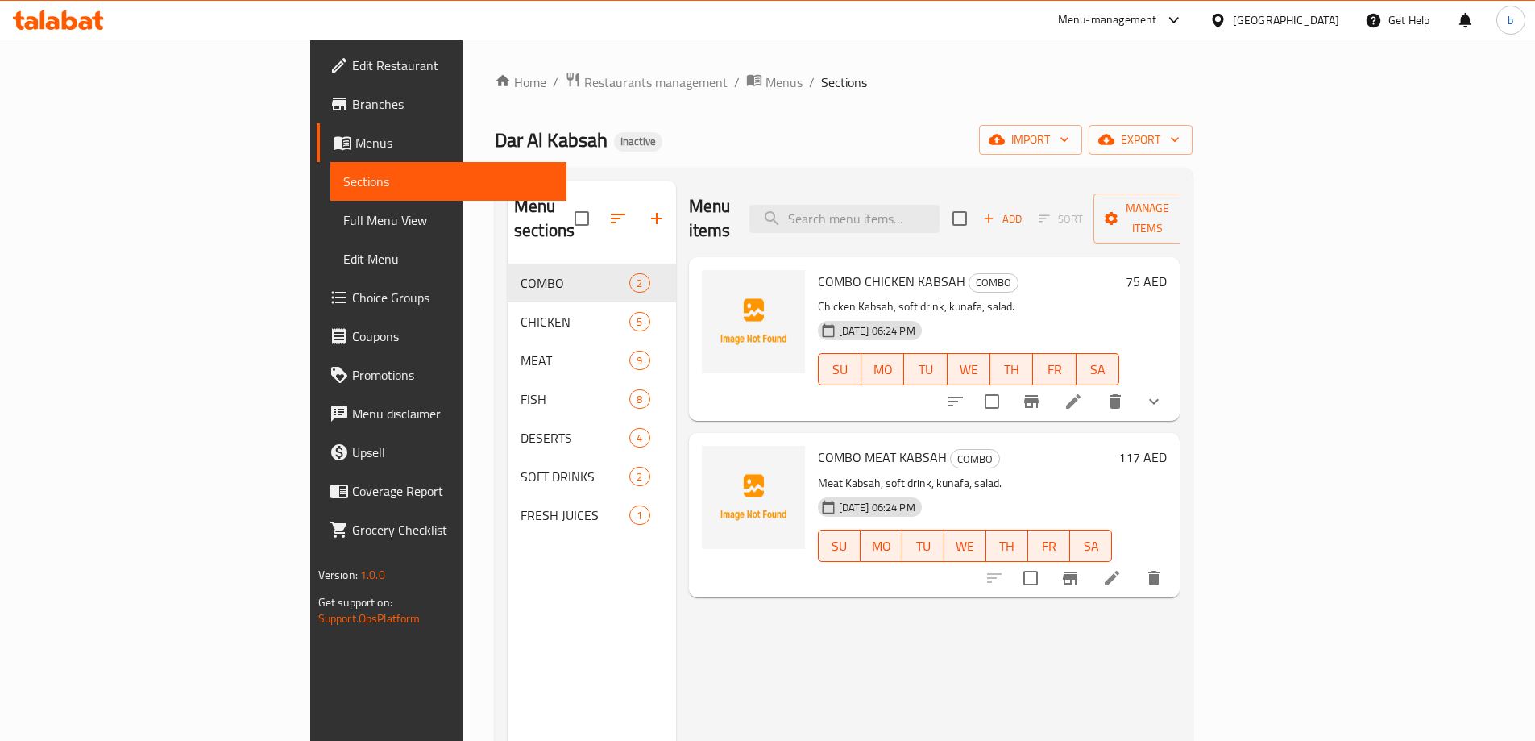
click at [343, 214] on span "Full Menu View" at bounding box center [448, 219] width 210 height 19
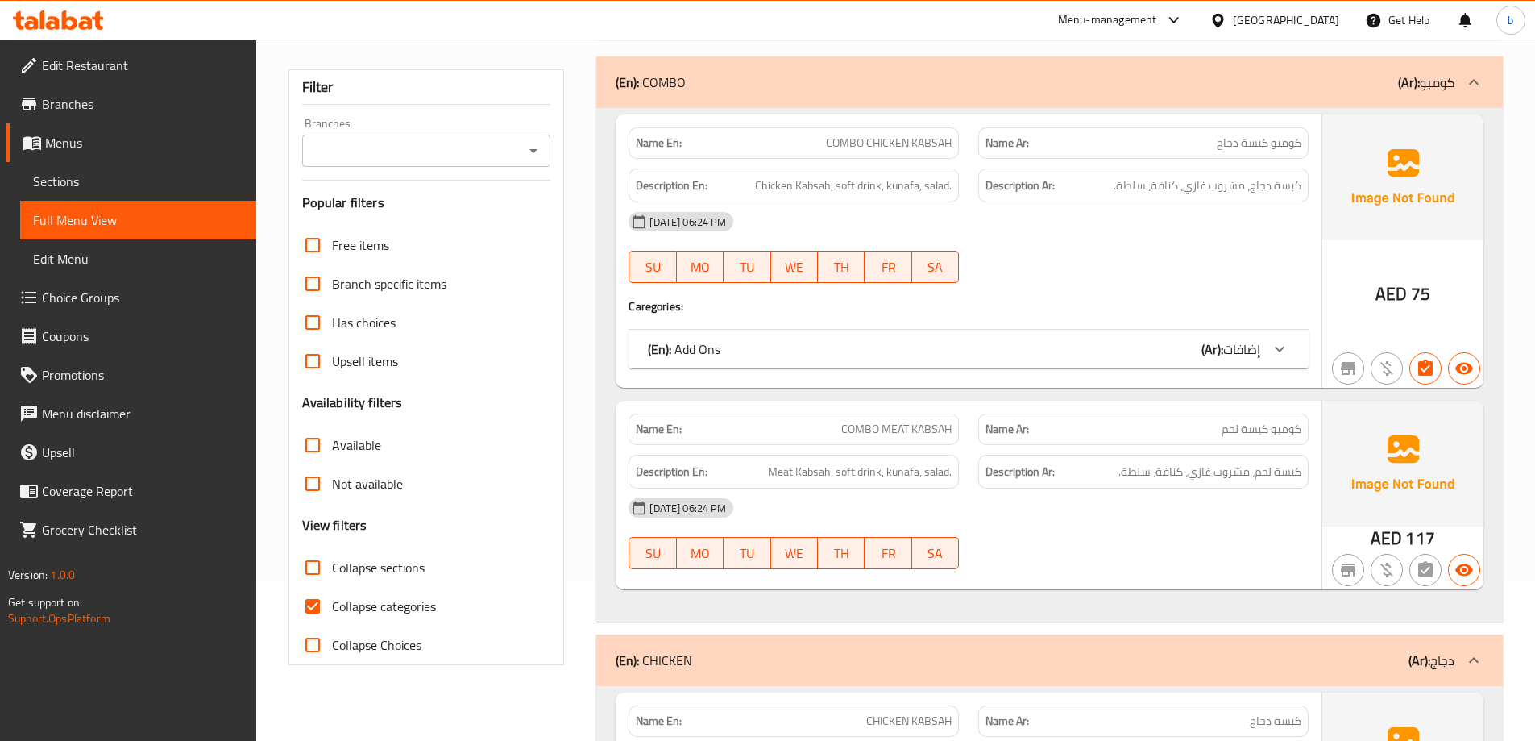
scroll to position [161, 0]
click at [318, 608] on input "Collapse categories" at bounding box center [312, 605] width 39 height 39
checkbox input "false"
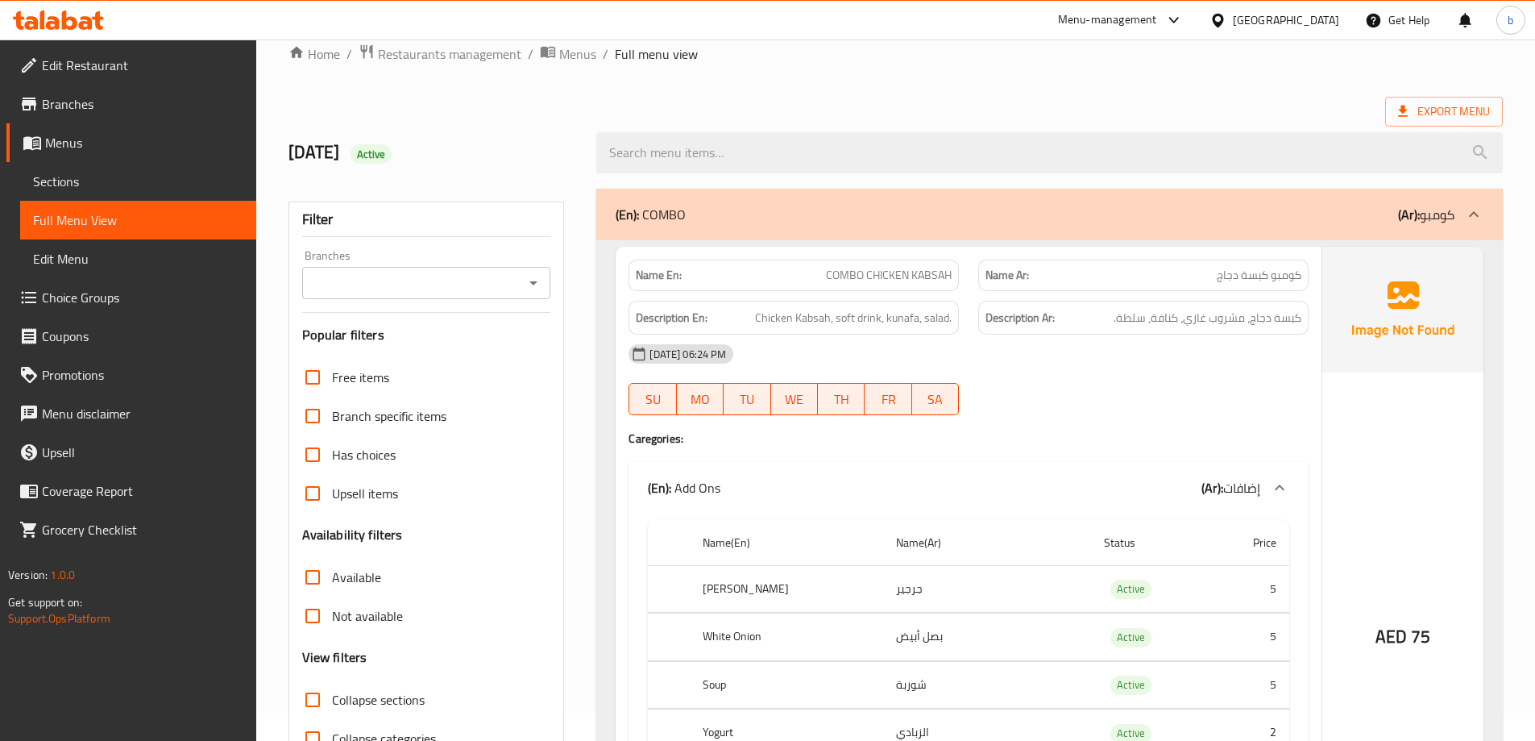
scroll to position [0, 0]
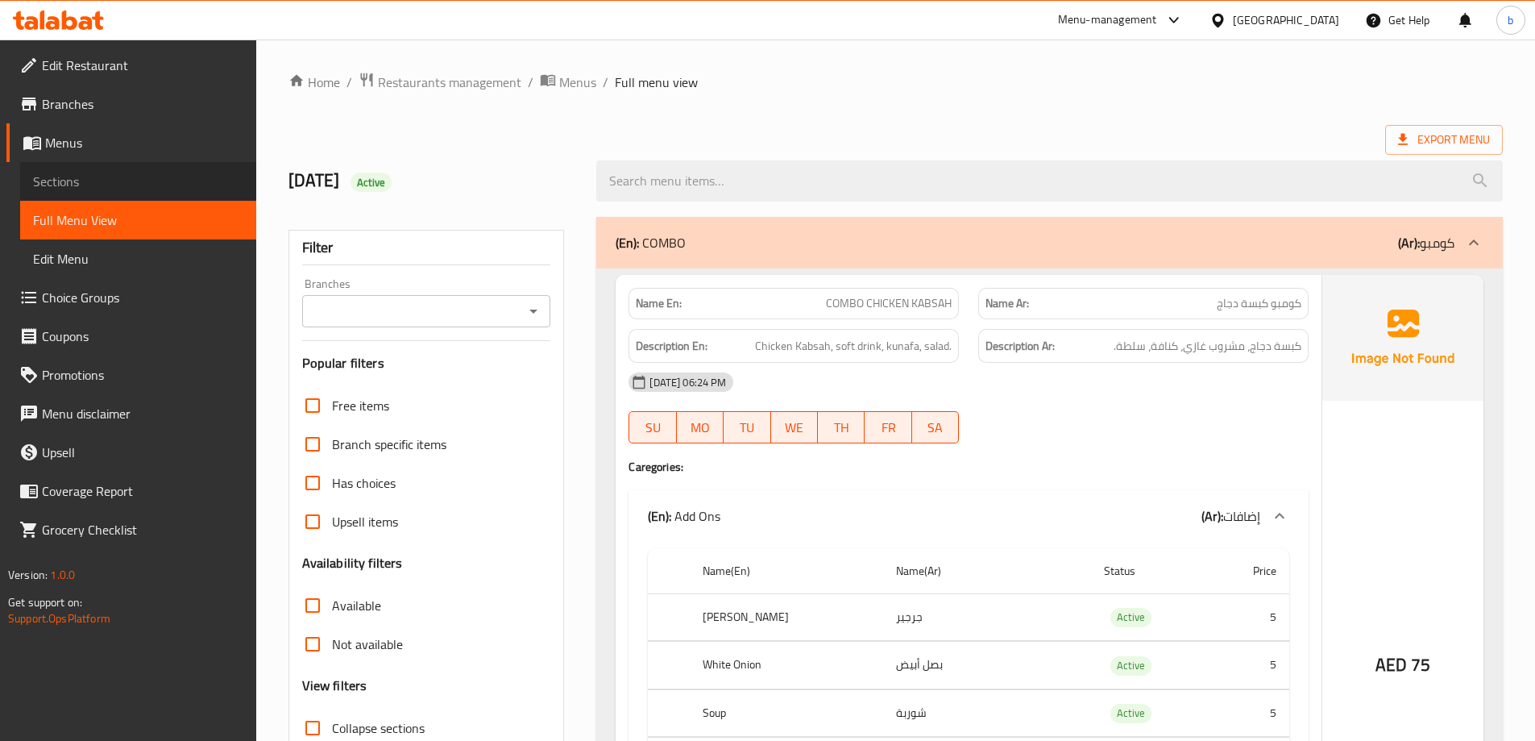
click at [95, 177] on span "Sections" at bounding box center [138, 181] width 210 height 19
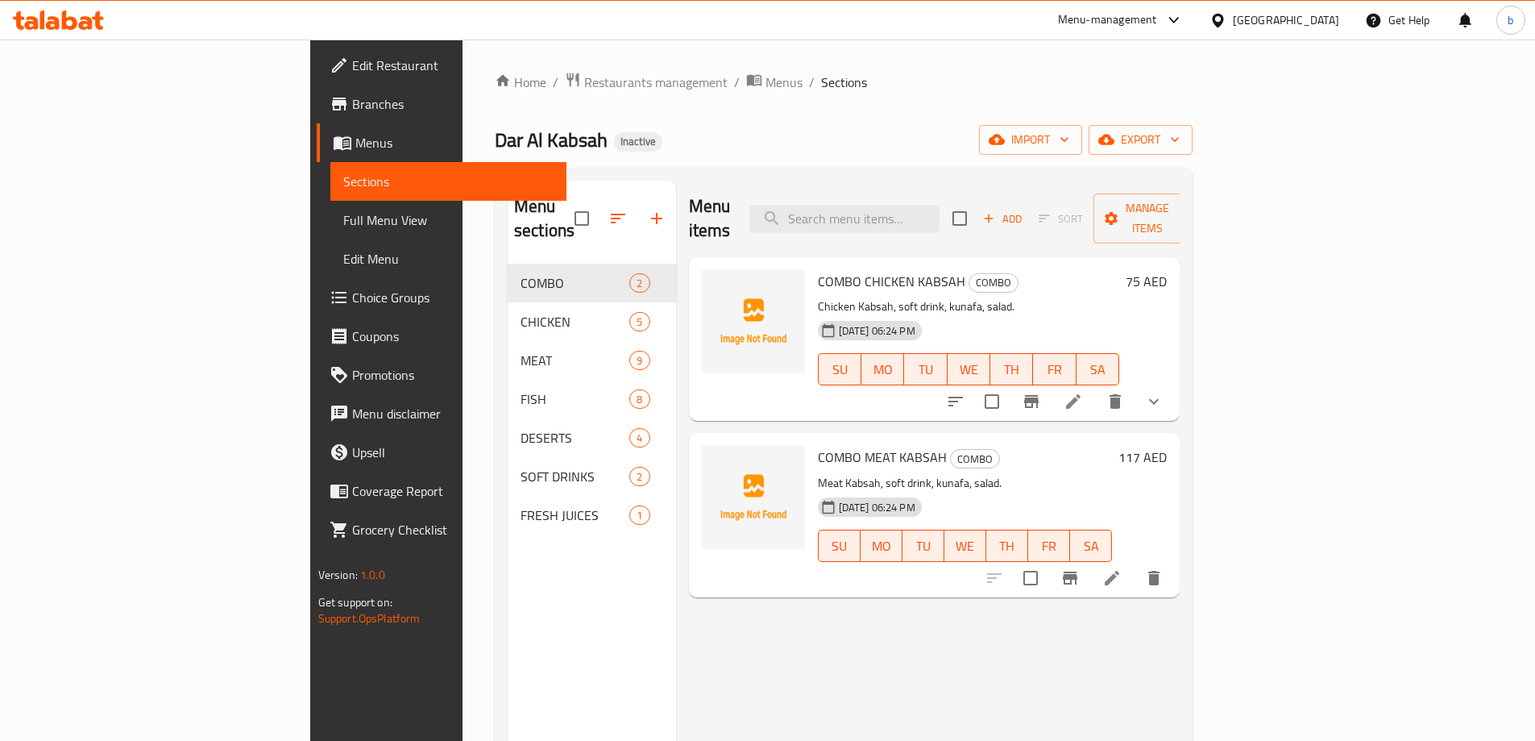
click at [352, 294] on span "Choice Groups" at bounding box center [452, 297] width 201 height 19
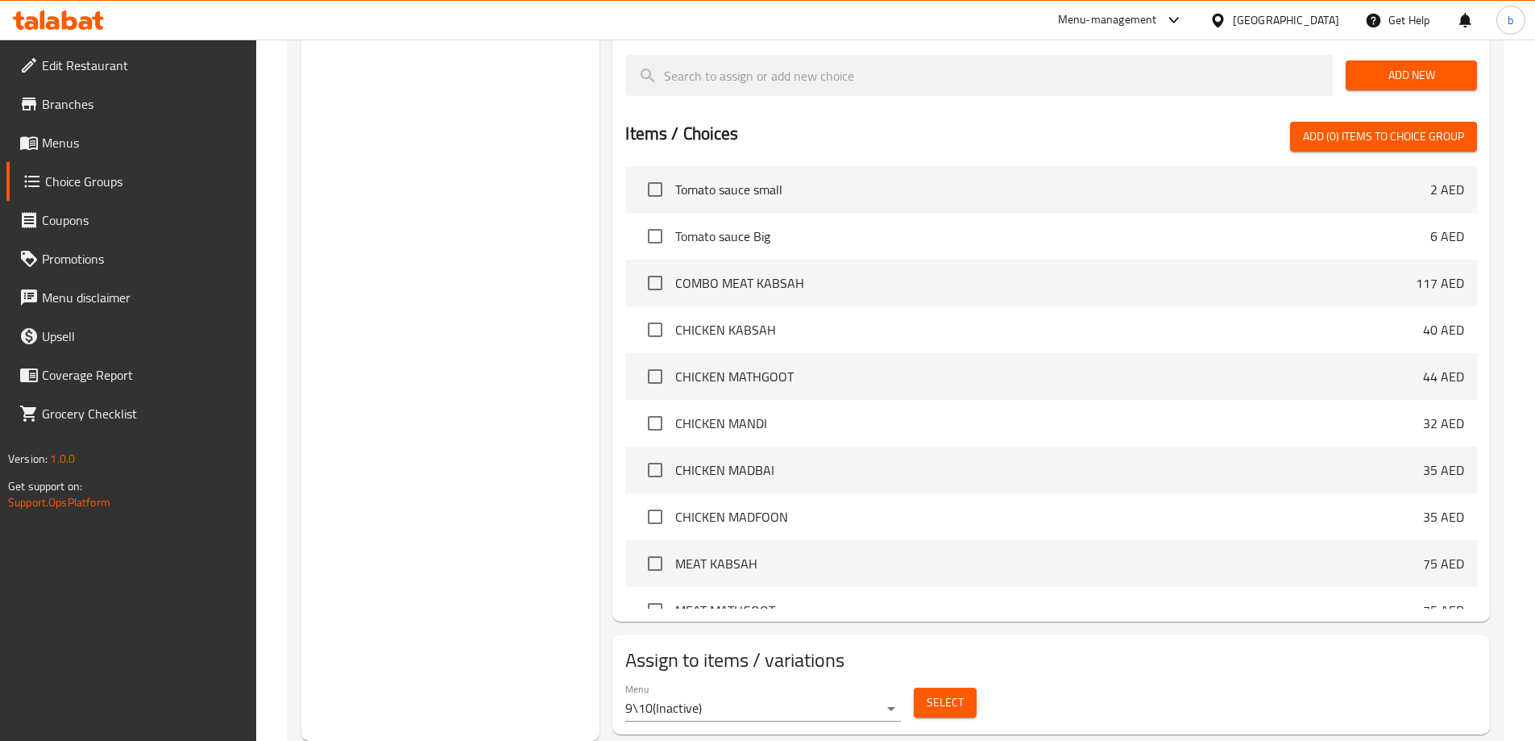
scroll to position [484, 0]
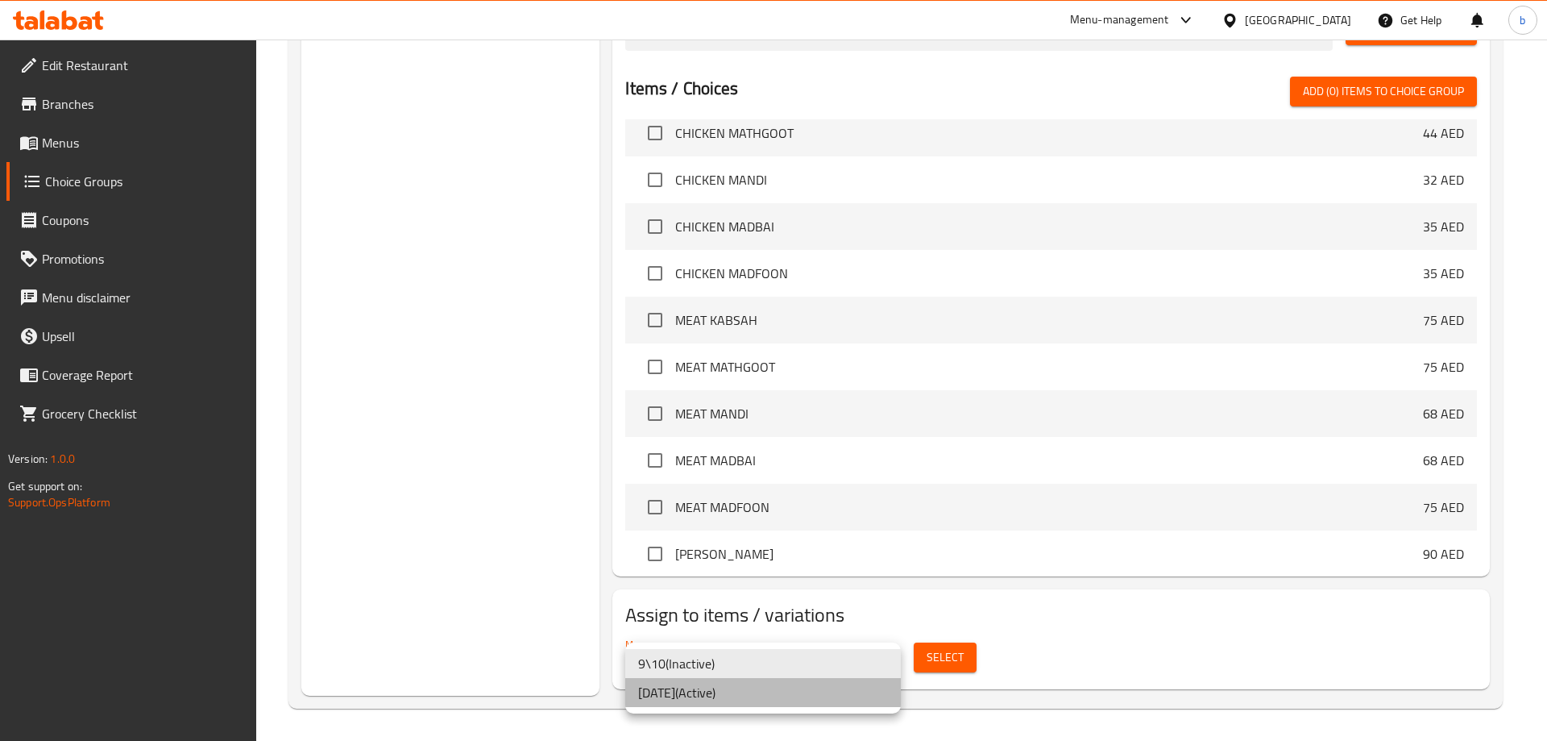
click at [760, 685] on li "[DATE] ( Active )" at bounding box center [763, 692] width 276 height 29
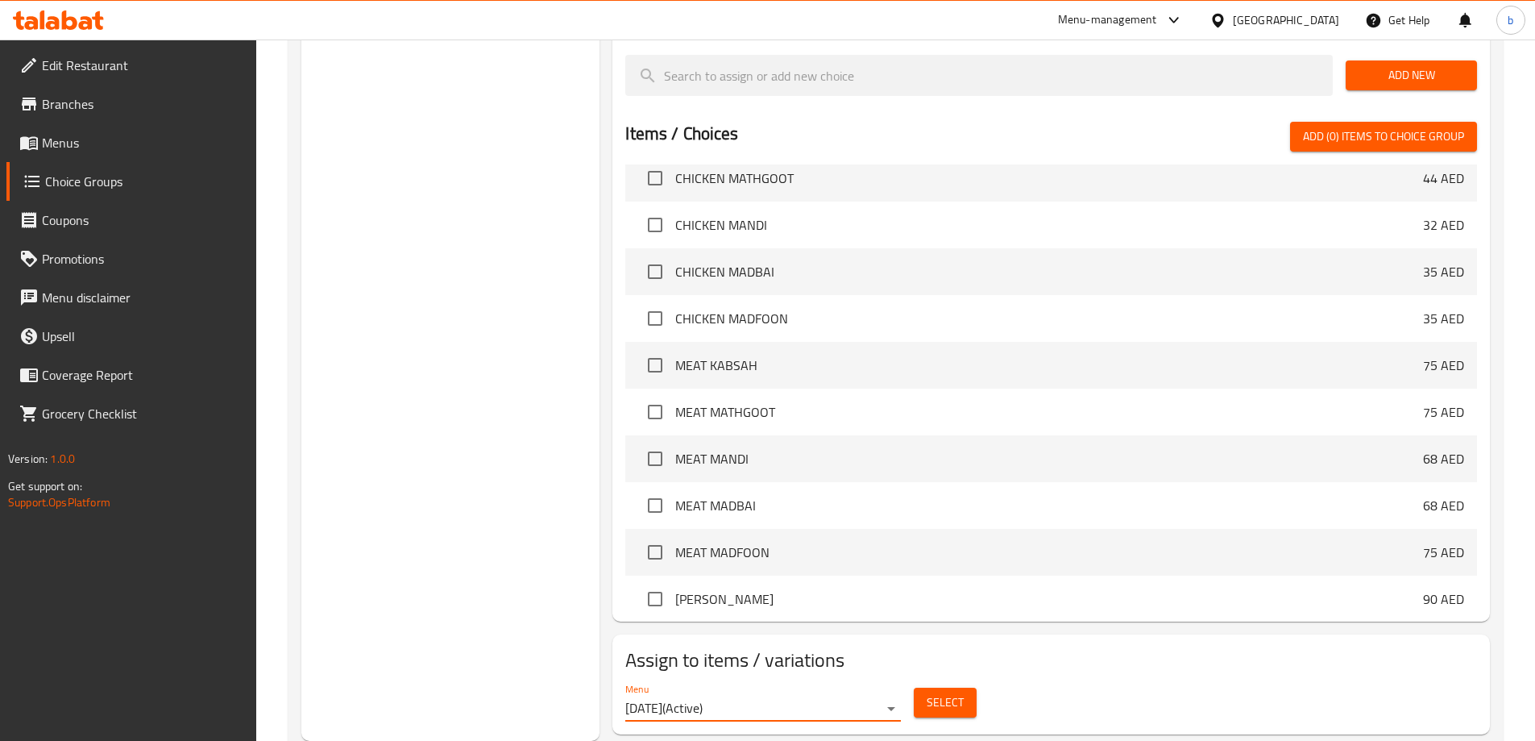
click at [972, 687] on button "Select" at bounding box center [945, 702] width 63 height 30
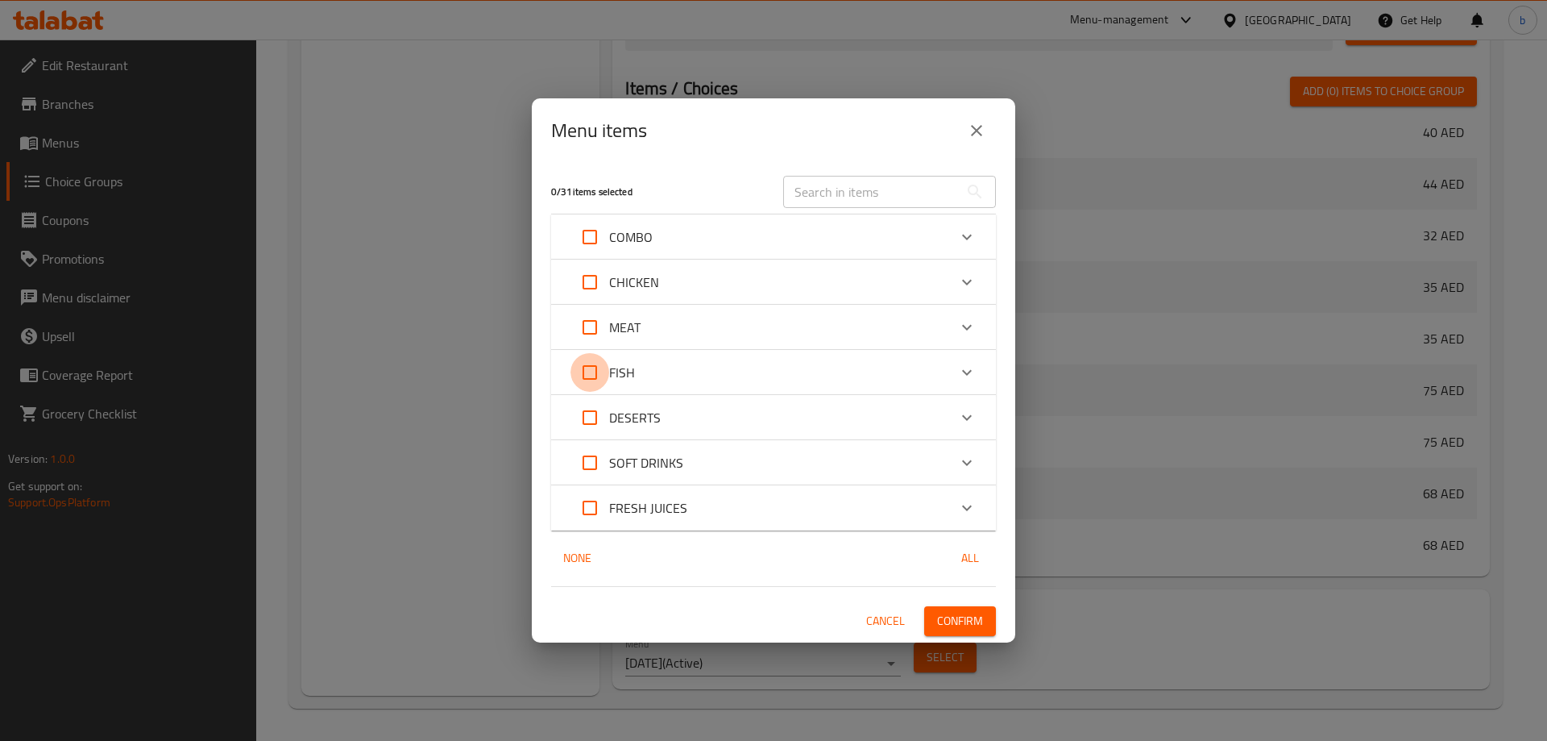
click at [590, 375] on input "Expand" at bounding box center [590, 372] width 39 height 39
checkbox input "true"
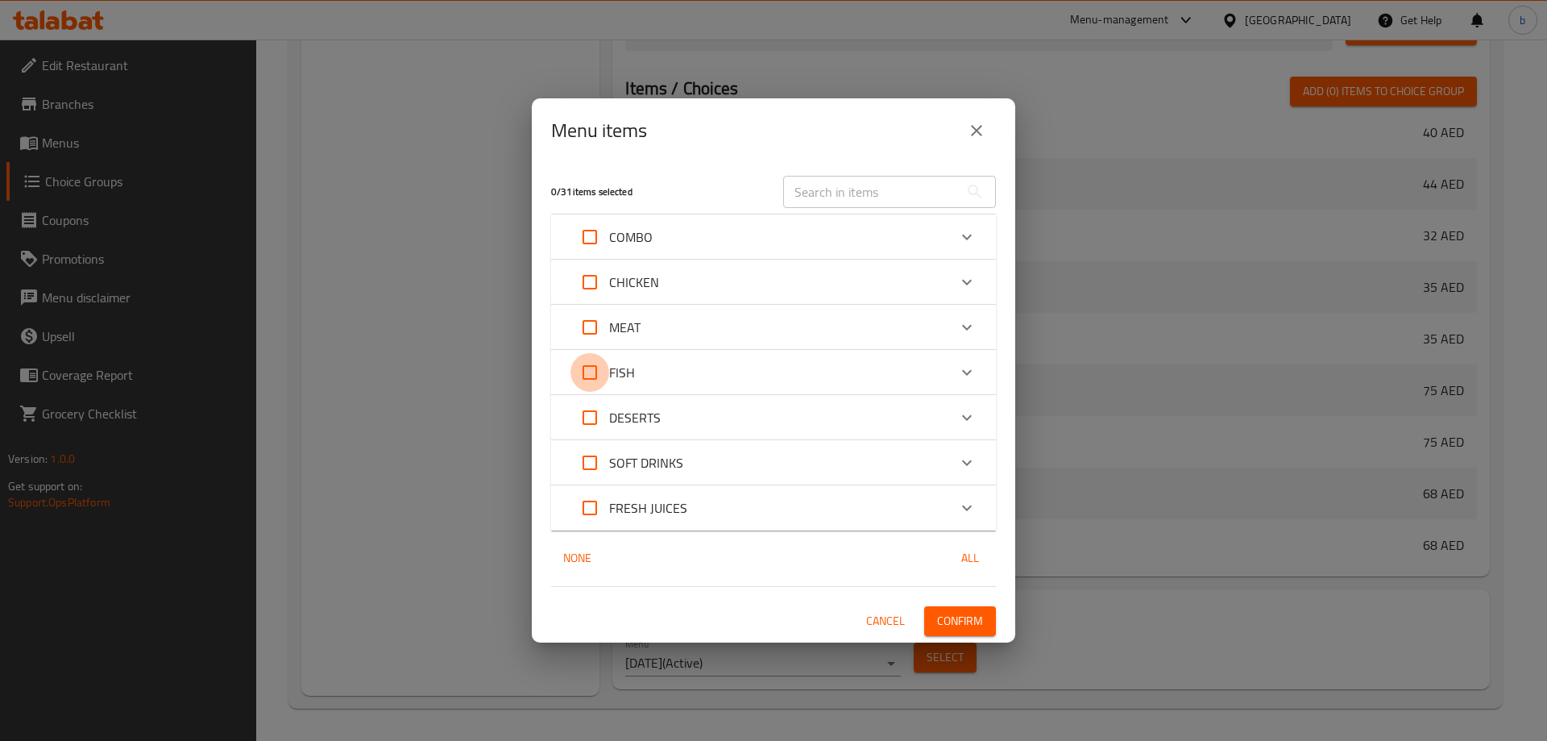
checkbox input "true"
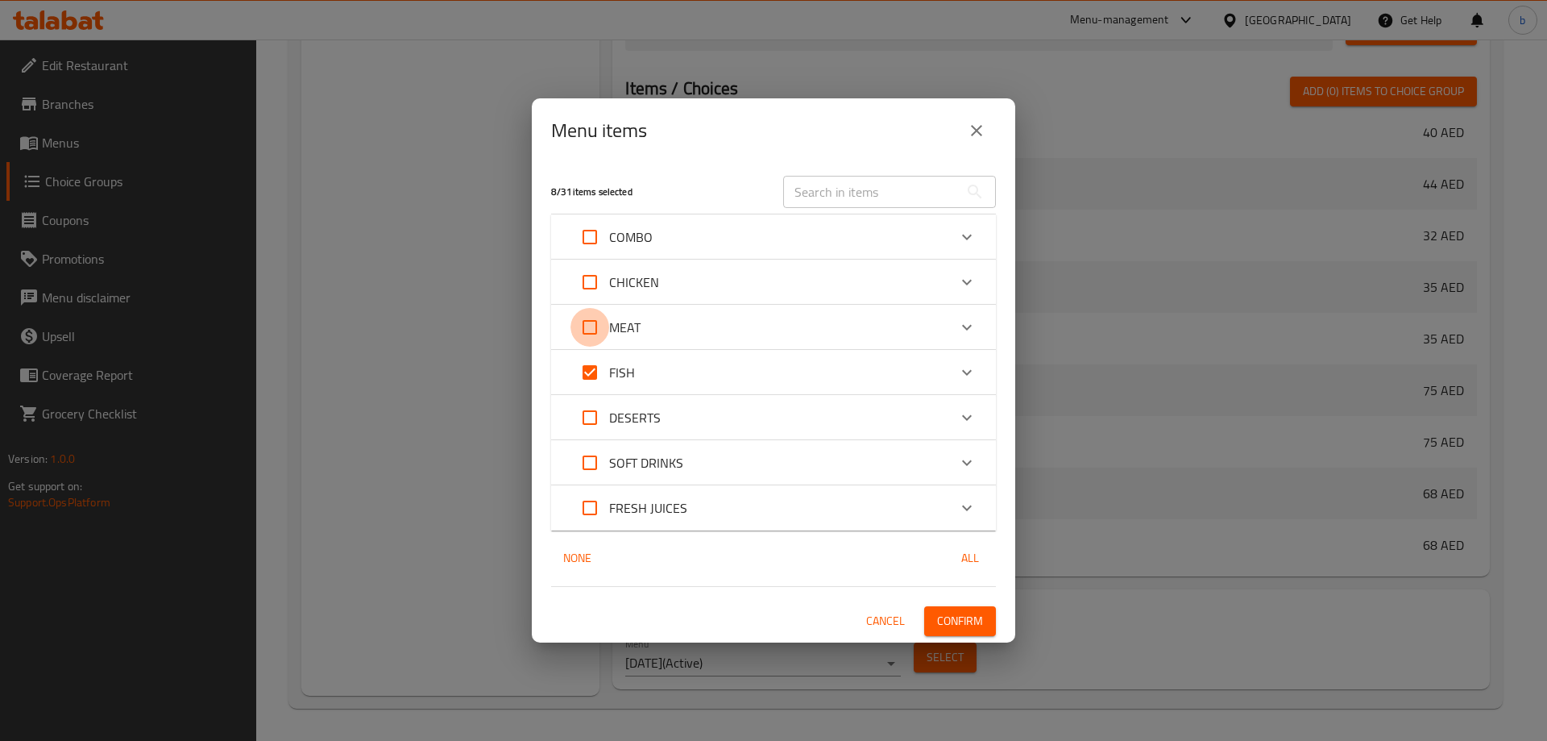
click at [587, 333] on input "Expand" at bounding box center [590, 327] width 39 height 39
checkbox input "true"
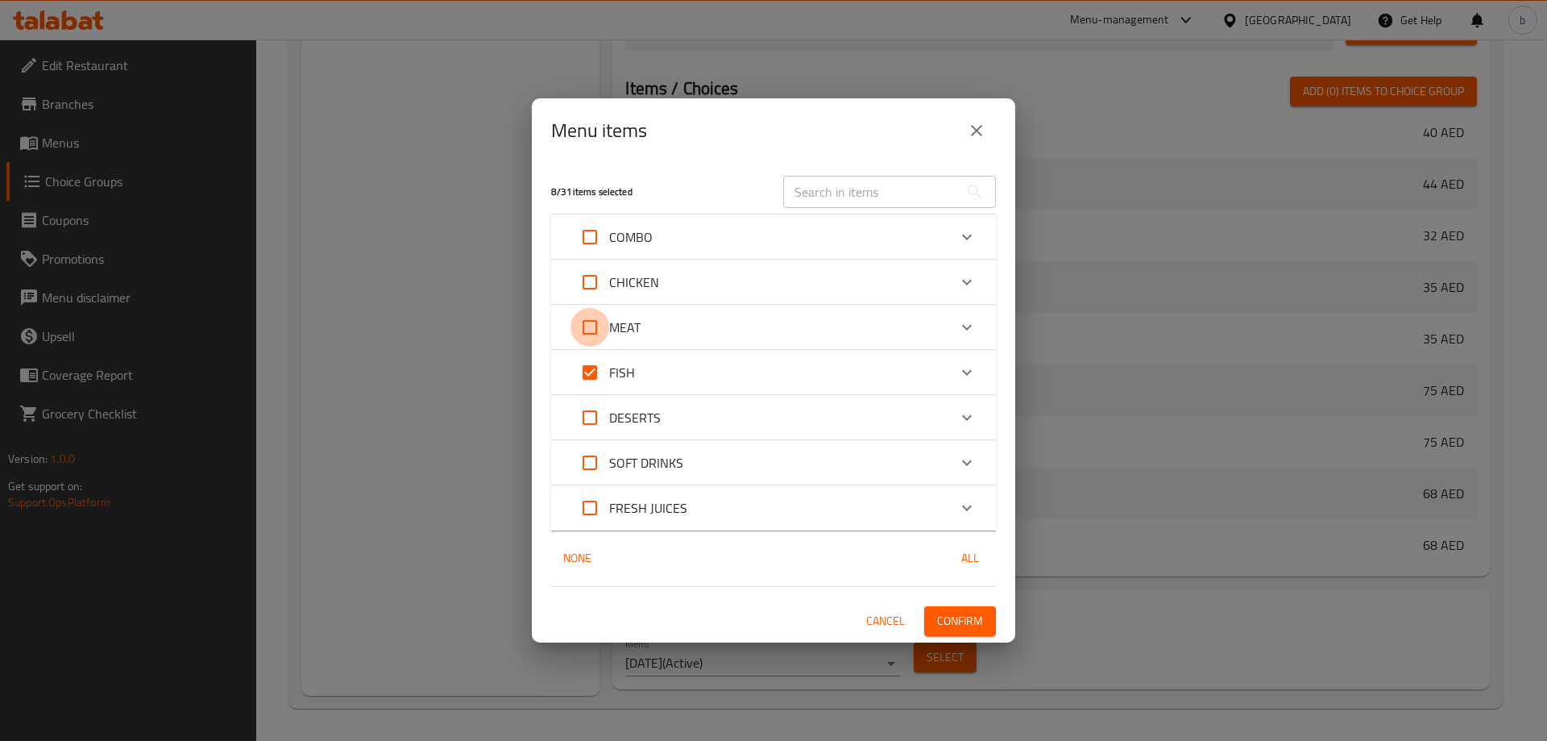
checkbox input "true"
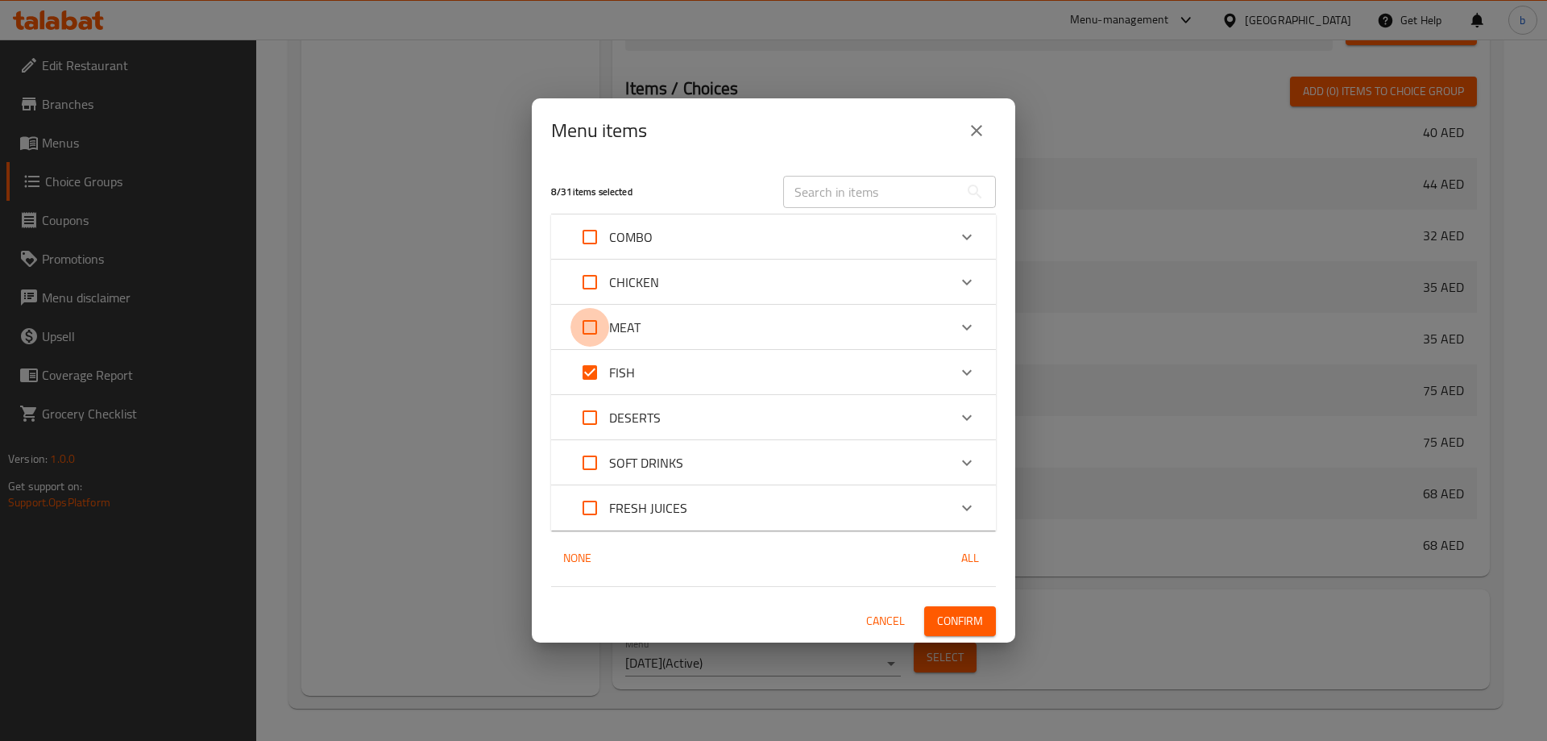
checkbox input "true"
click at [587, 276] on input "Expand" at bounding box center [590, 282] width 39 height 39
checkbox input "true"
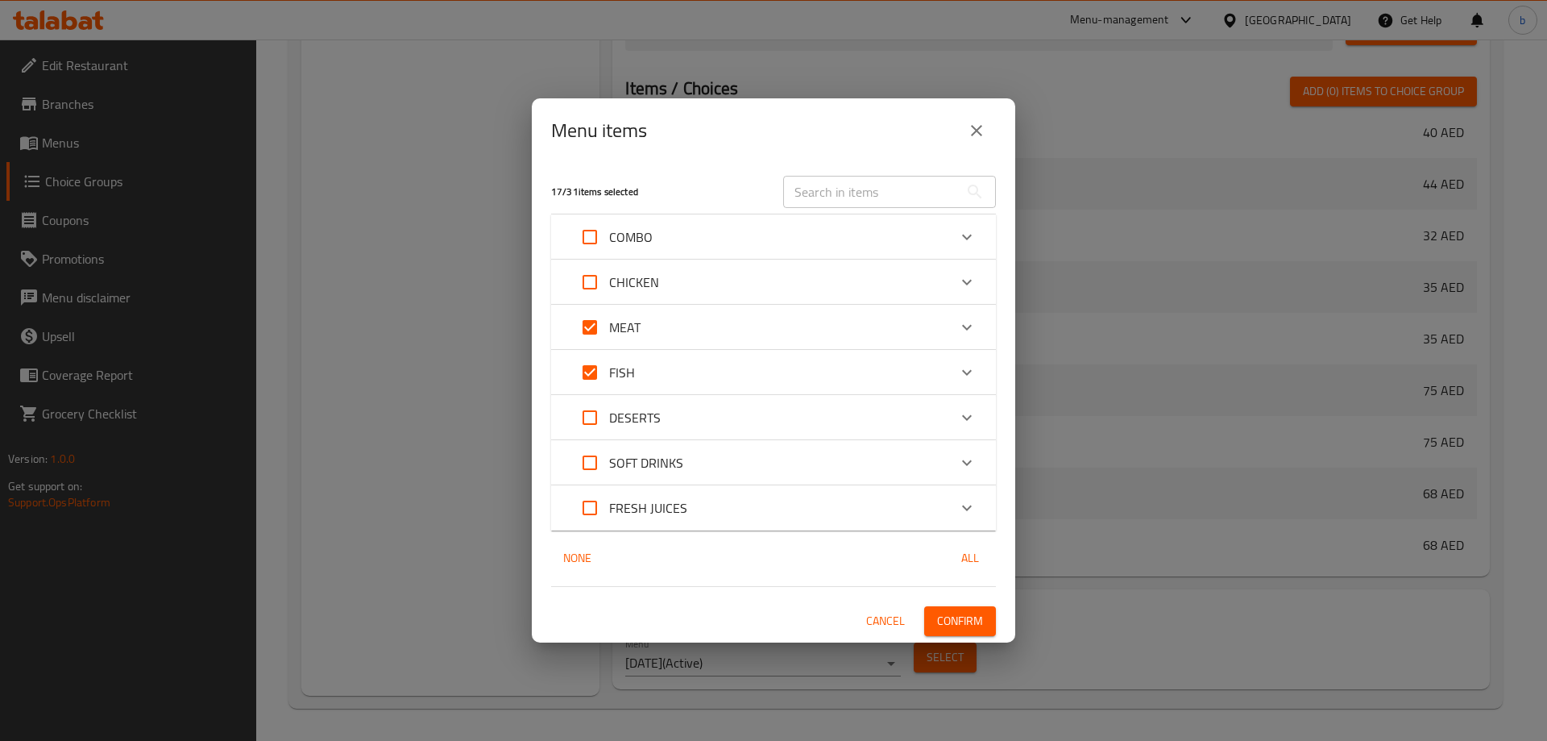
checkbox input "true"
click at [586, 218] on input "Expand" at bounding box center [590, 237] width 39 height 39
checkbox input "true"
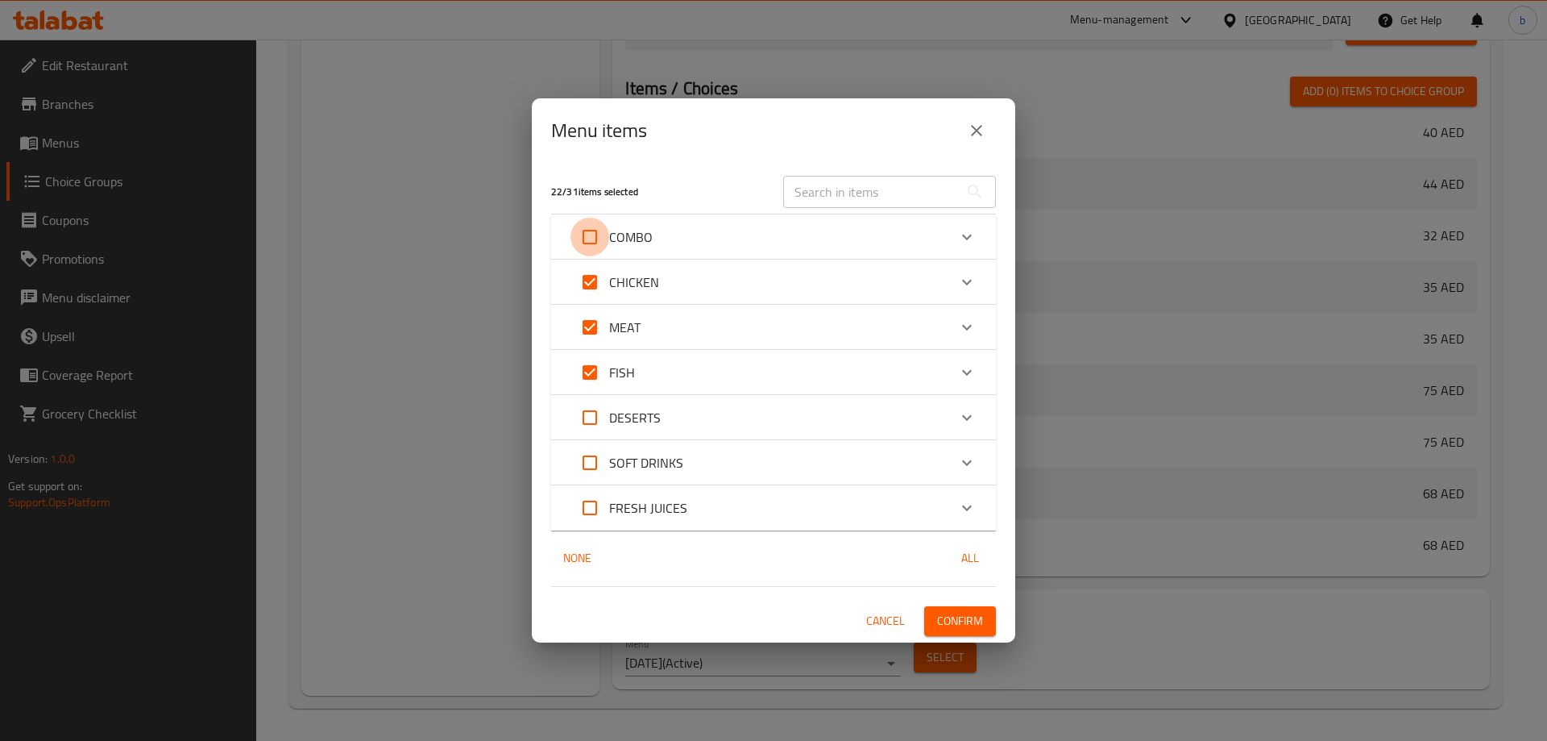
checkbox input "true"
click at [960, 617] on span "Confirm" at bounding box center [960, 621] width 46 height 20
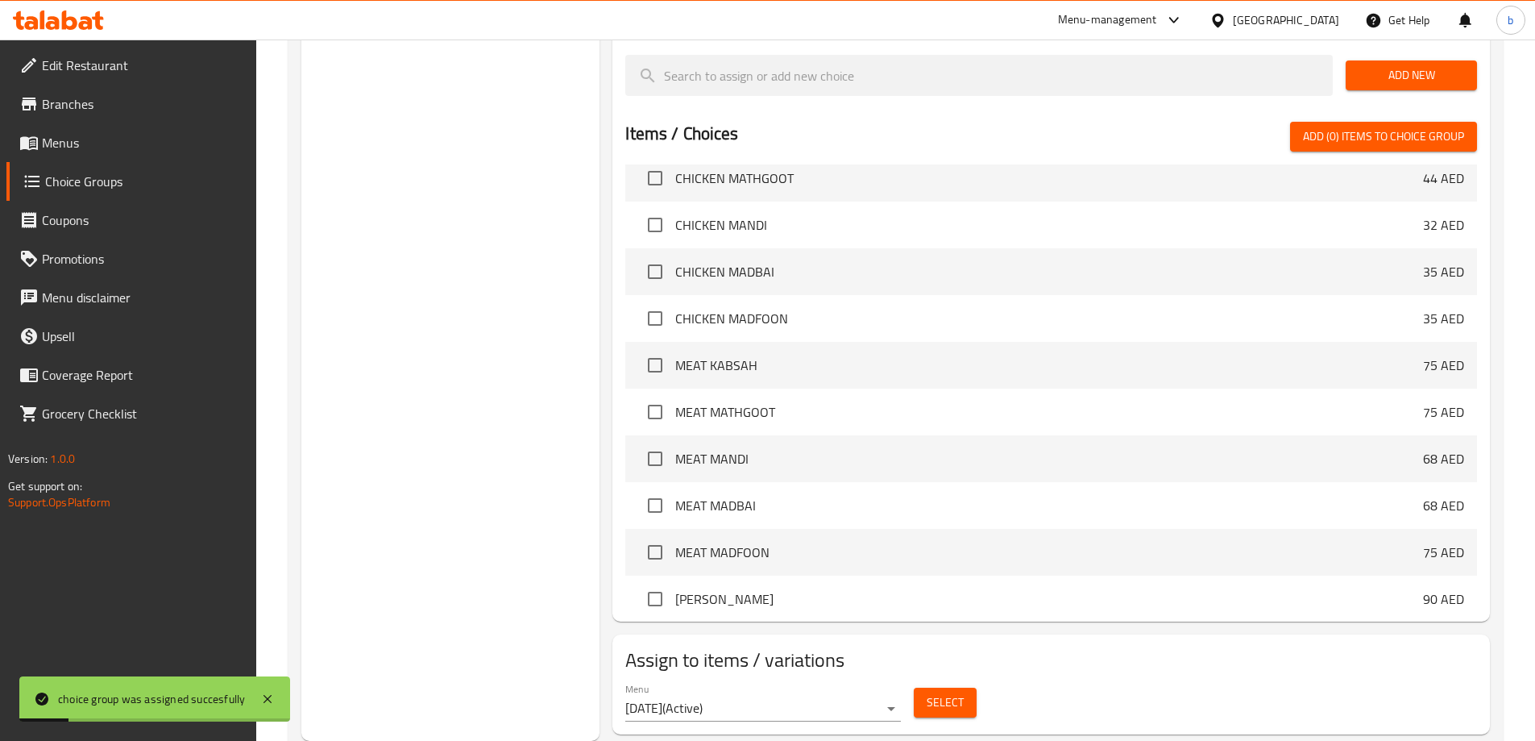
click at [64, 172] on span "Choice Groups" at bounding box center [144, 181] width 198 height 19
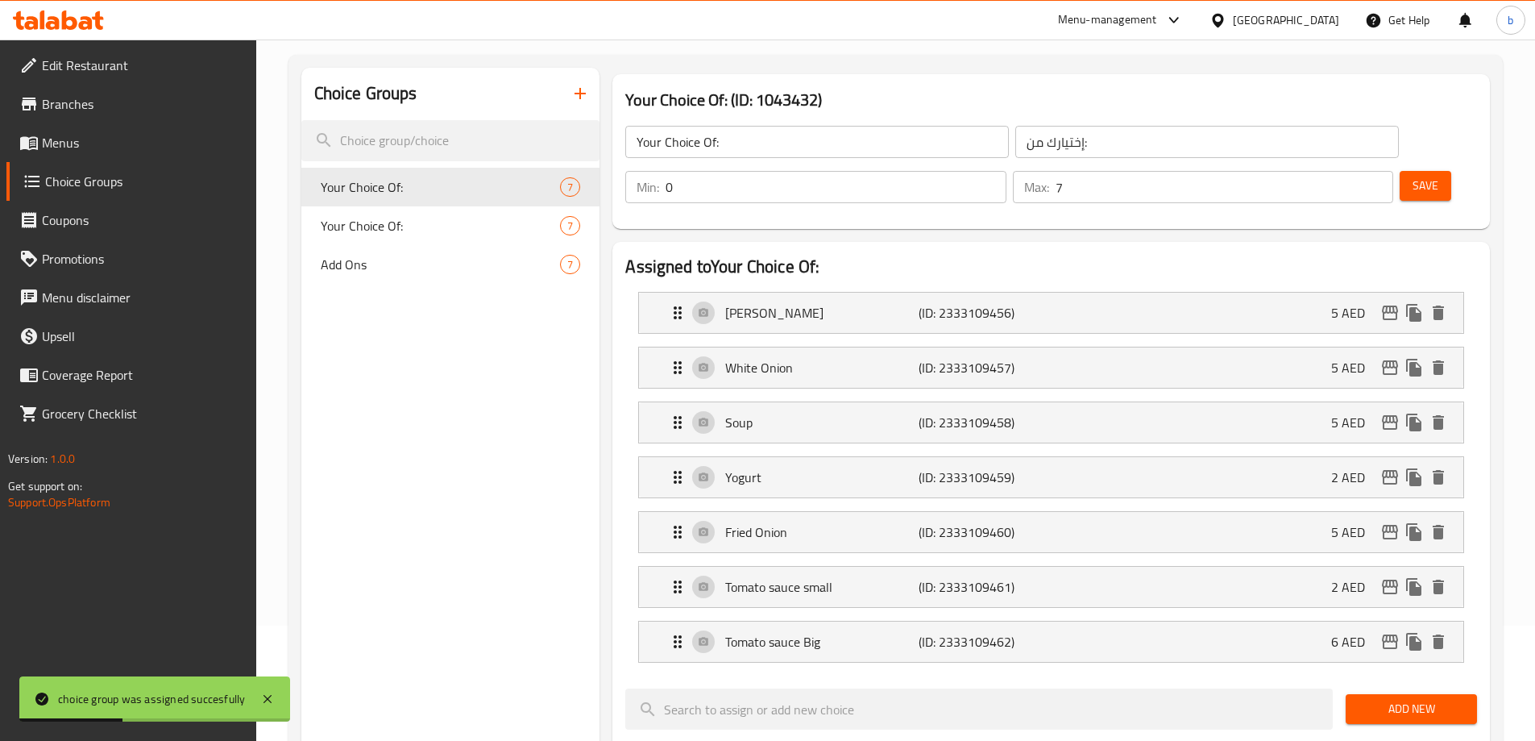
scroll to position [0, 0]
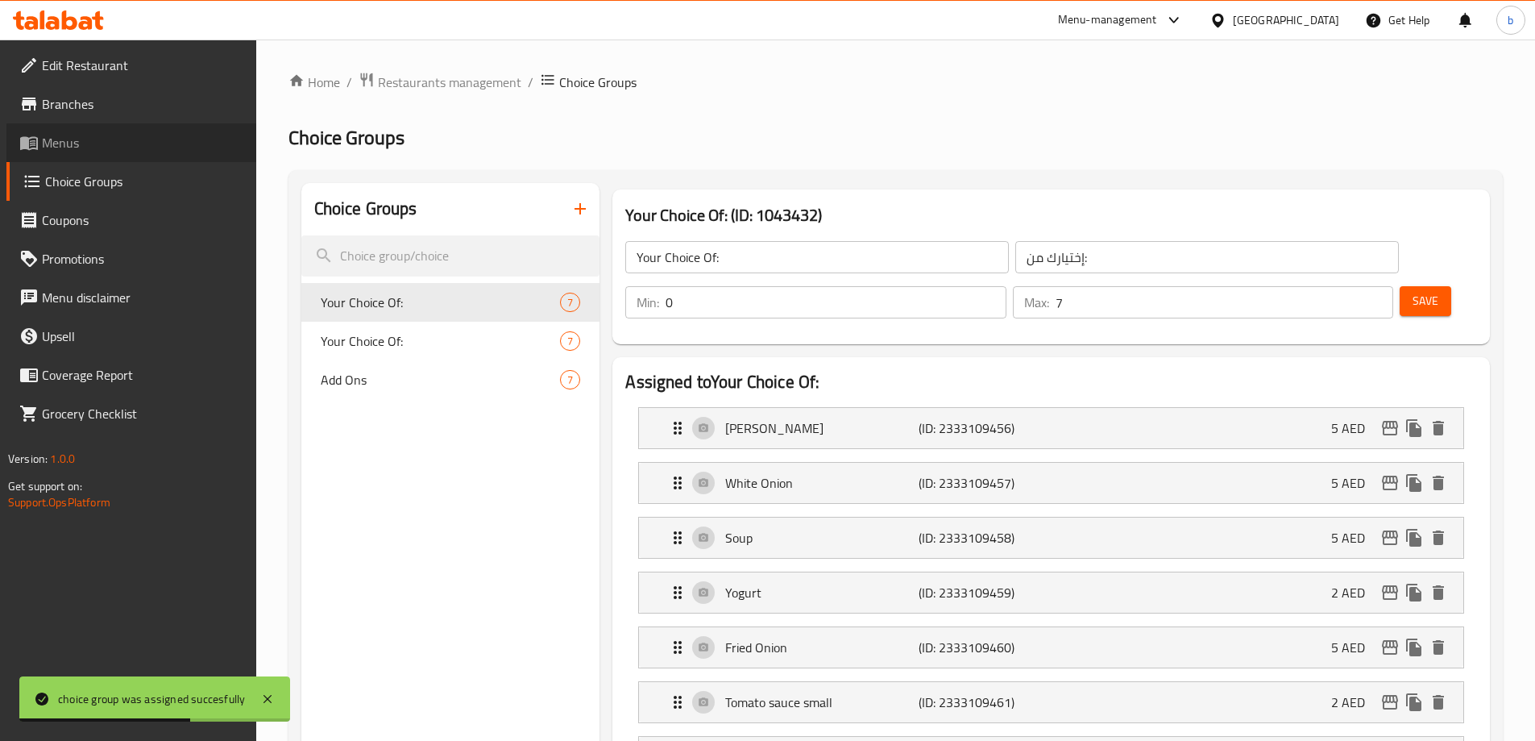
click at [108, 148] on span "Menus" at bounding box center [142, 142] width 201 height 19
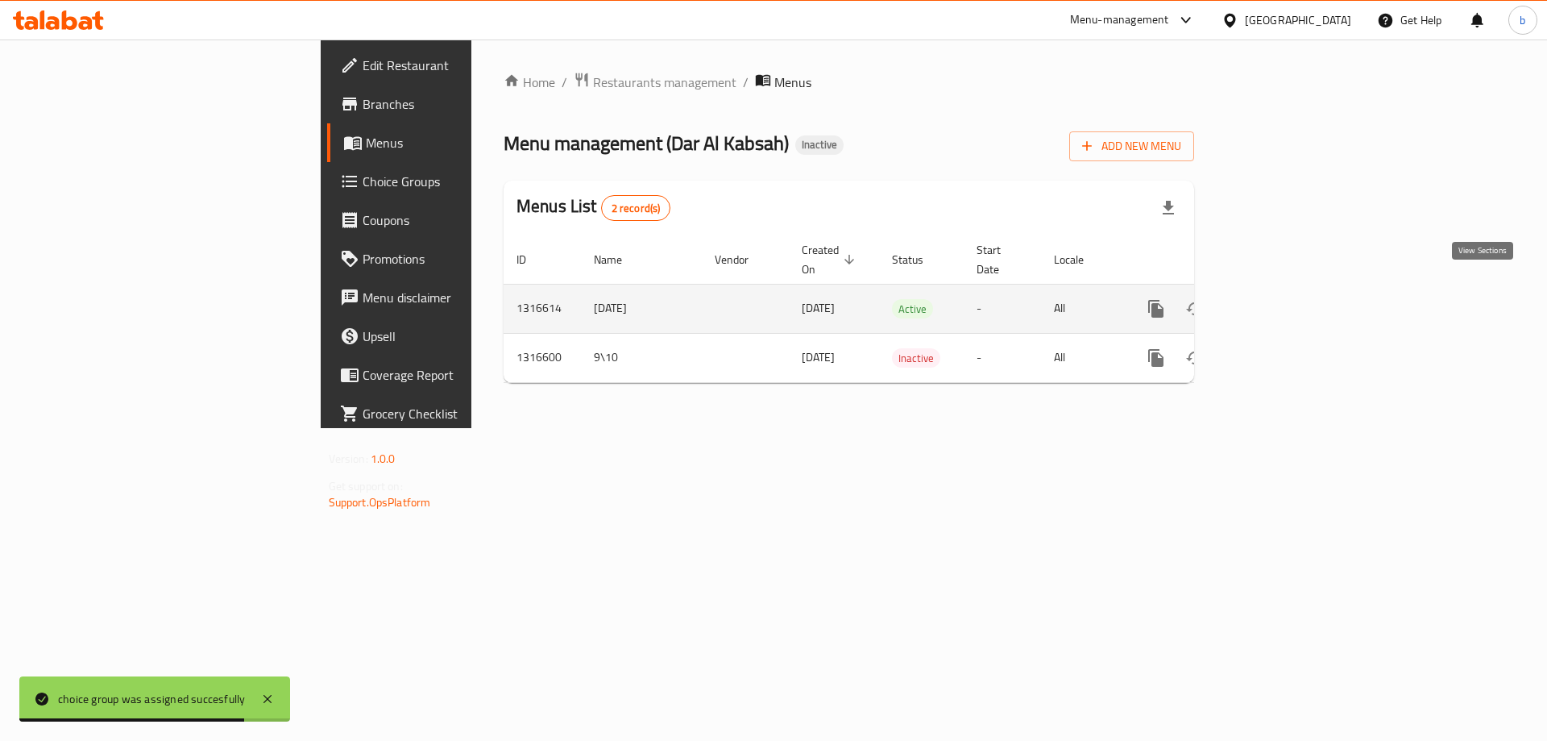
click at [1292, 294] on link "enhanced table" at bounding box center [1272, 308] width 39 height 39
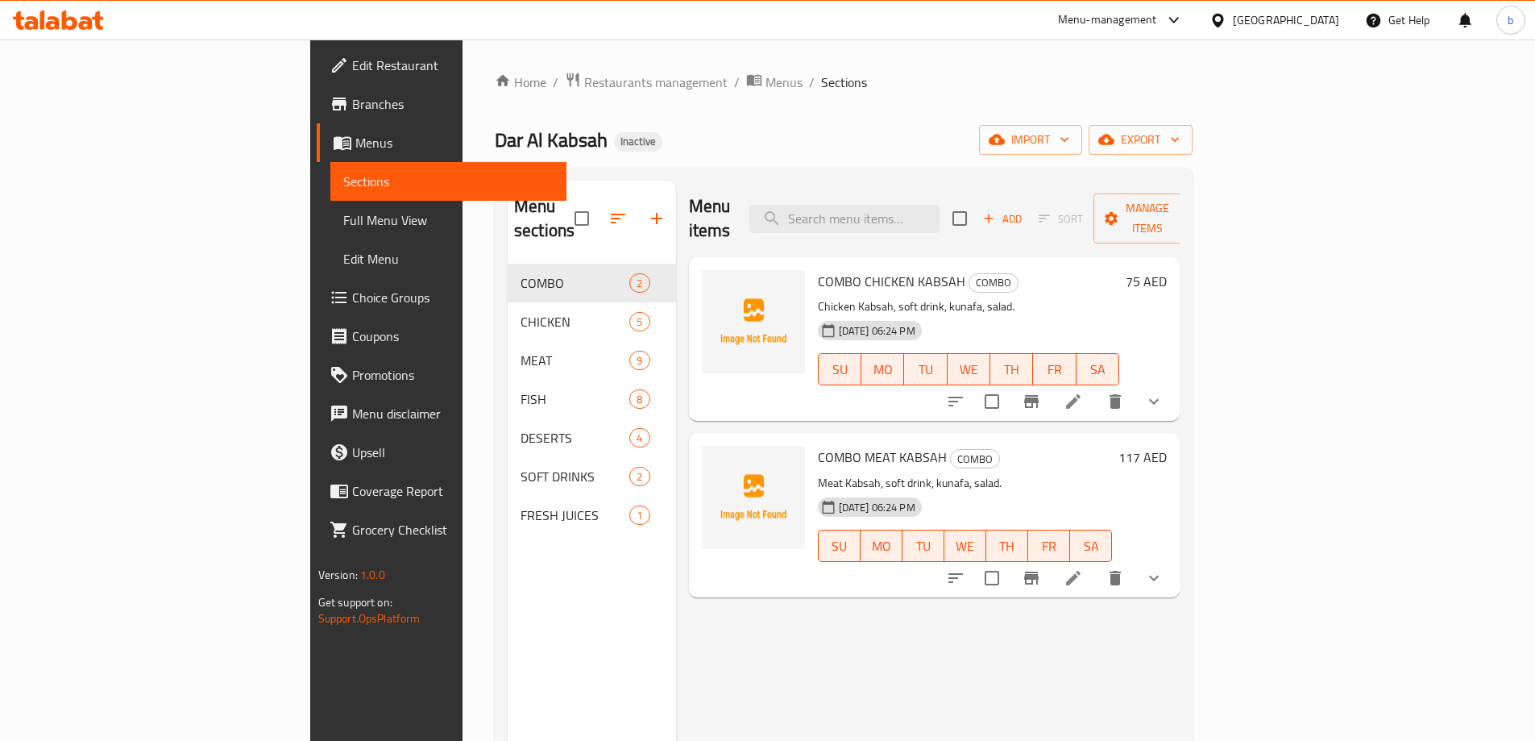
click at [343, 219] on span "Full Menu View" at bounding box center [448, 219] width 210 height 19
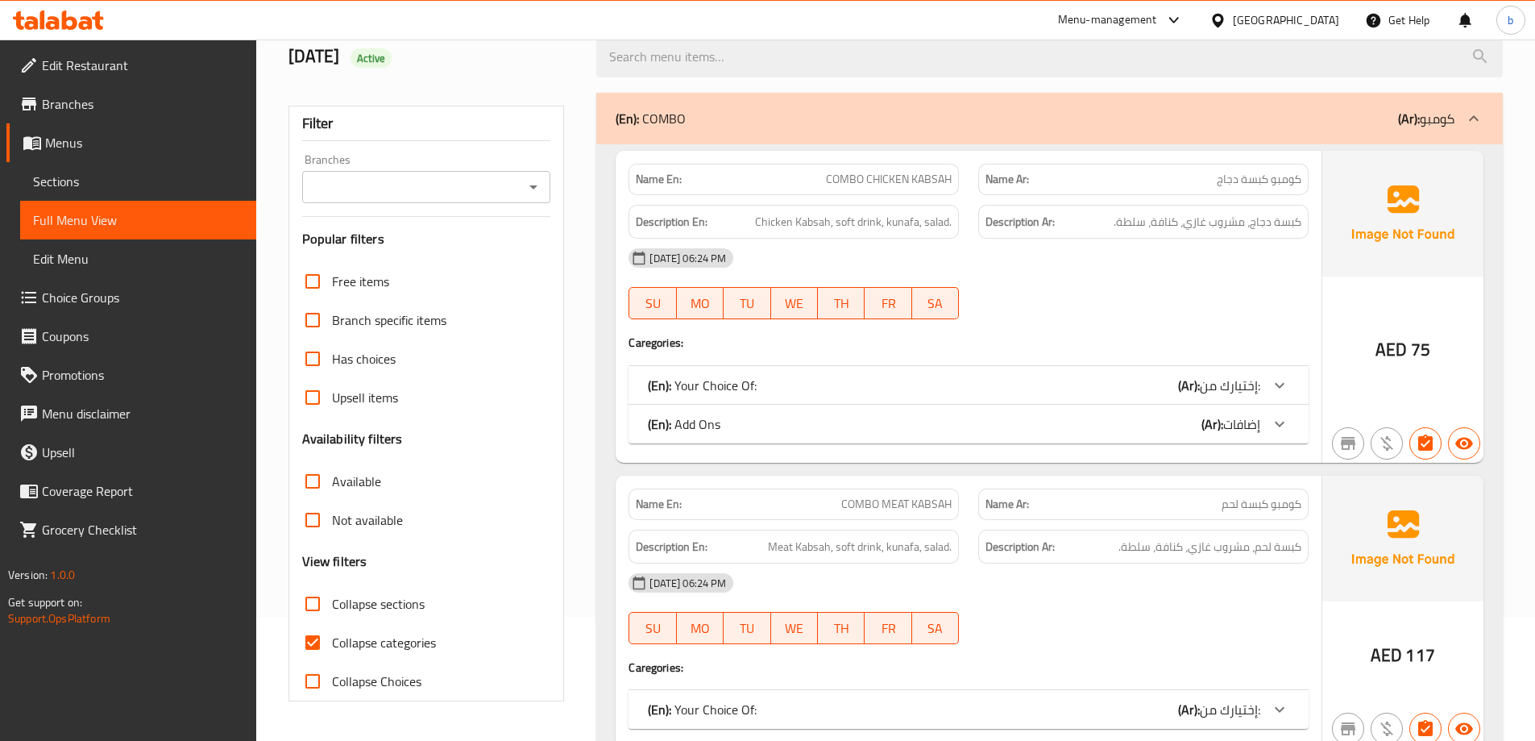
scroll to position [322, 0]
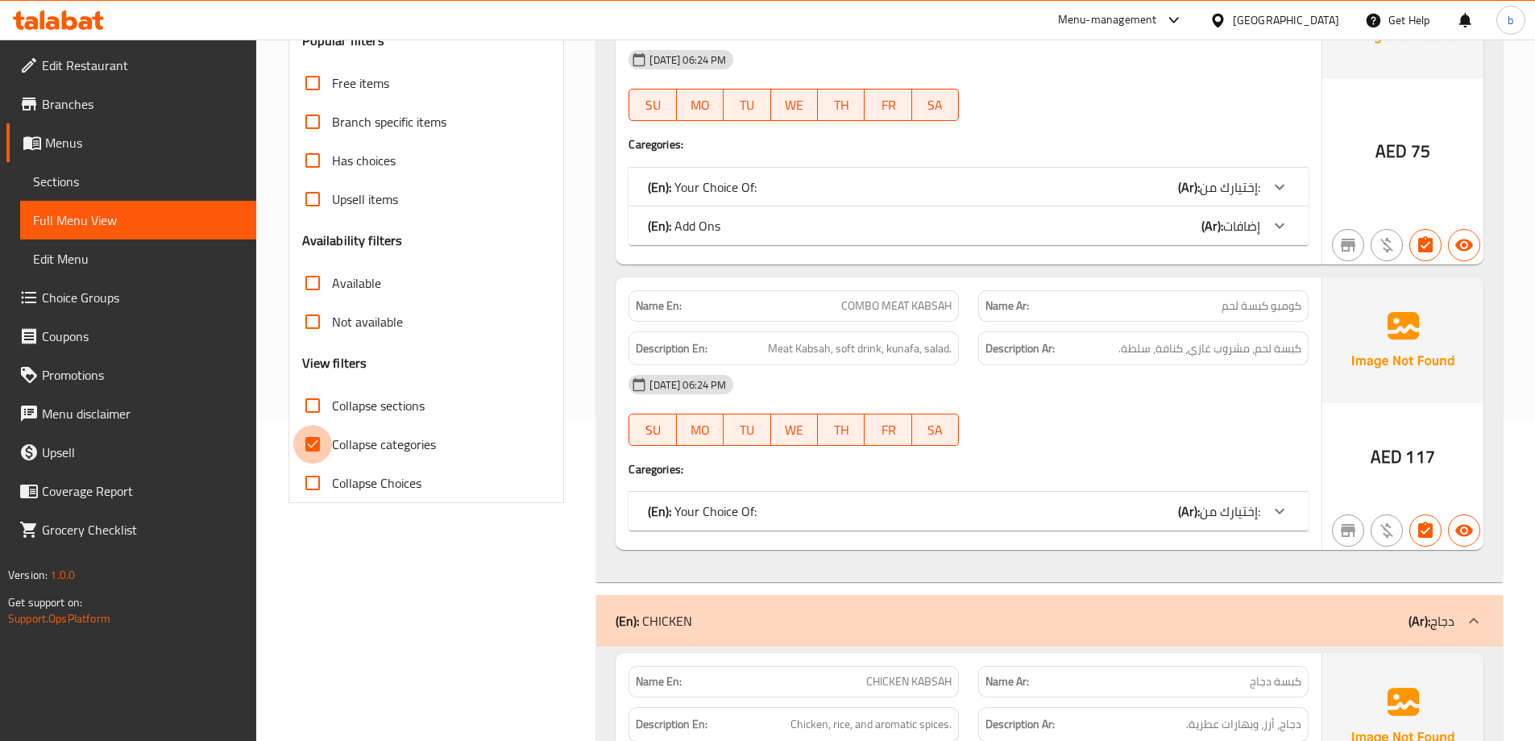
click at [314, 434] on input "Collapse categories" at bounding box center [312, 444] width 39 height 39
checkbox input "false"
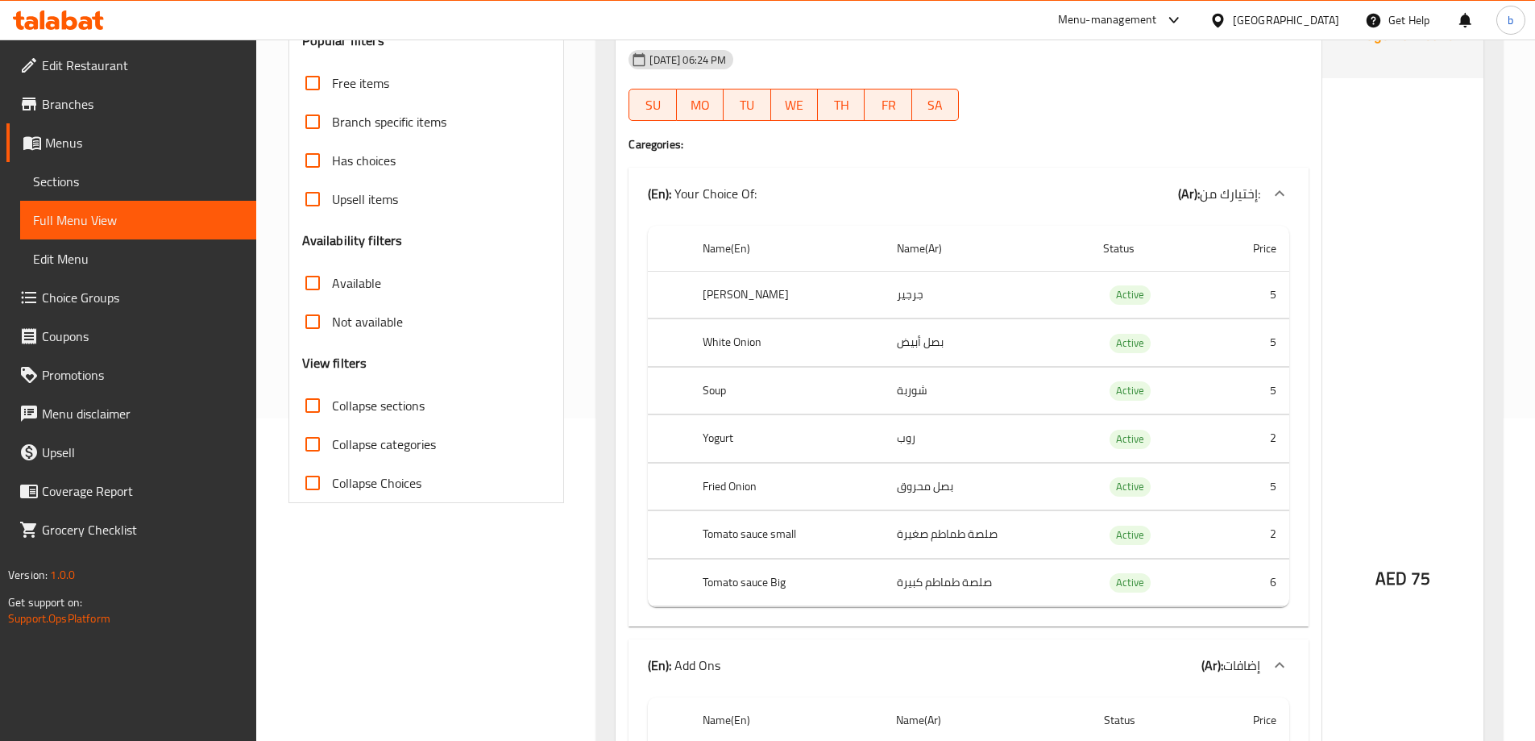
scroll to position [0, 0]
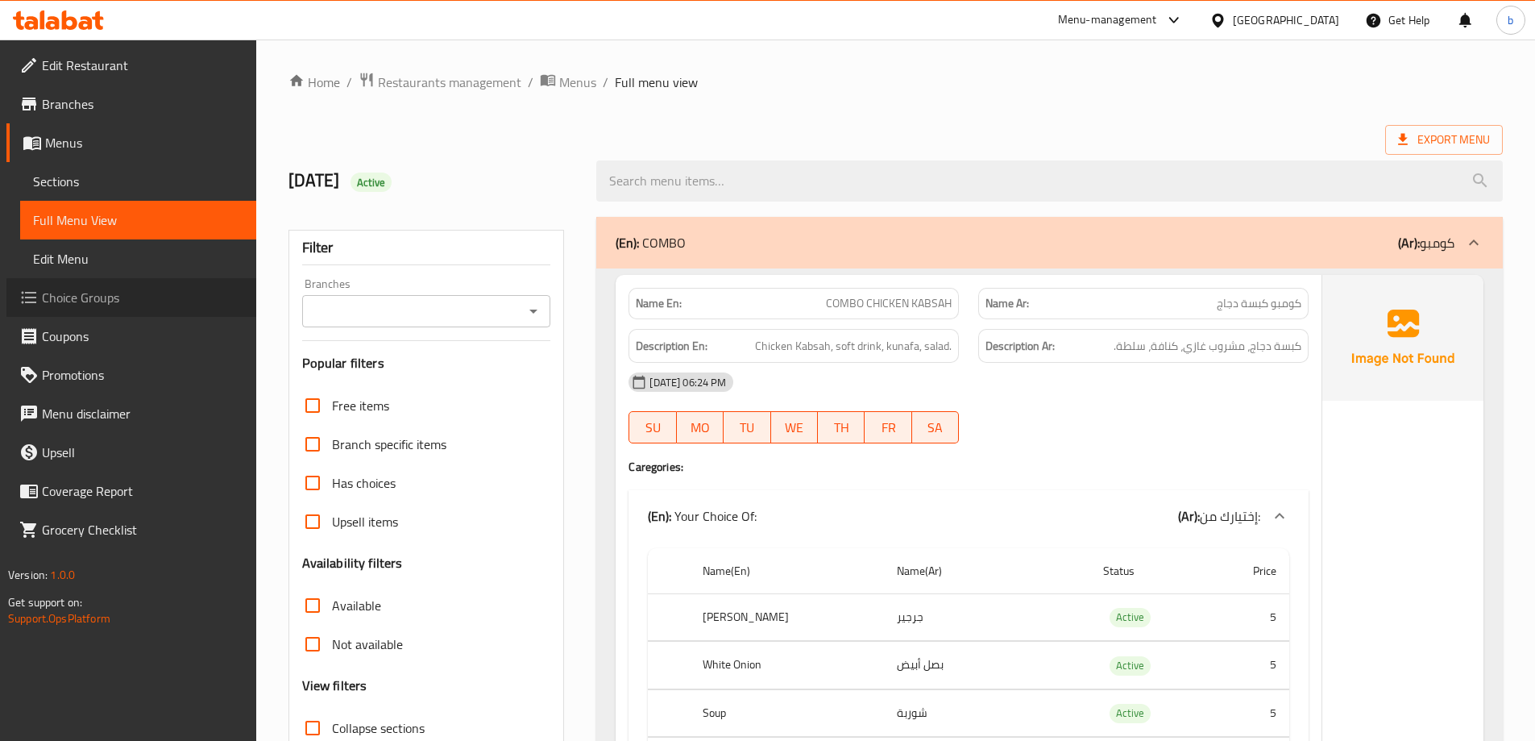
click at [78, 296] on span "Choice Groups" at bounding box center [142, 297] width 201 height 19
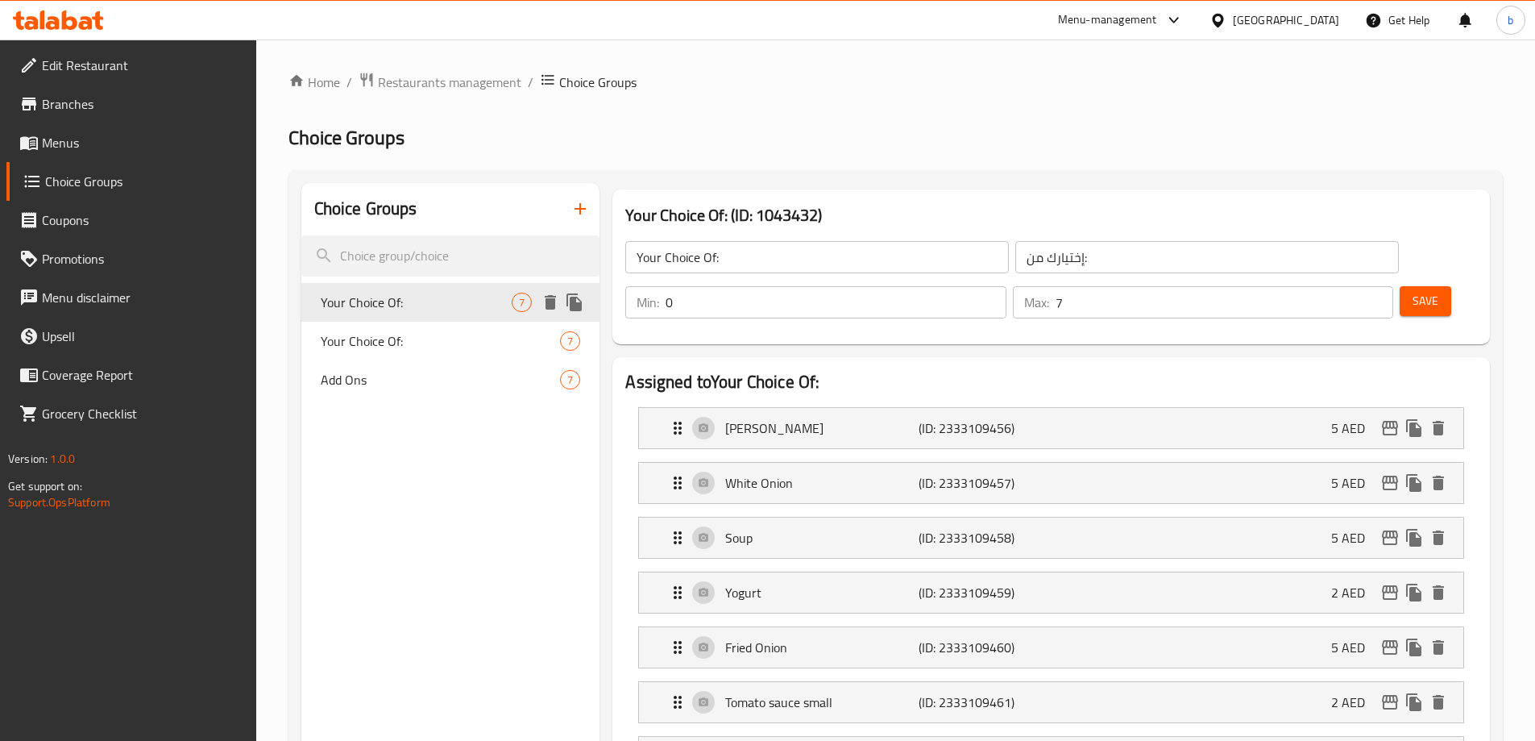
click at [504, 308] on span "Your Choice Of:" at bounding box center [417, 302] width 192 height 19
click at [33, 172] on icon at bounding box center [32, 181] width 19 height 19
click at [54, 139] on span "Menus" at bounding box center [142, 142] width 201 height 19
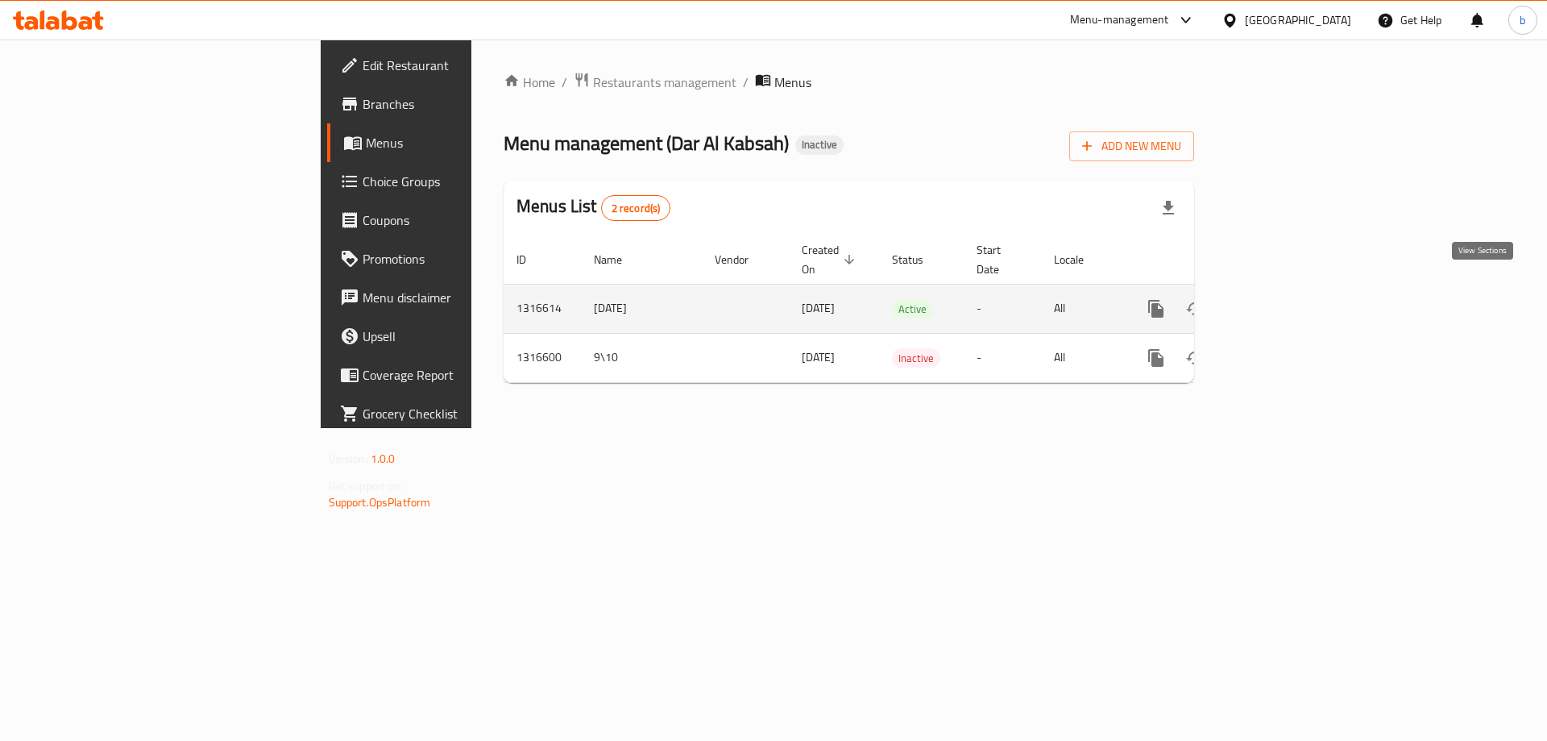
click at [1282, 299] on icon "enhanced table" at bounding box center [1272, 308] width 19 height 19
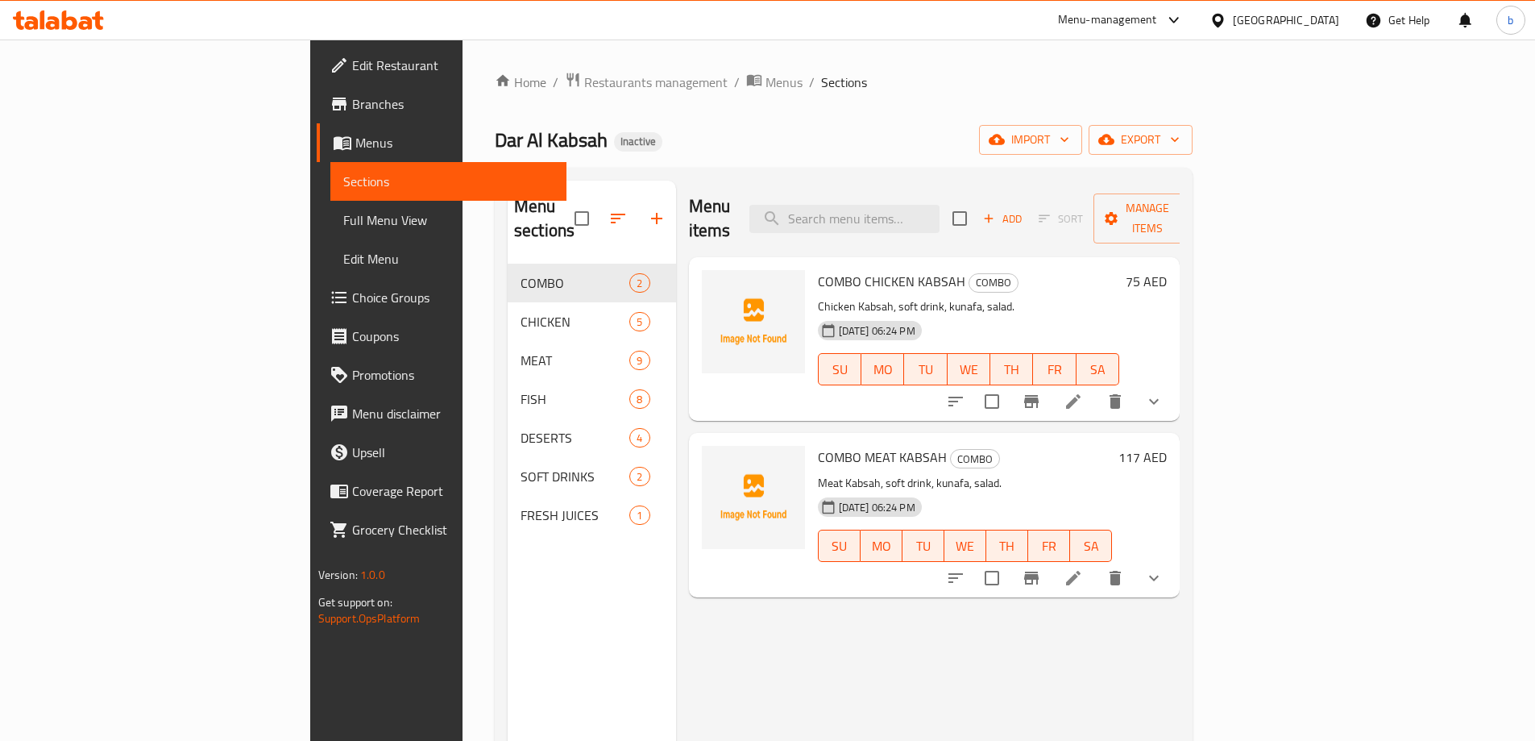
click at [343, 216] on span "Full Menu View" at bounding box center [448, 219] width 210 height 19
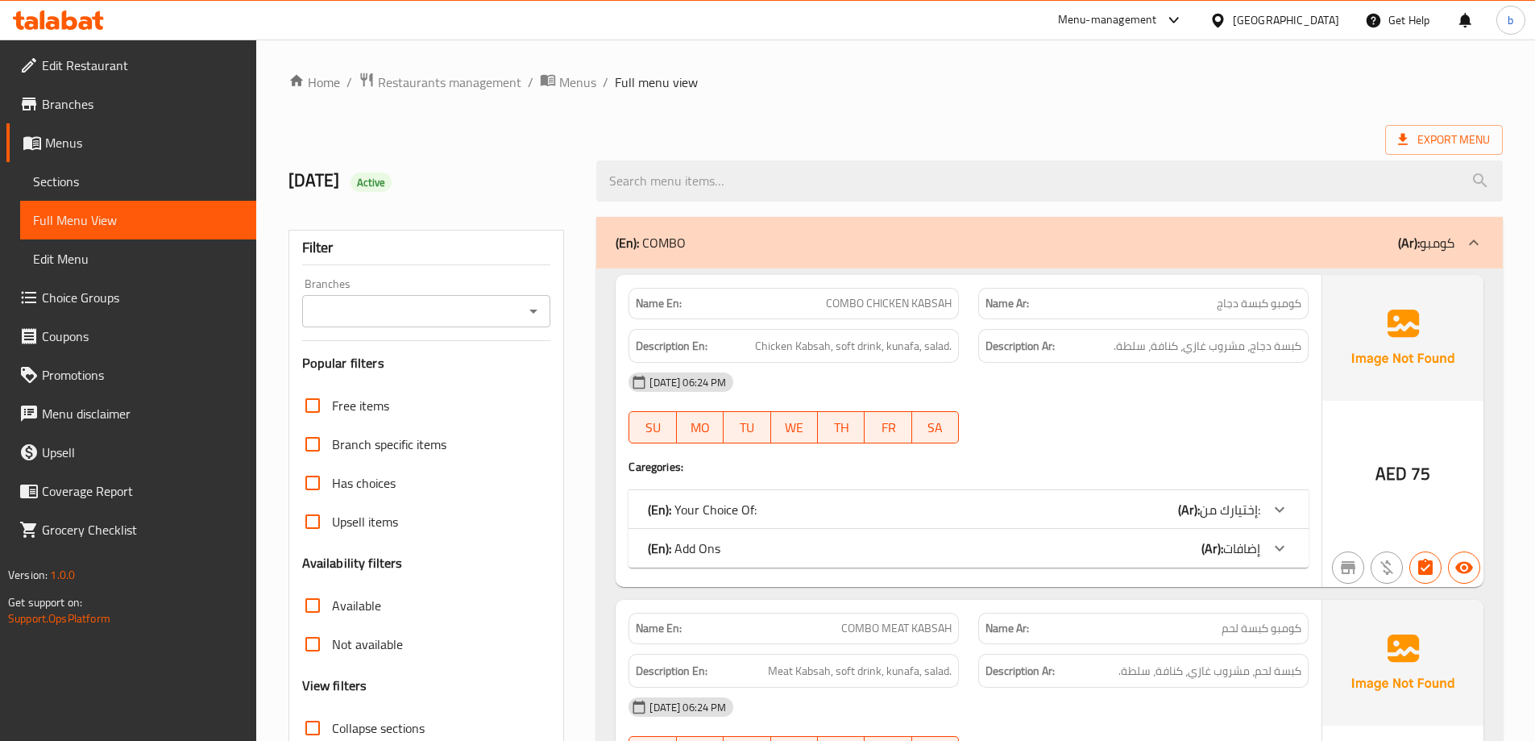
scroll to position [484, 0]
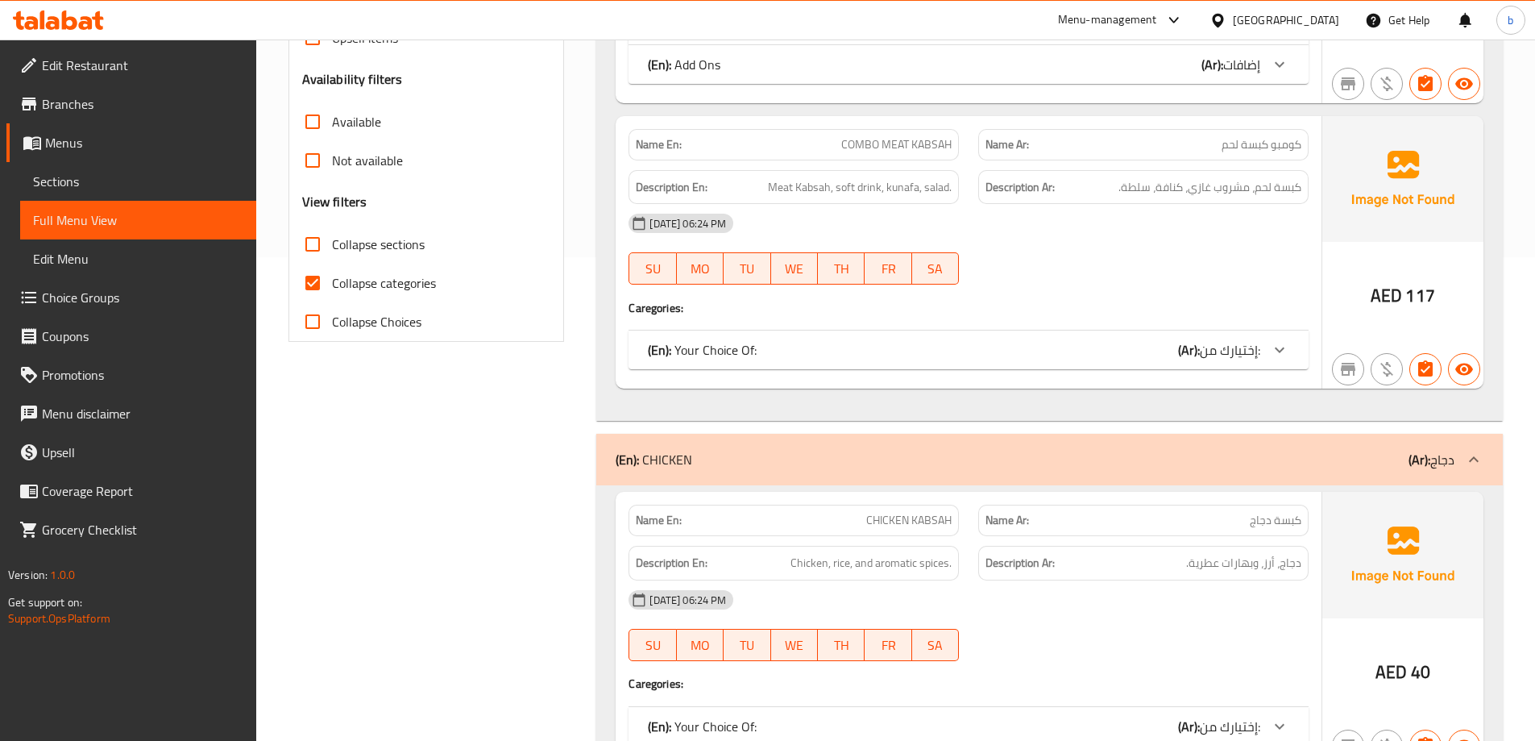
click at [322, 284] on input "Collapse categories" at bounding box center [312, 283] width 39 height 39
checkbox input "false"
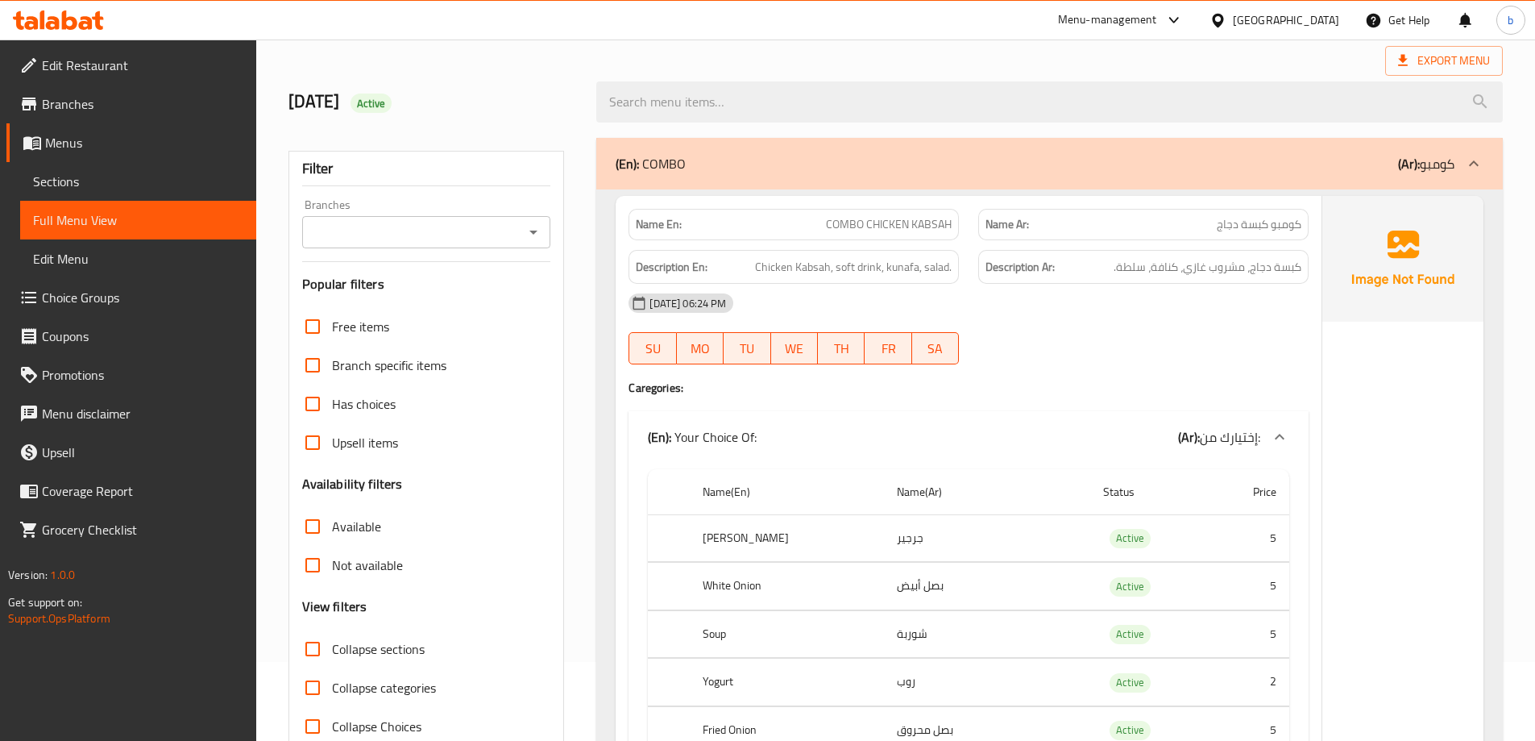
scroll to position [0, 0]
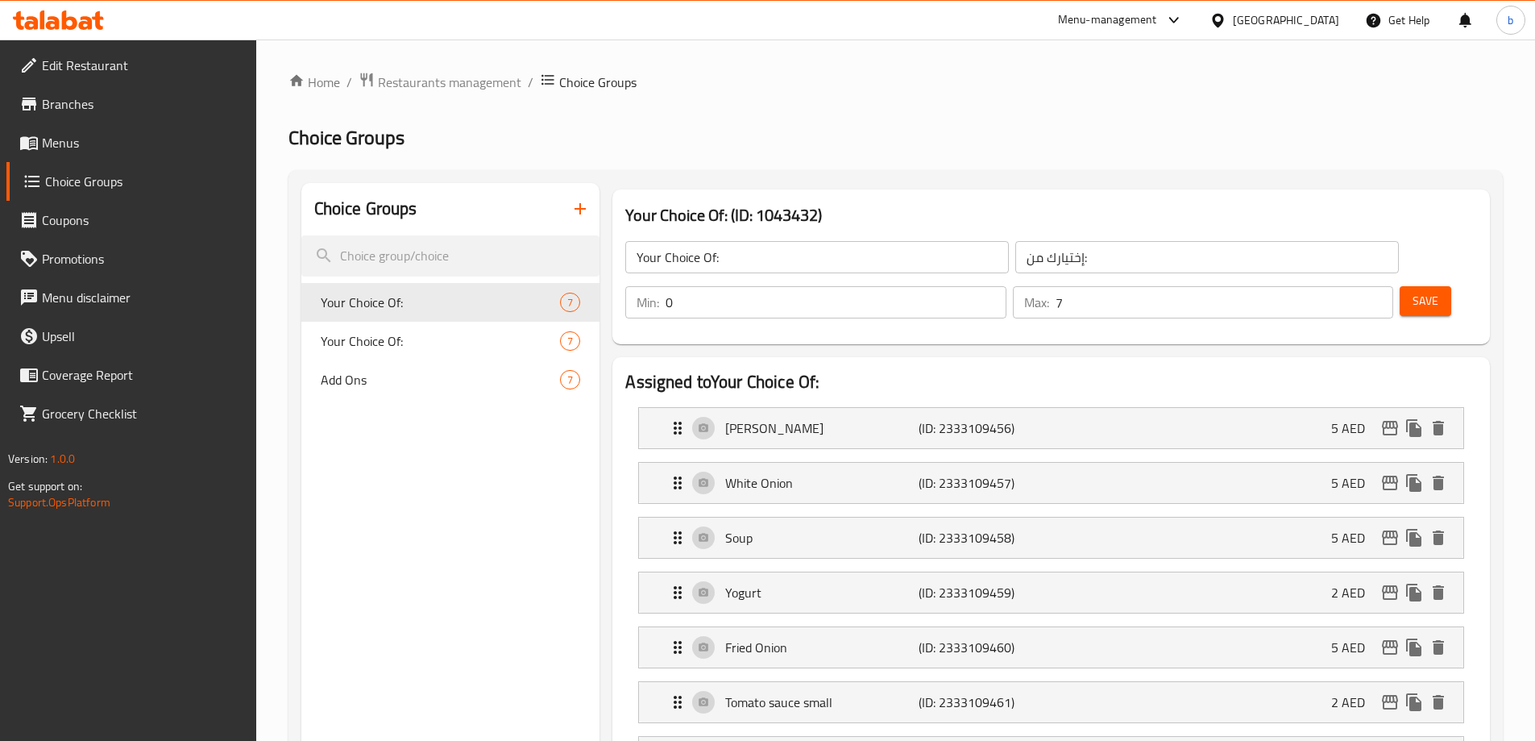
click at [82, 138] on span "Menus" at bounding box center [142, 142] width 201 height 19
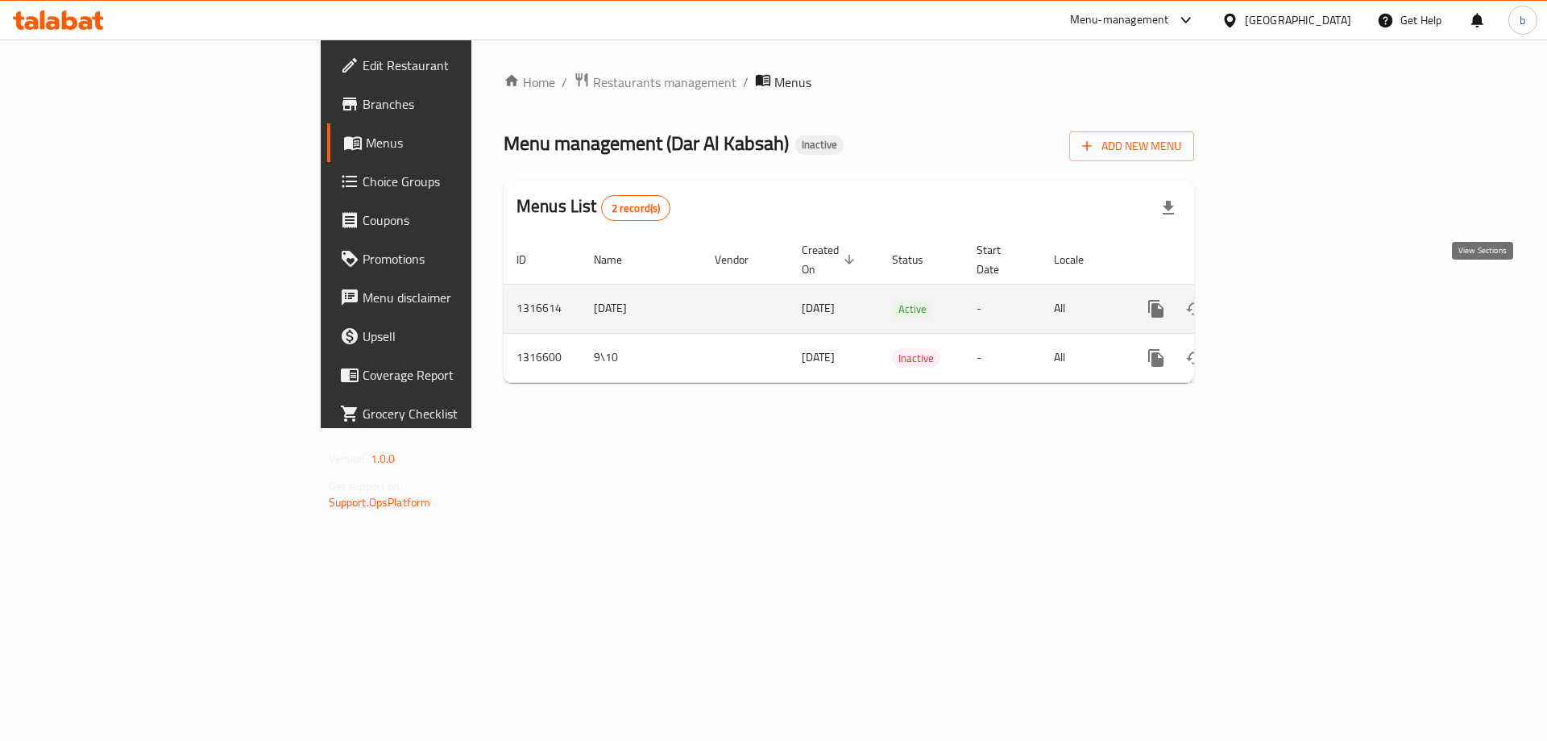
click at [1280, 301] on icon "enhanced table" at bounding box center [1272, 308] width 15 height 15
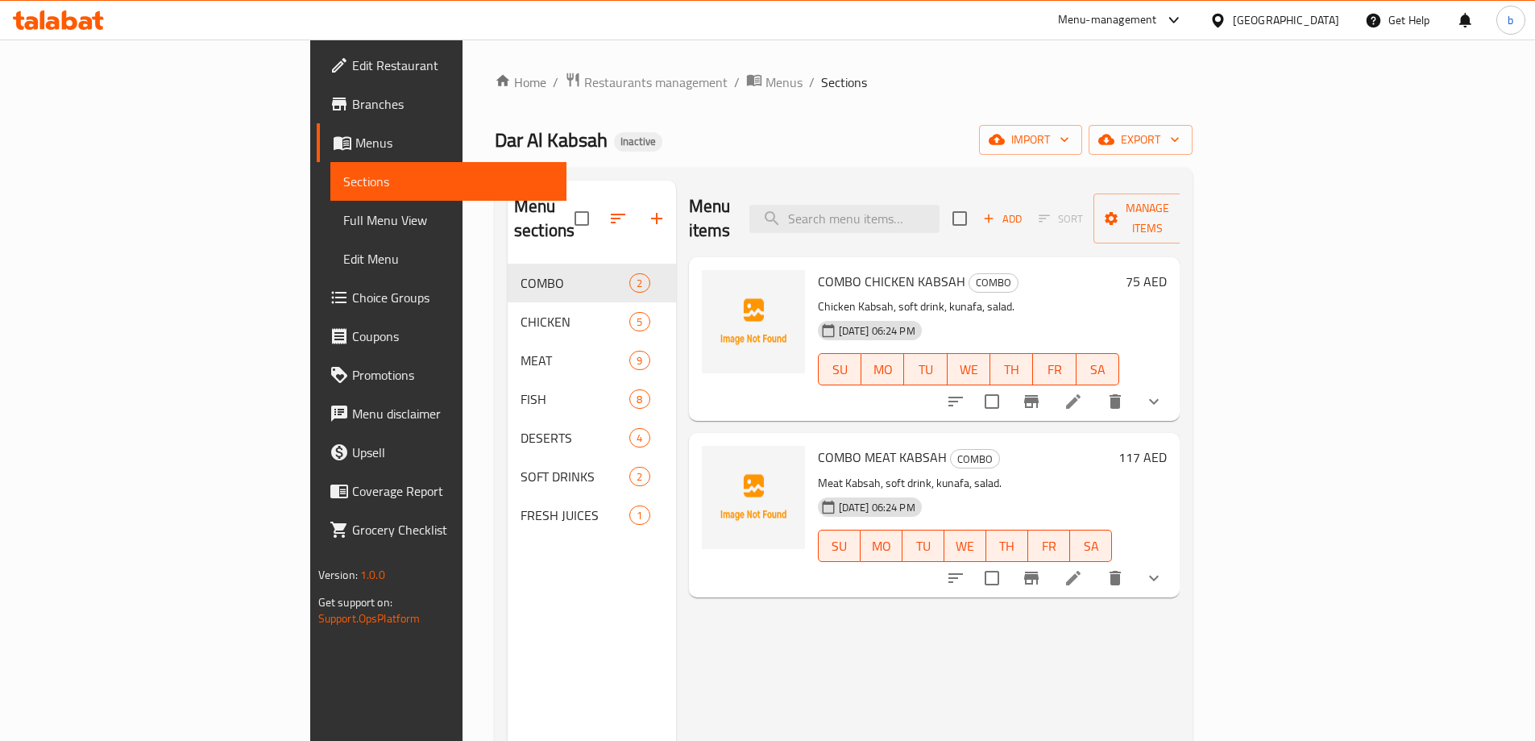
click at [818, 297] on p "Chicken Kabsah, soft drink, kunafa, salad." at bounding box center [969, 307] width 302 height 20
click at [1096, 387] on li at bounding box center [1073, 401] width 45 height 29
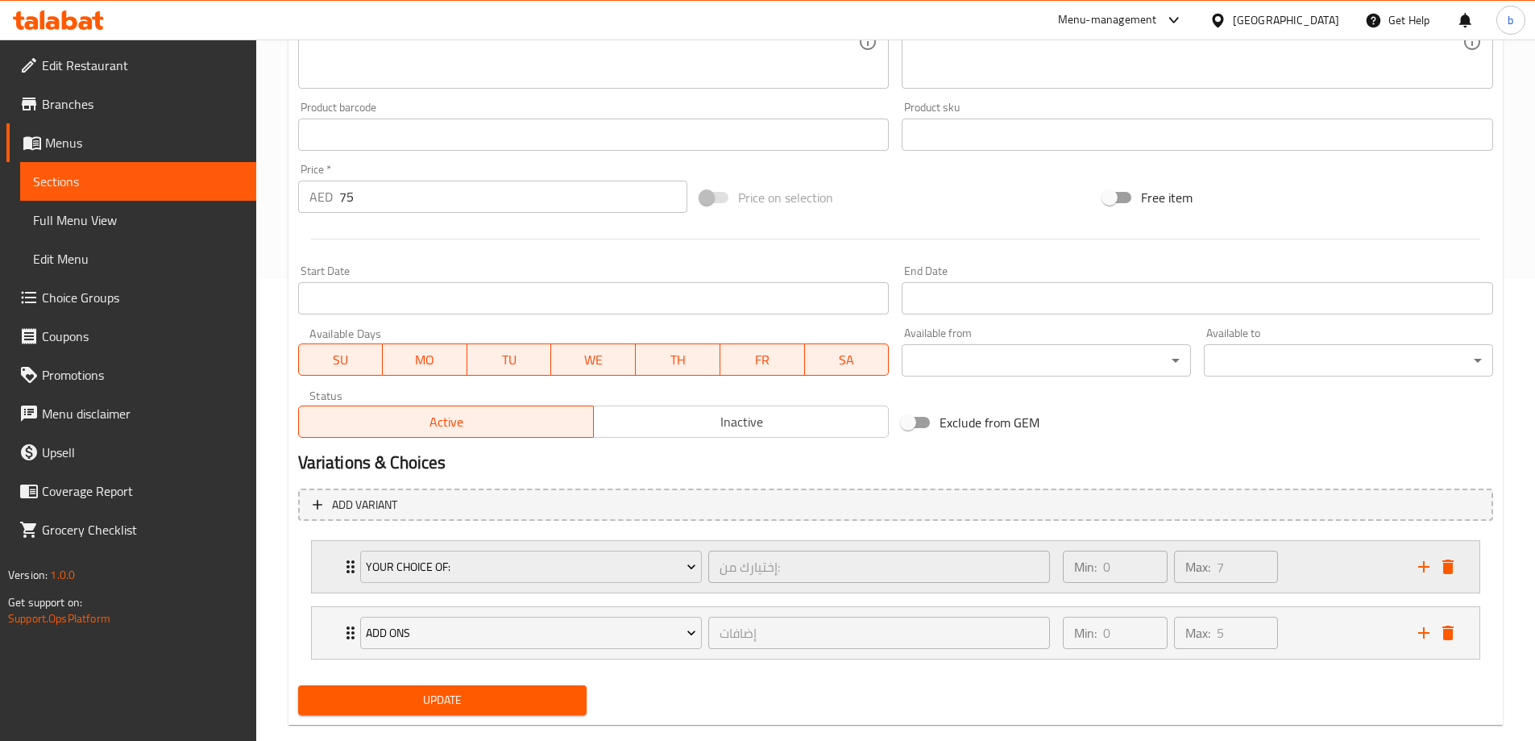
scroll to position [491, 0]
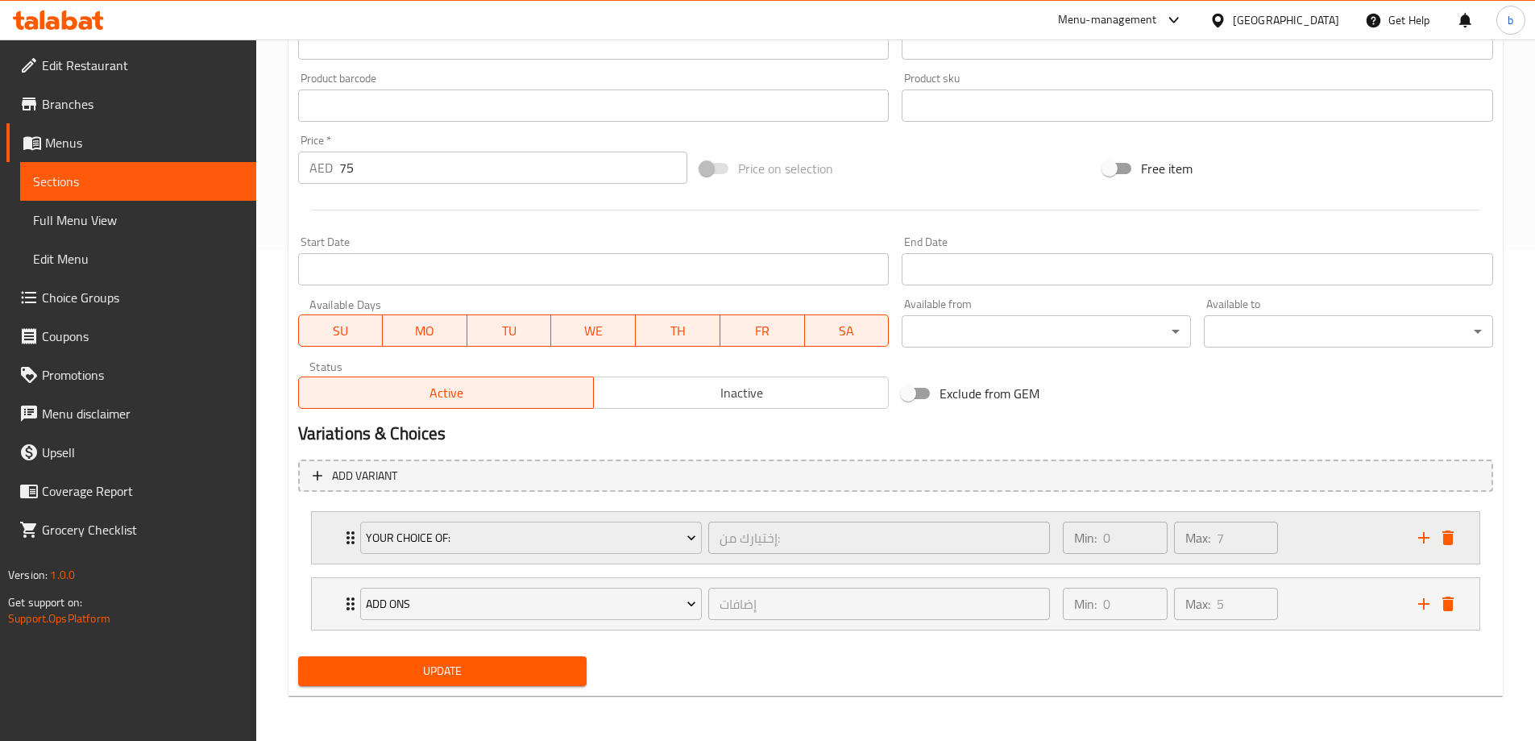
click at [341, 545] on icon "Expand" at bounding box center [350, 537] width 19 height 19
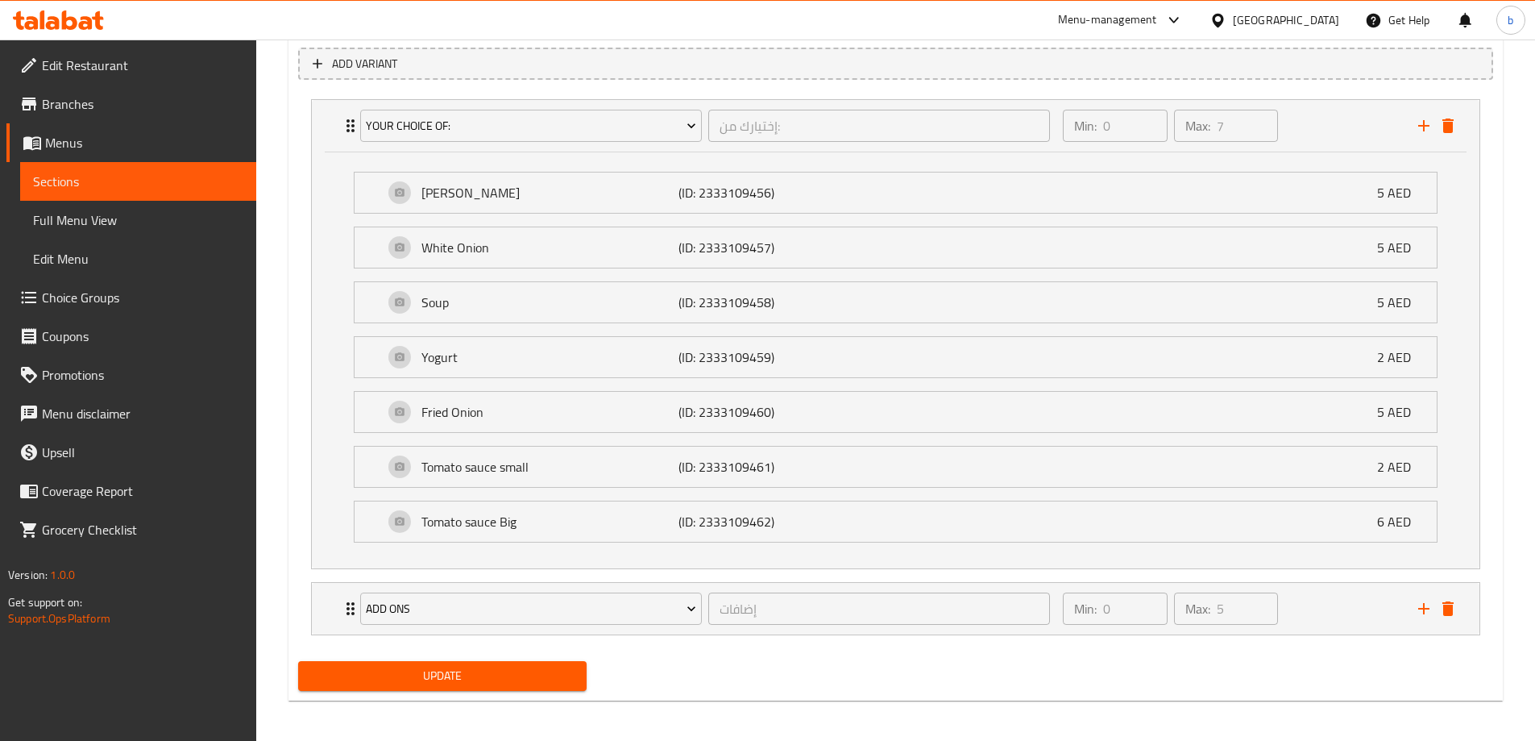
scroll to position [907, 0]
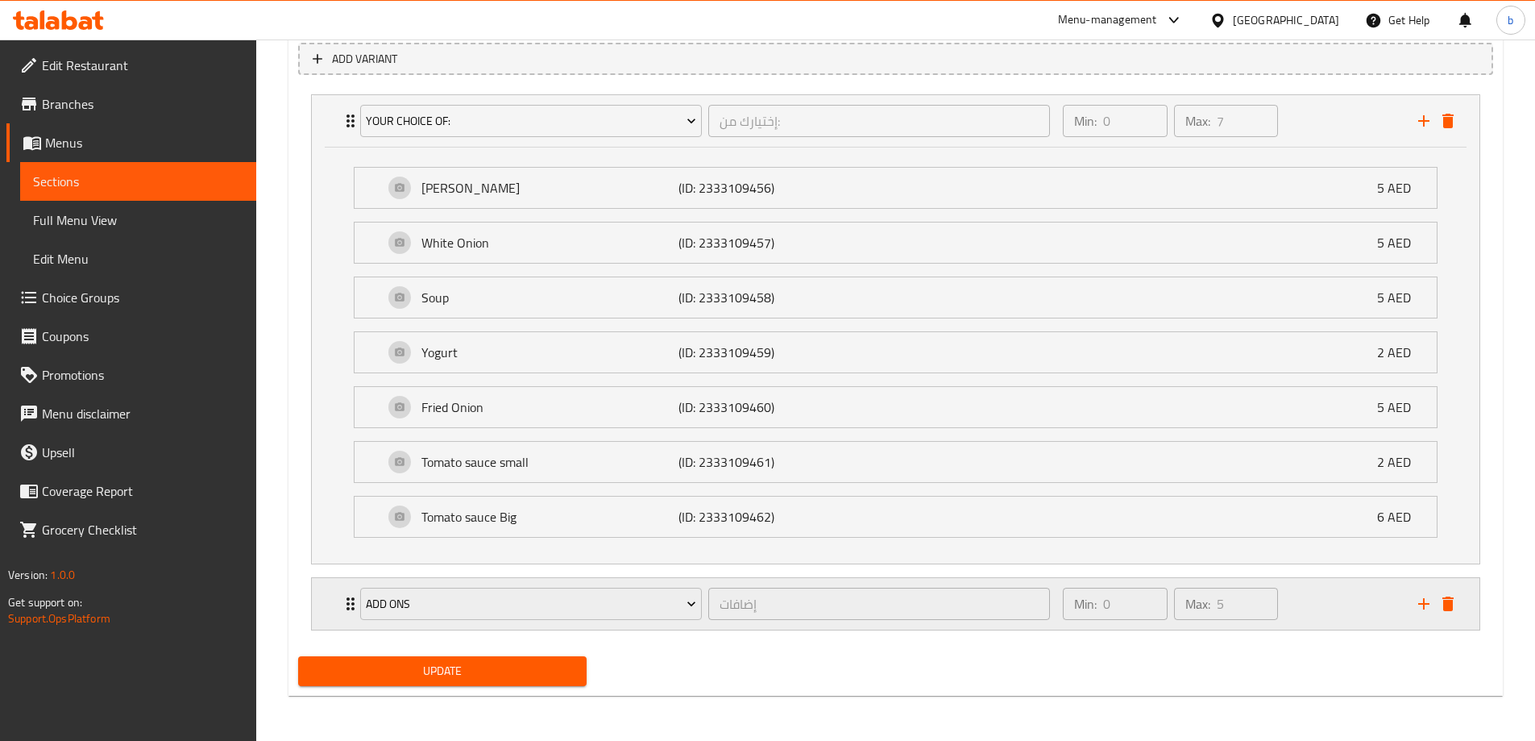
click at [1448, 600] on icon "delete" at bounding box center [1448, 603] width 19 height 19
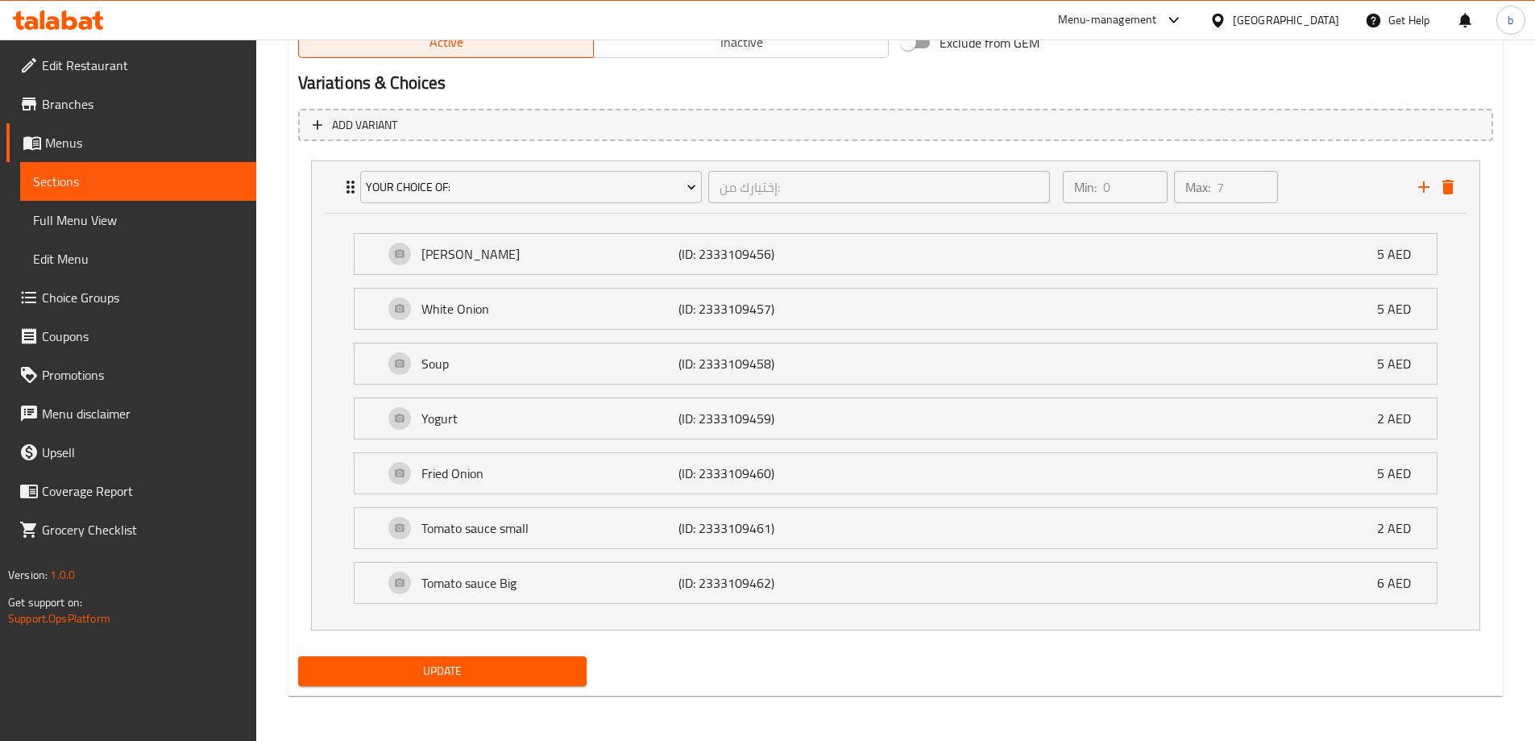
scroll to position [841, 0]
click at [528, 660] on button "Update" at bounding box center [442, 671] width 289 height 30
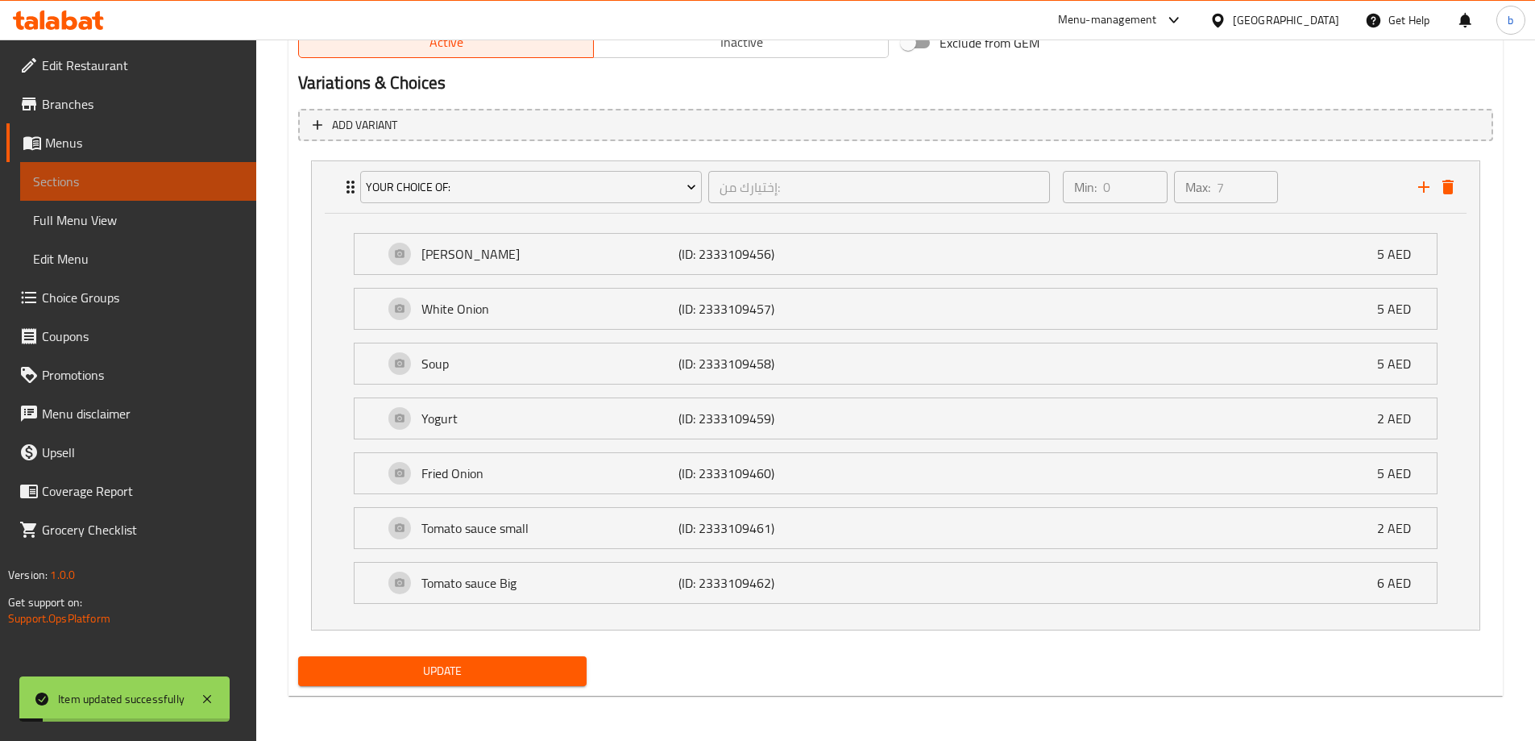
click at [156, 181] on span "Sections" at bounding box center [138, 181] width 210 height 19
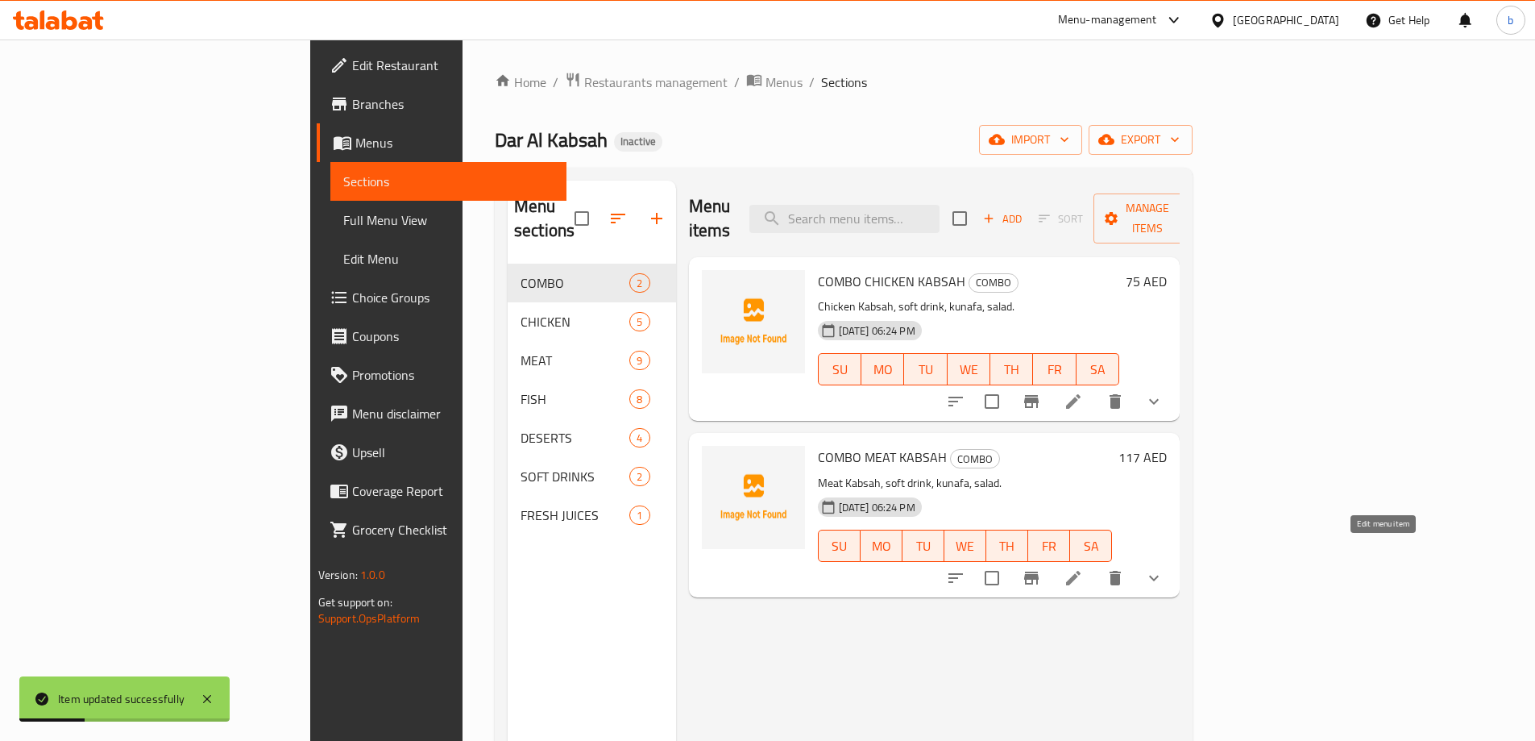
click at [1083, 568] on icon at bounding box center [1073, 577] width 19 height 19
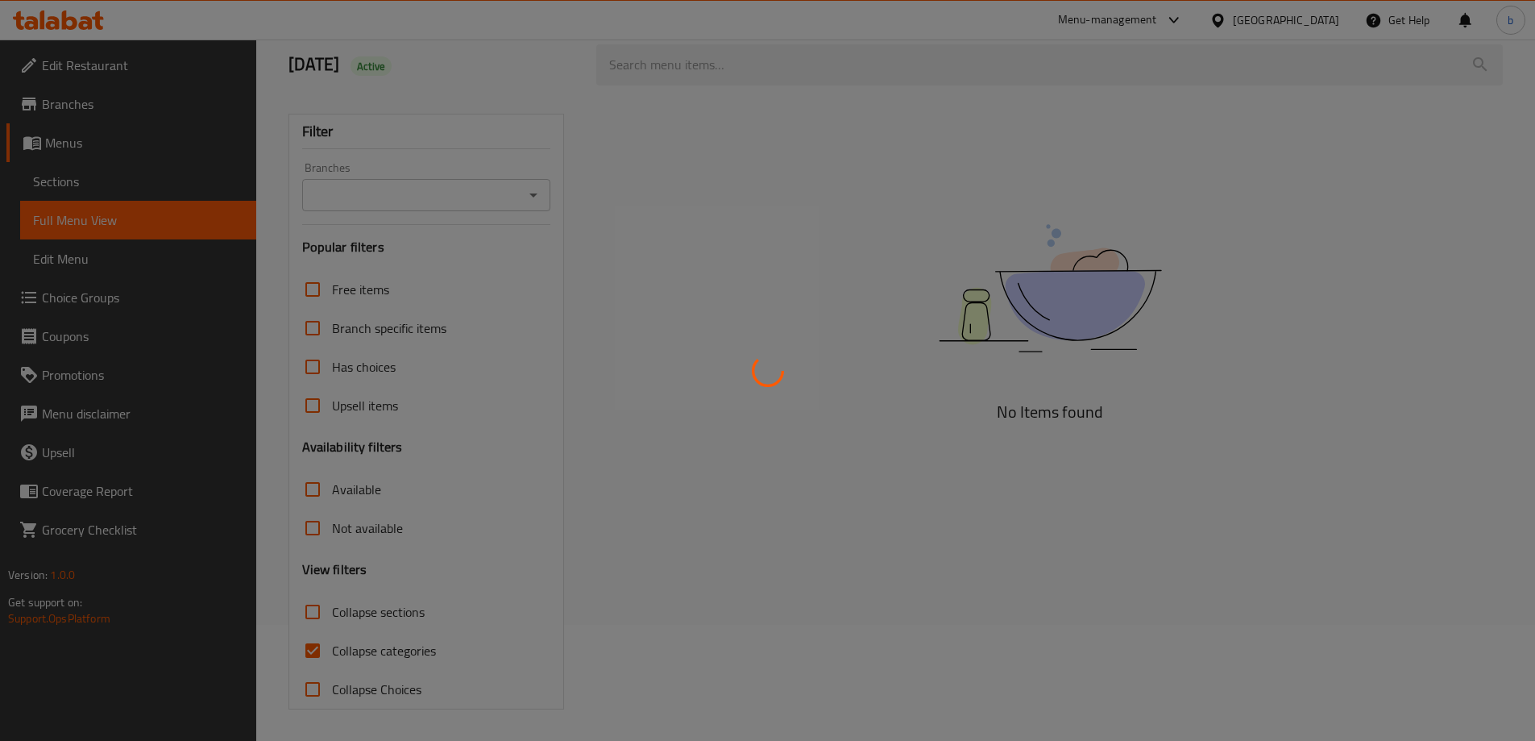
scroll to position [117, 0]
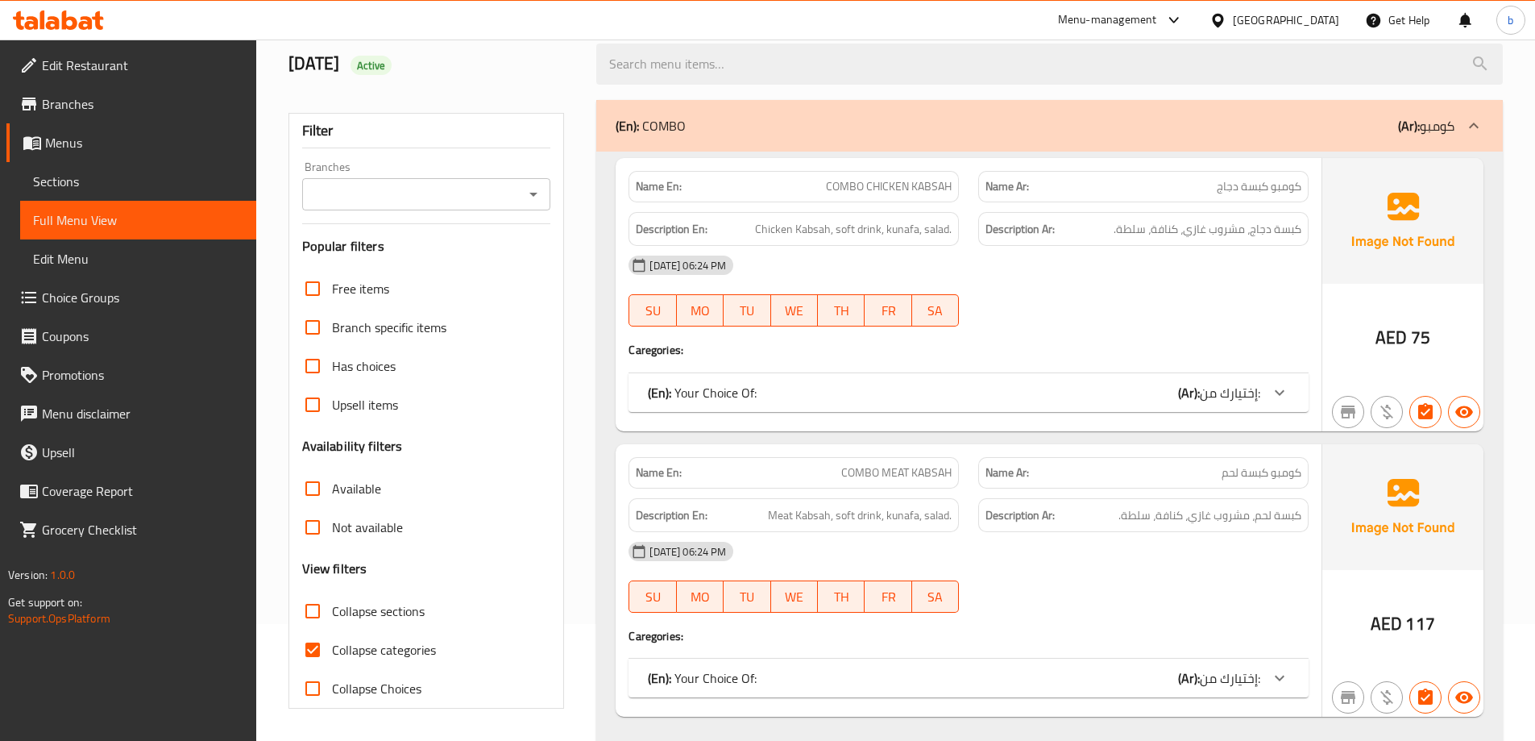
click at [314, 647] on input "Collapse categories" at bounding box center [312, 649] width 39 height 39
checkbox input "false"
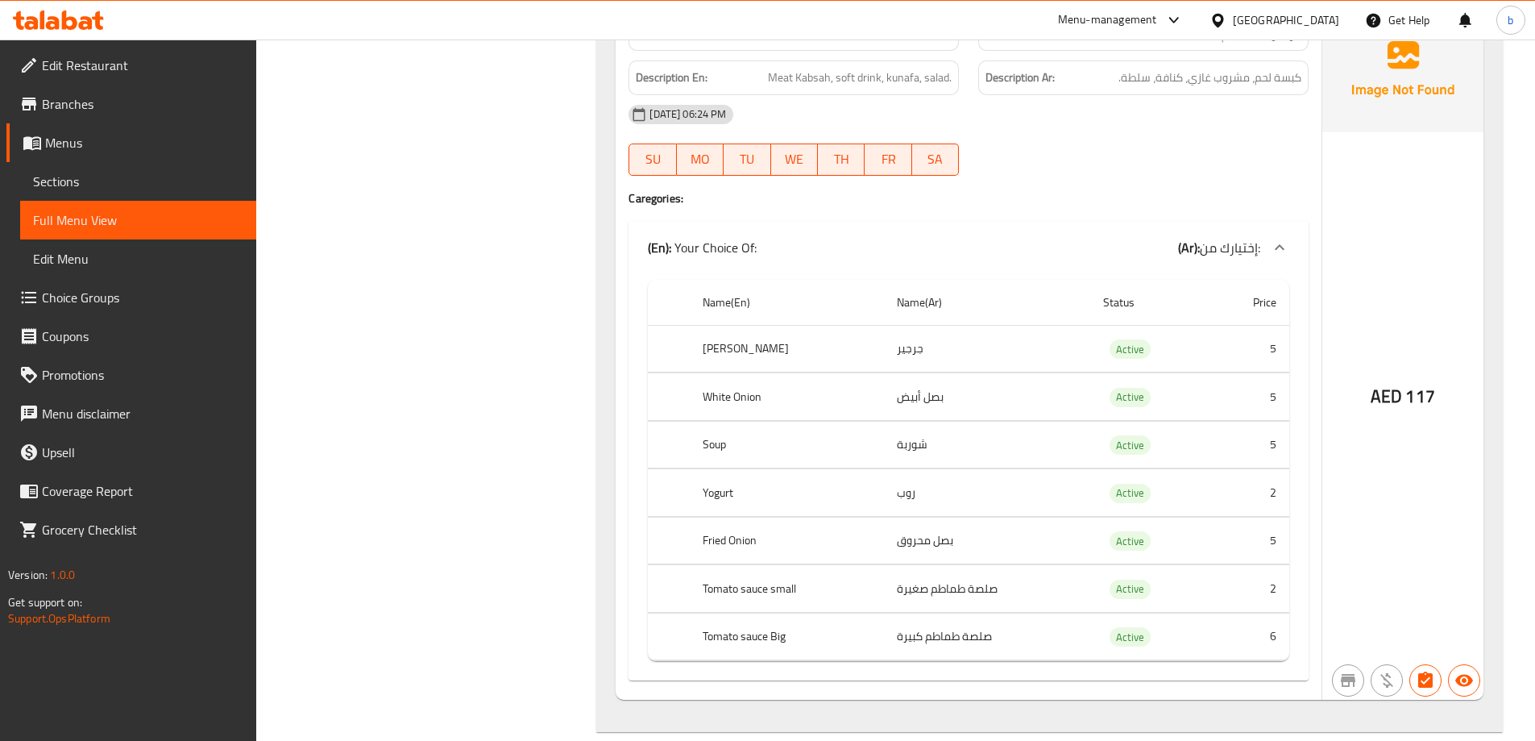
scroll to position [0, 0]
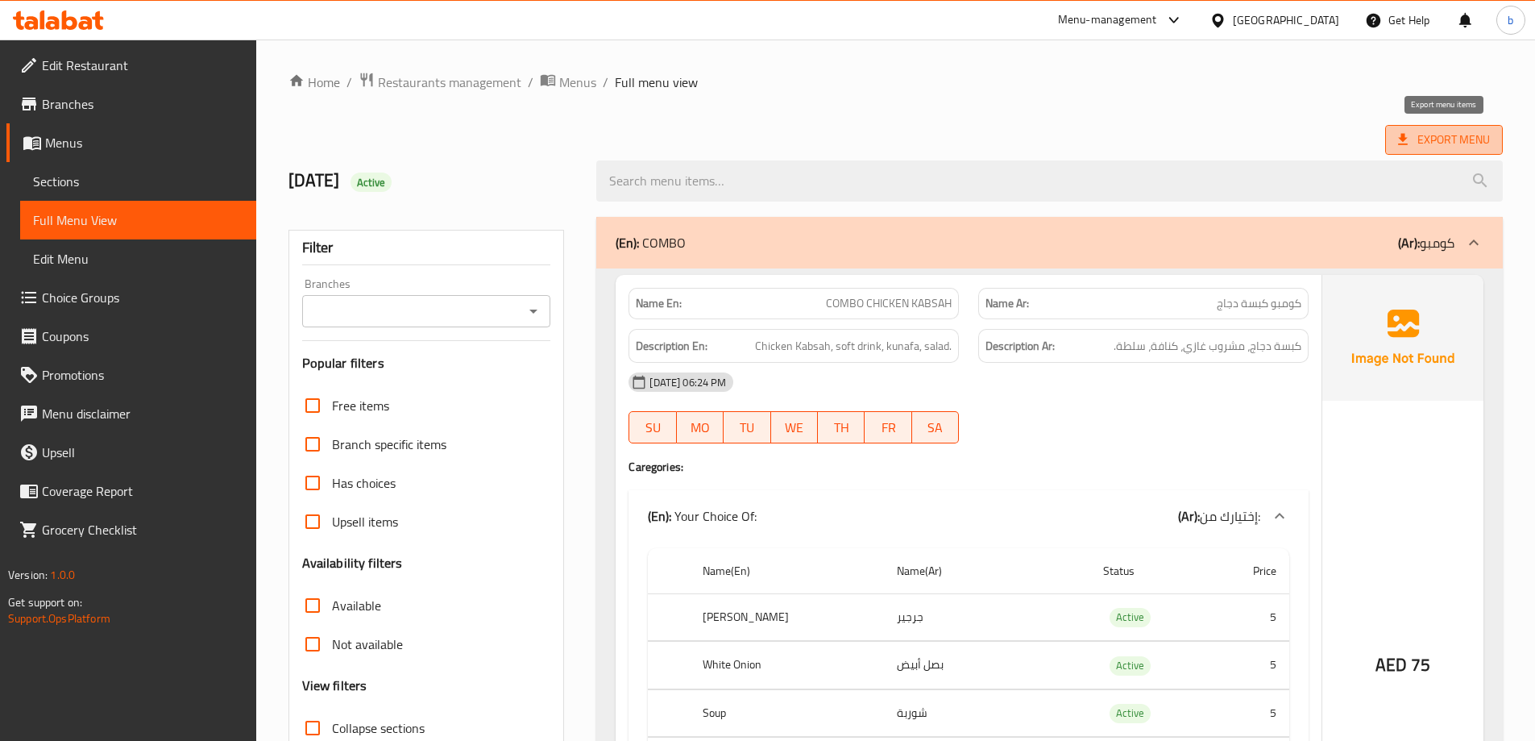
click at [1464, 145] on span "Export Menu" at bounding box center [1444, 140] width 92 height 20
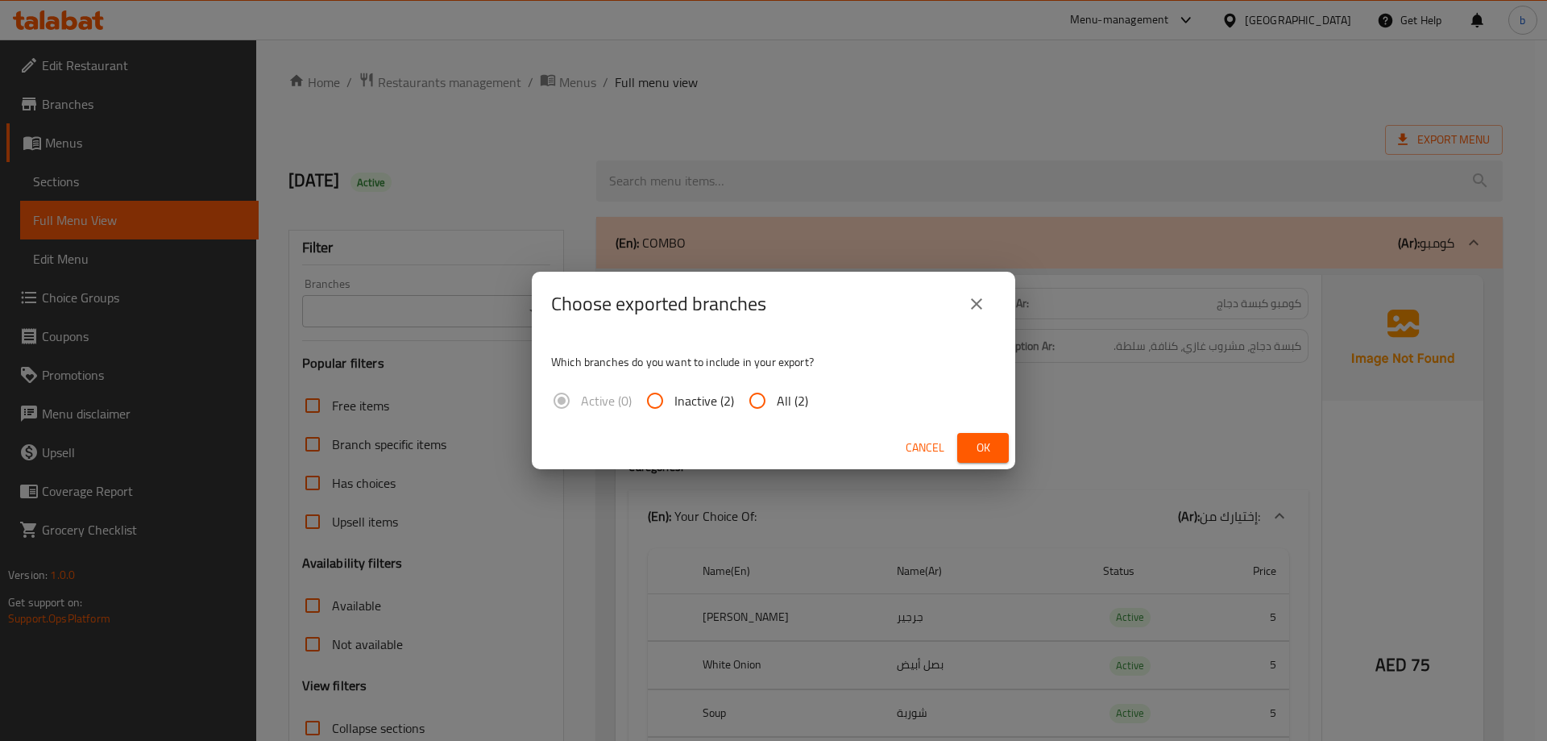
click at [772, 396] on input "All (2)" at bounding box center [757, 400] width 39 height 39
radio input "true"
click at [988, 433] on button "Ok" at bounding box center [983, 448] width 52 height 30
